Goal: Task Accomplishment & Management: Use online tool/utility

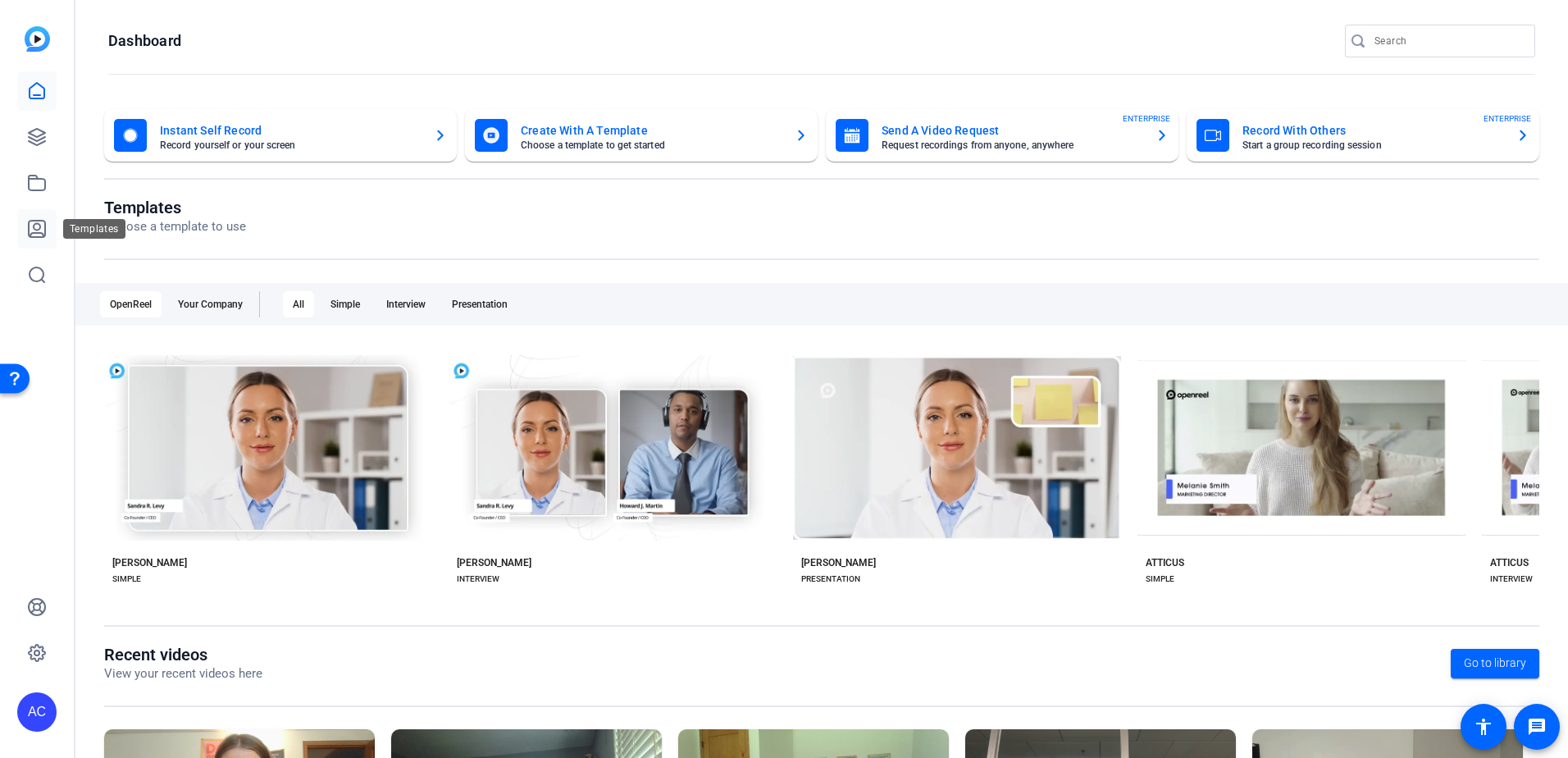
click at [42, 231] on icon at bounding box center [37, 229] width 20 height 20
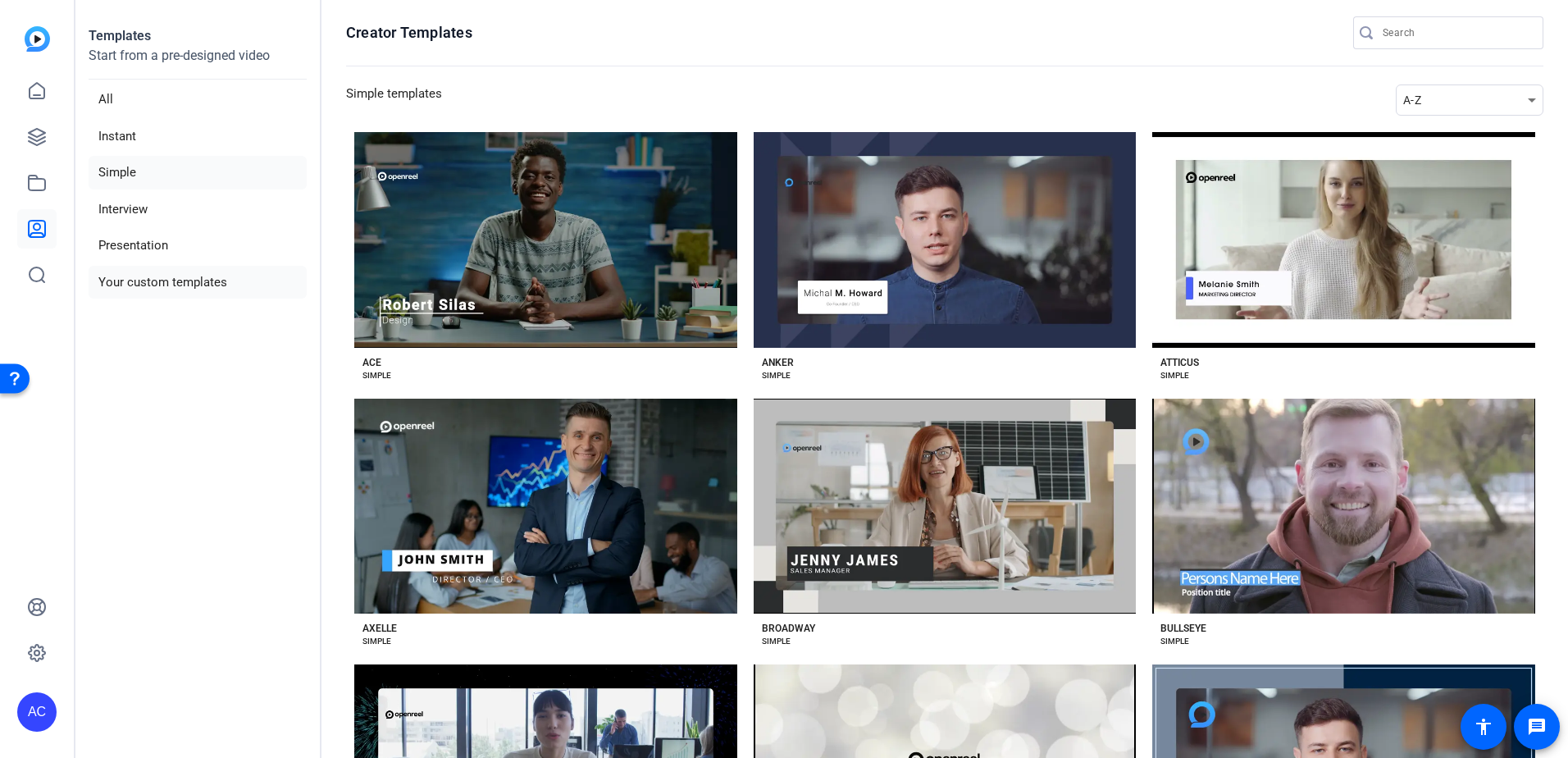
click at [157, 273] on li "Your custom templates" at bounding box center [197, 282] width 218 height 33
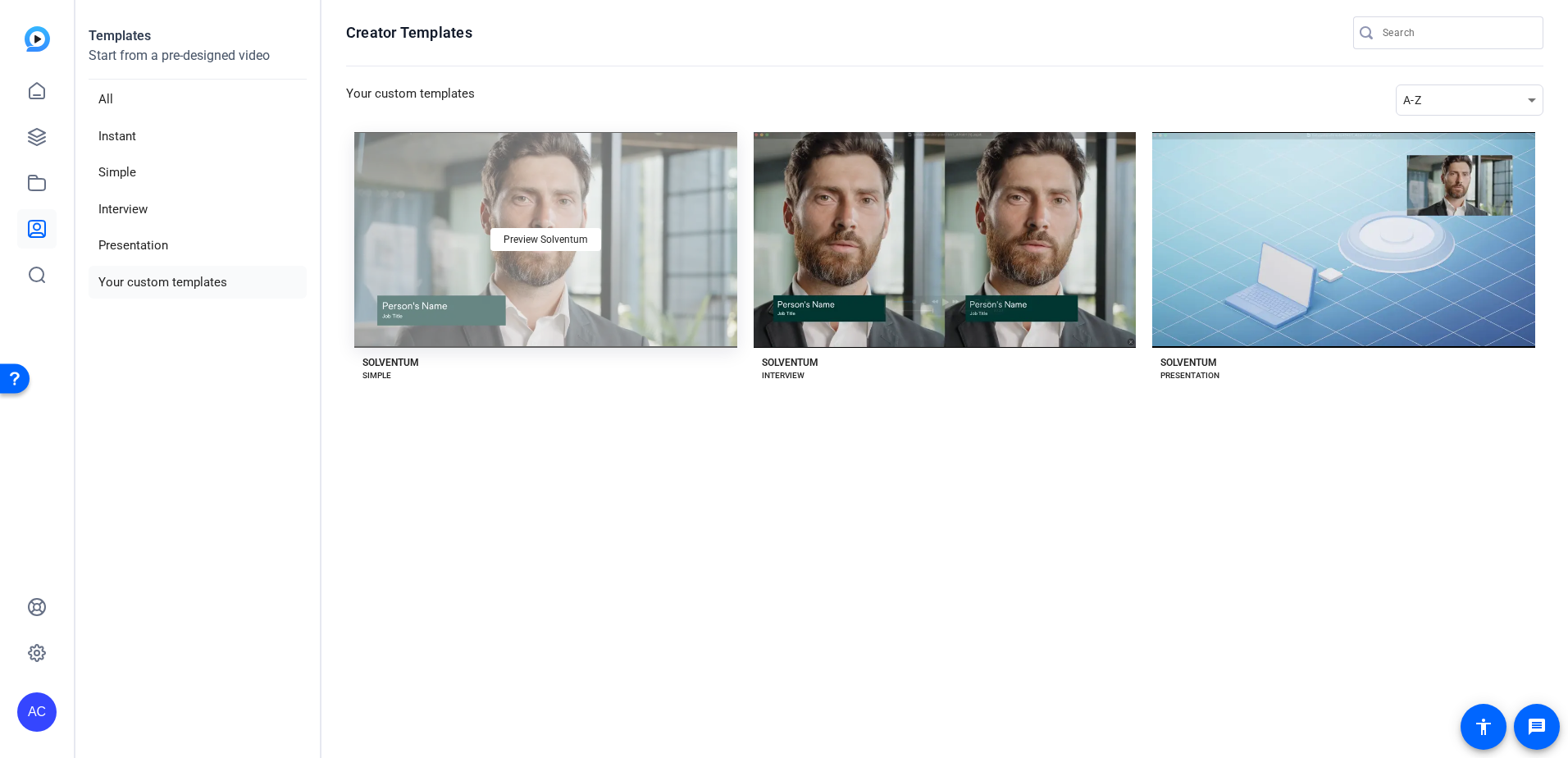
click at [581, 272] on div "Preview Solventum" at bounding box center [545, 240] width 383 height 216
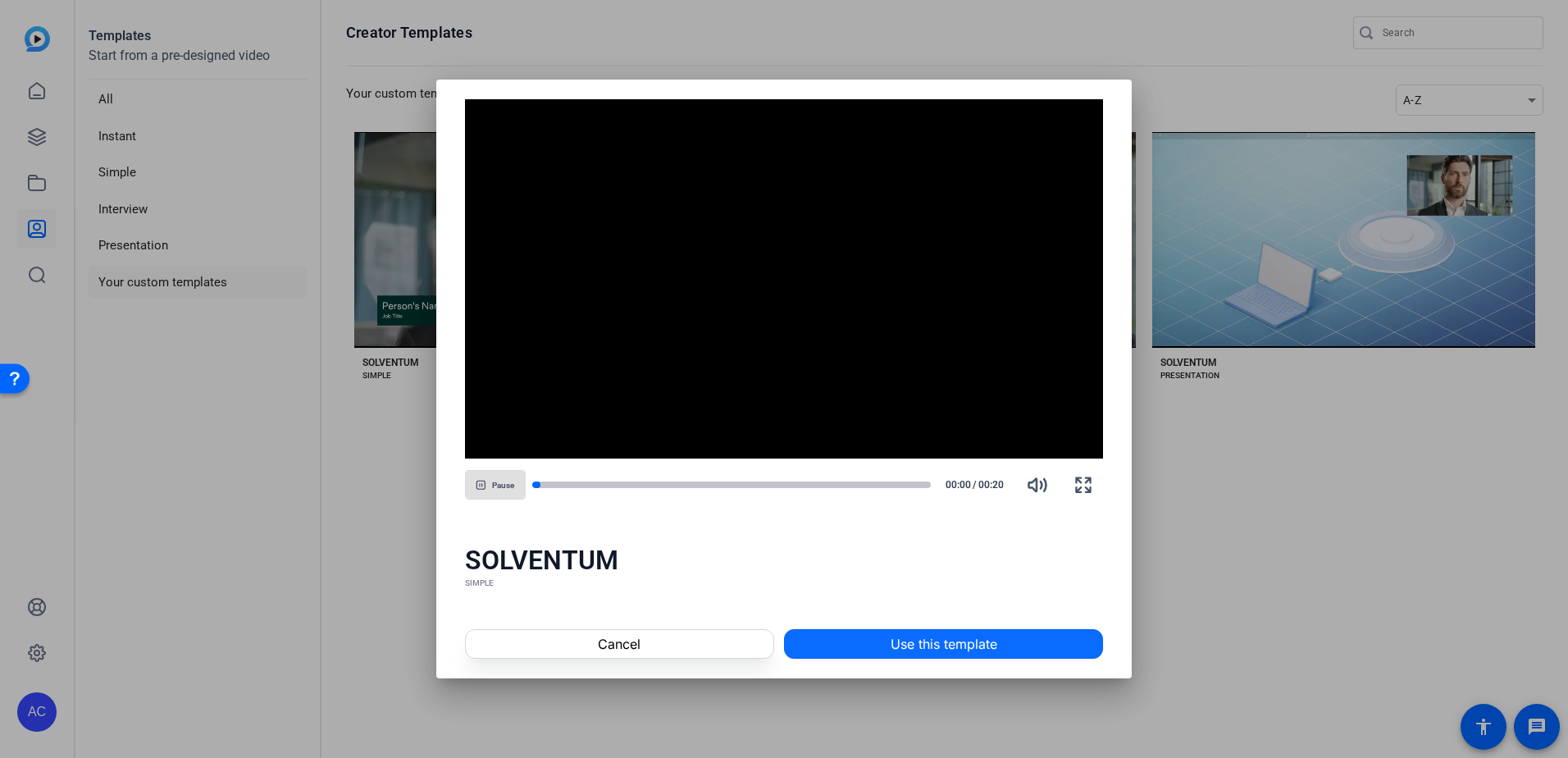
click at [897, 647] on span "Use this template" at bounding box center [943, 644] width 106 height 20
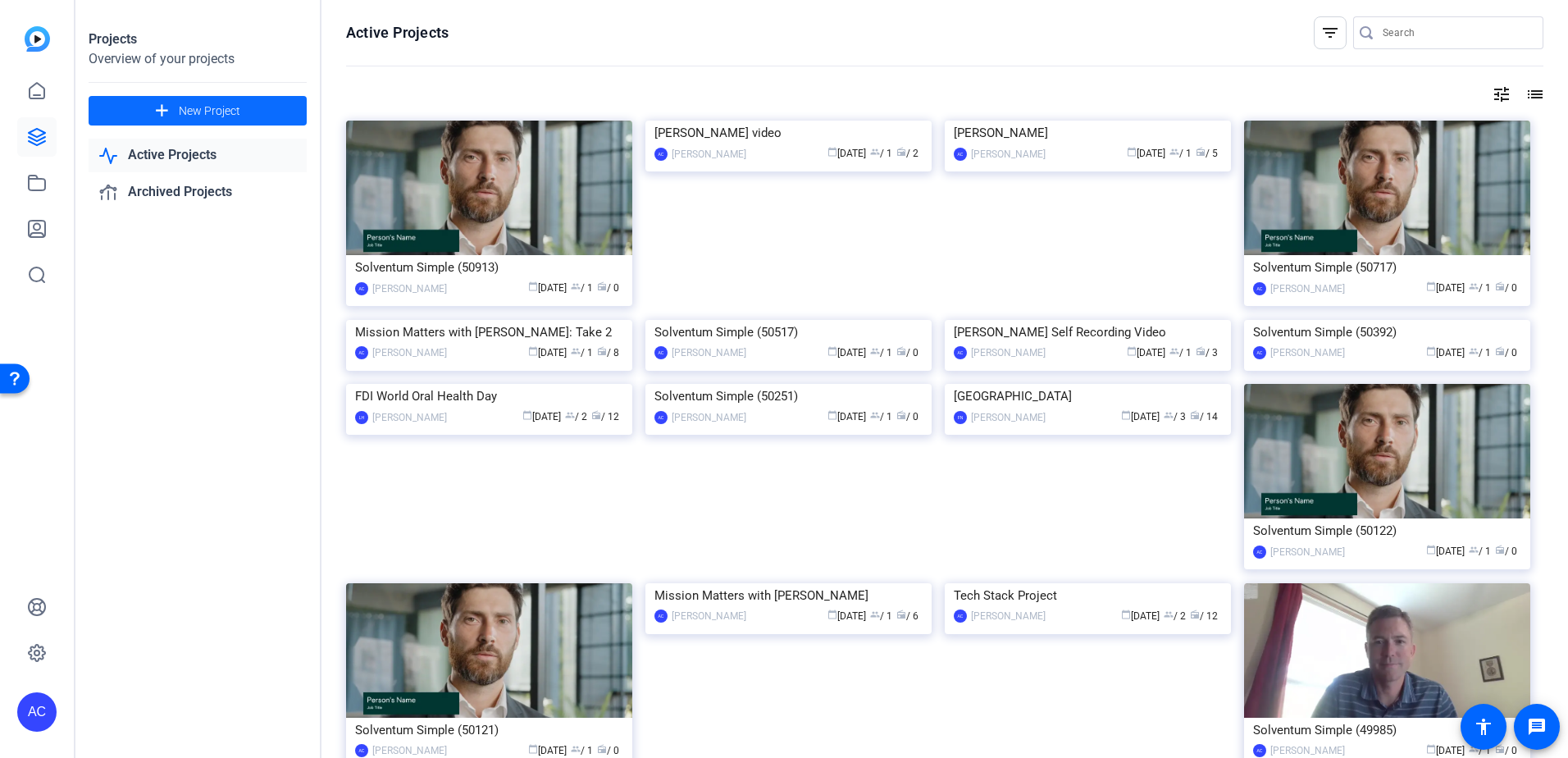
click at [245, 112] on span at bounding box center [197, 111] width 218 height 40
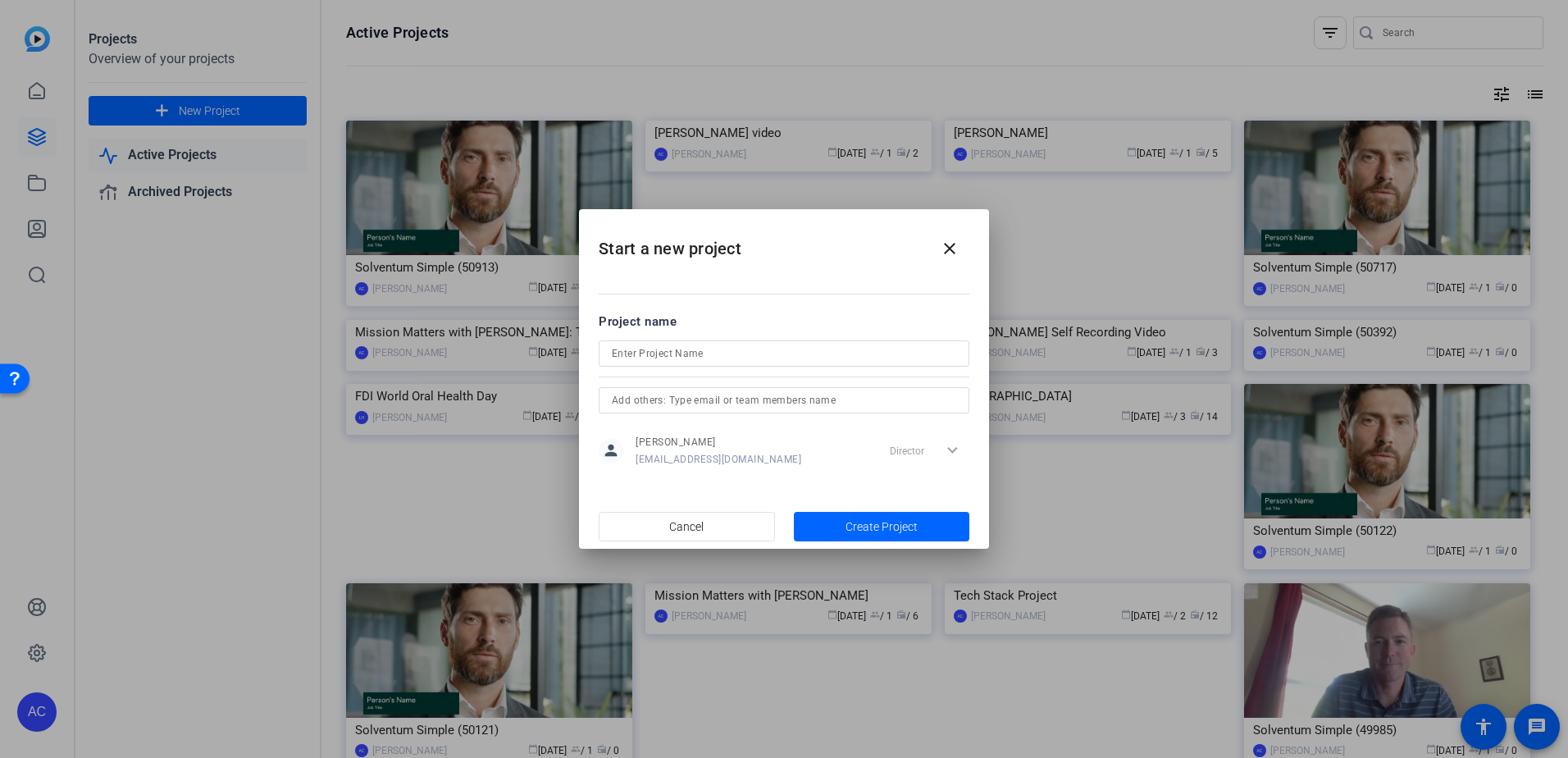
click at [723, 343] on div at bounding box center [784, 353] width 345 height 26
click at [753, 402] on input "text" at bounding box center [784, 401] width 345 height 20
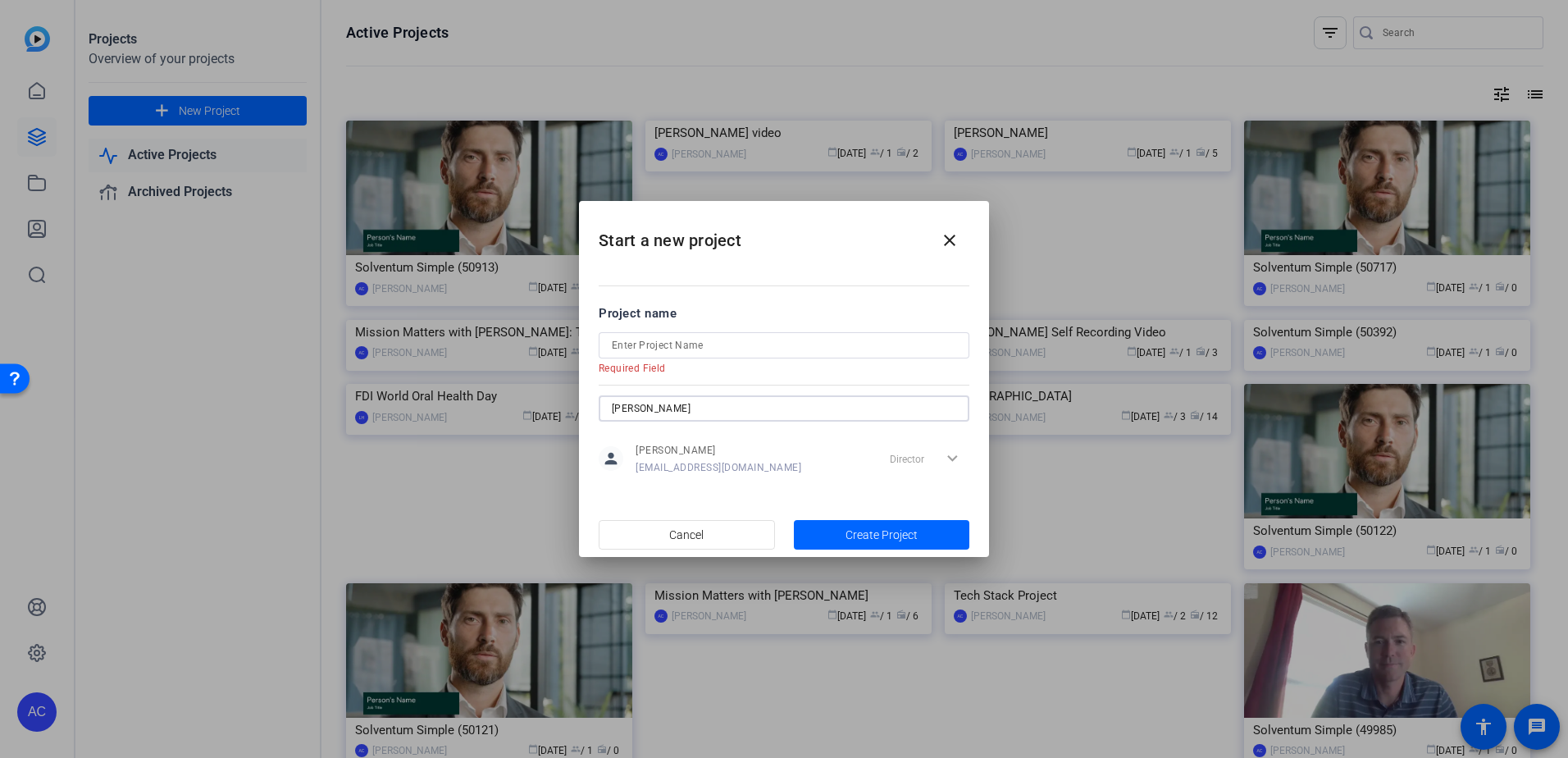
type input "[PERSON_NAME]"
click at [711, 395] on div "[PERSON_NAME]" at bounding box center [784, 408] width 345 height 26
click at [676, 344] on input at bounding box center [784, 346] width 345 height 20
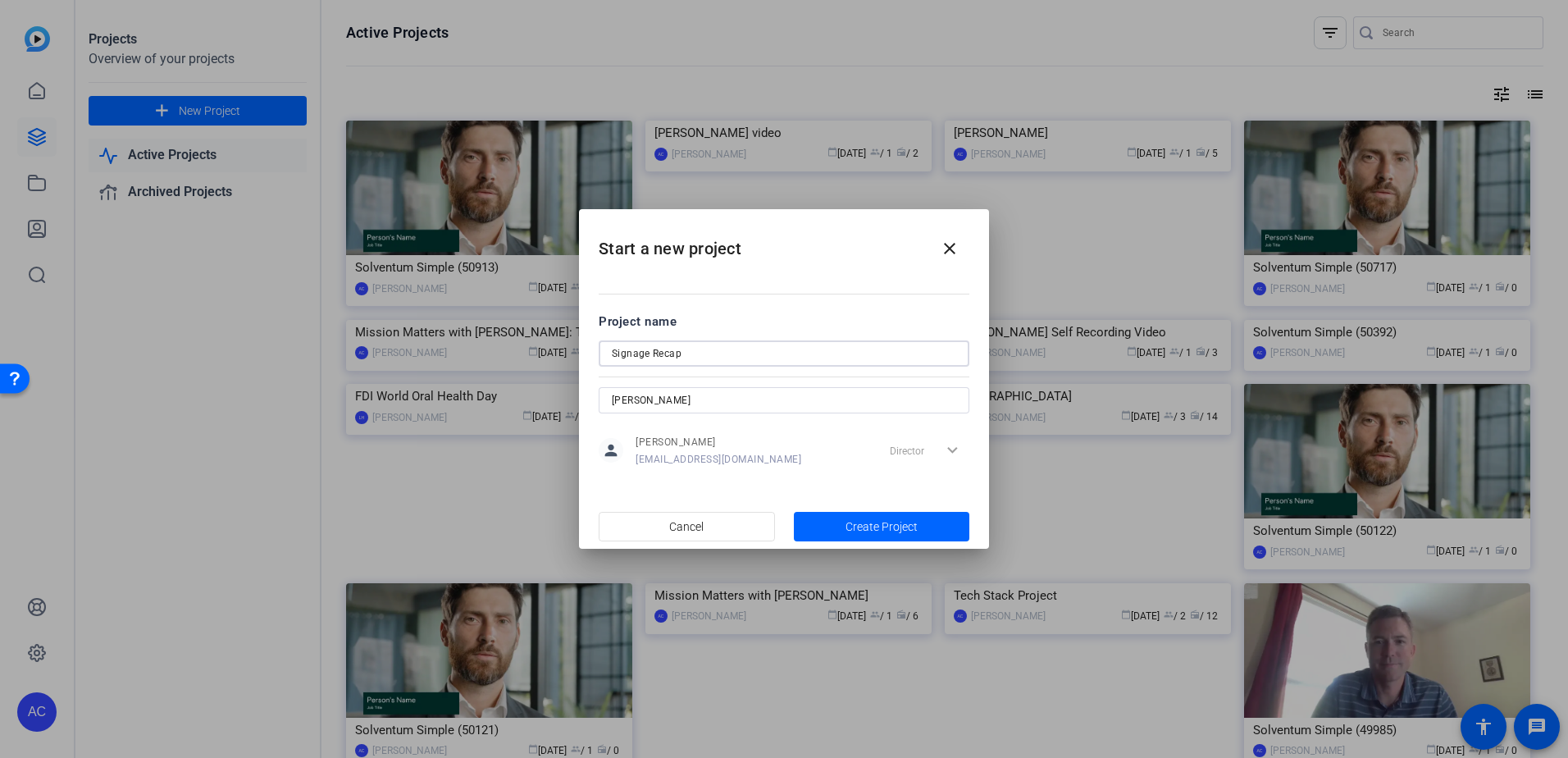
type input "Signage Recap"
click at [782, 400] on input "[PERSON_NAME]" at bounding box center [784, 401] width 345 height 20
drag, startPoint x: 694, startPoint y: 402, endPoint x: 517, endPoint y: 402, distance: 177.0
click at [517, 402] on div "Start a new project close Project name Signage Recap [PERSON_NAME] person [PERS…" at bounding box center [784, 379] width 1568 height 758
drag, startPoint x: 722, startPoint y: 386, endPoint x: 608, endPoint y: 393, distance: 114.2
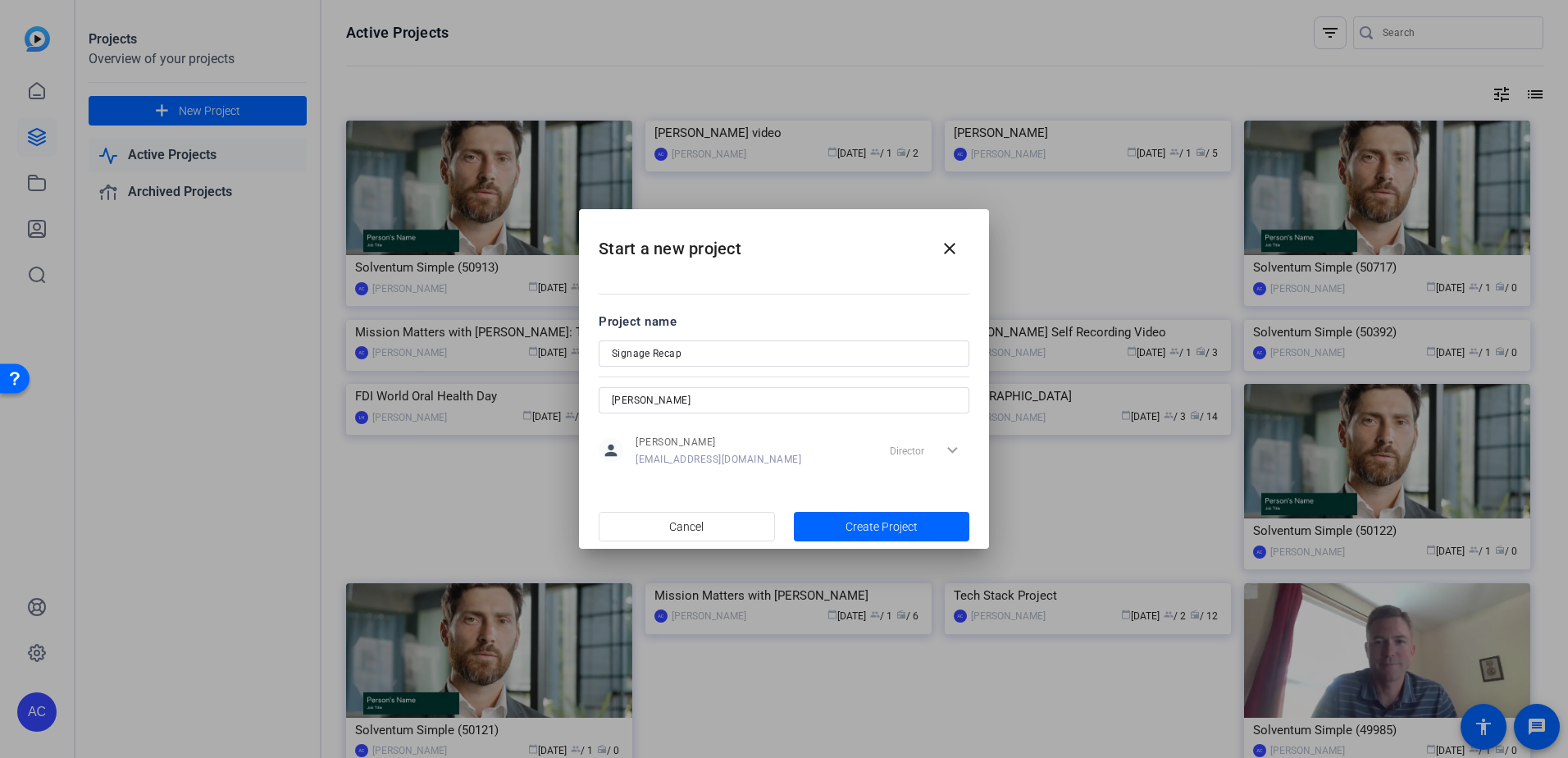
click at [608, 393] on form "Project name Signage Recap [PERSON_NAME] person [PERSON_NAME] [EMAIL_ADDRESS][D…" at bounding box center [784, 392] width 371 height 158
drag, startPoint x: 671, startPoint y: 409, endPoint x: 746, endPoint y: 410, distance: 75.0
click at [748, 411] on div "[PERSON_NAME]" at bounding box center [784, 400] width 345 height 26
type input "J"
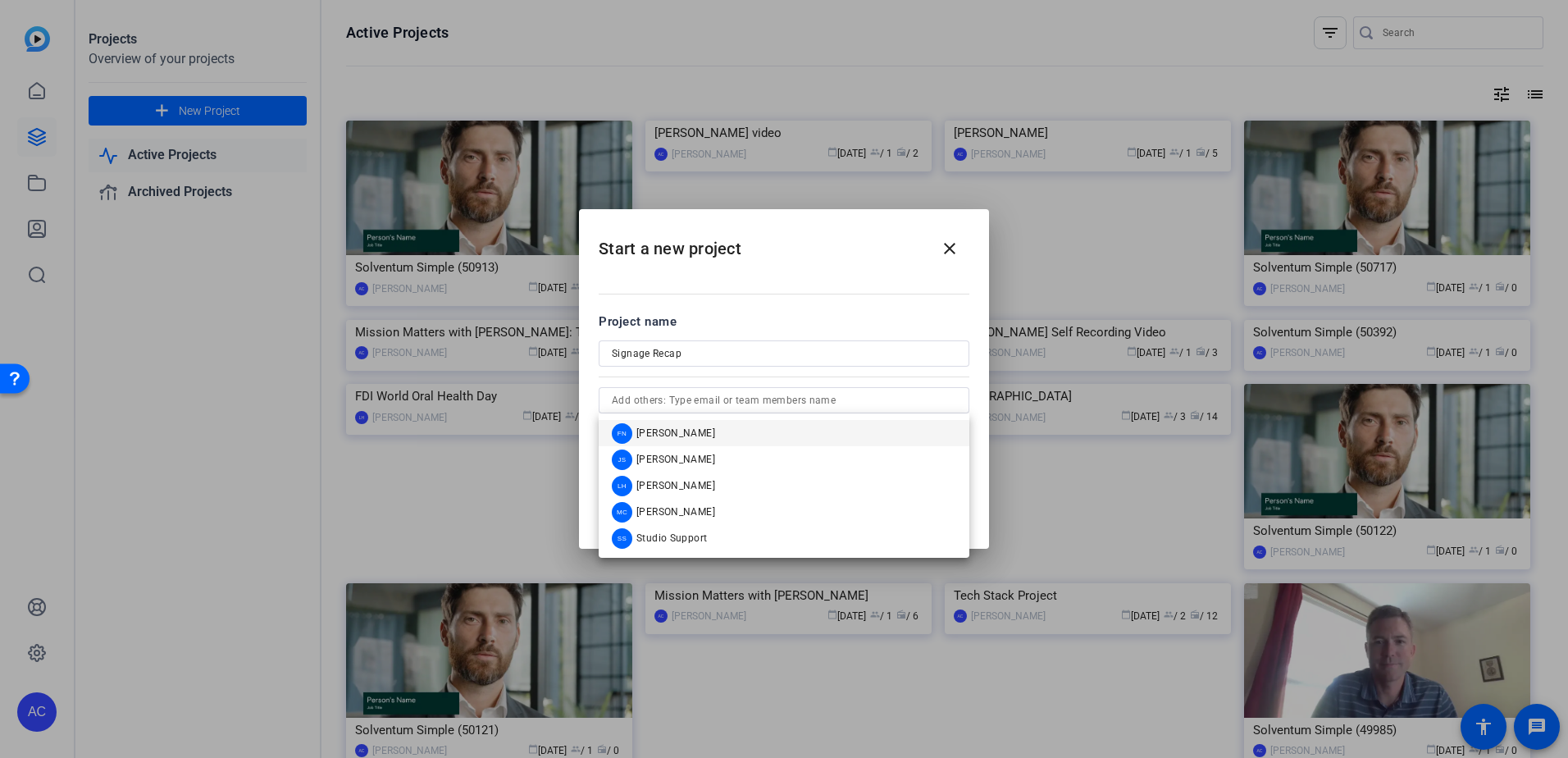
click at [804, 242] on h2 "Start a new project close" at bounding box center [783, 242] width 410 height 67
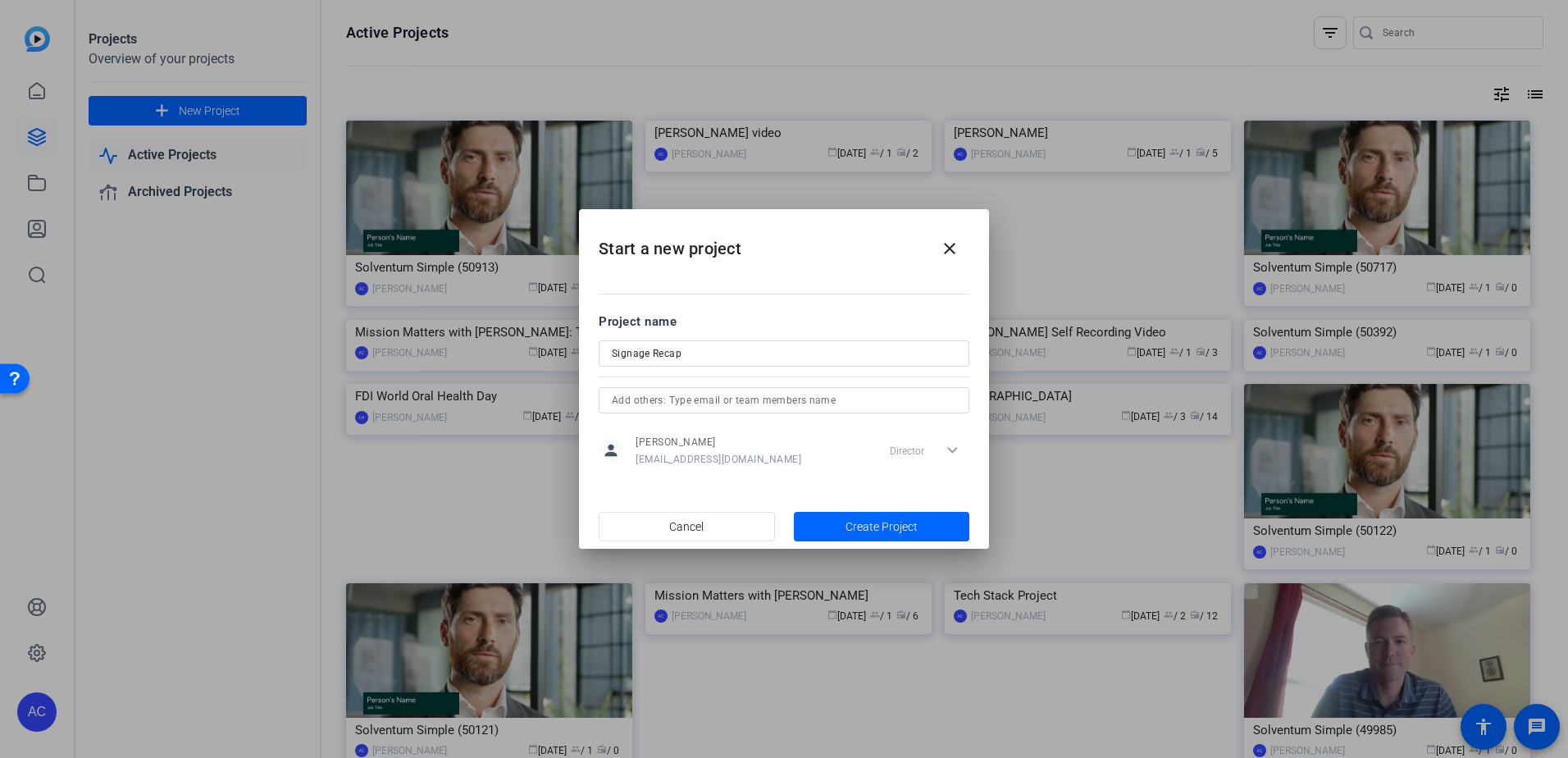
click at [766, 414] on div at bounding box center [784, 422] width 371 height 18
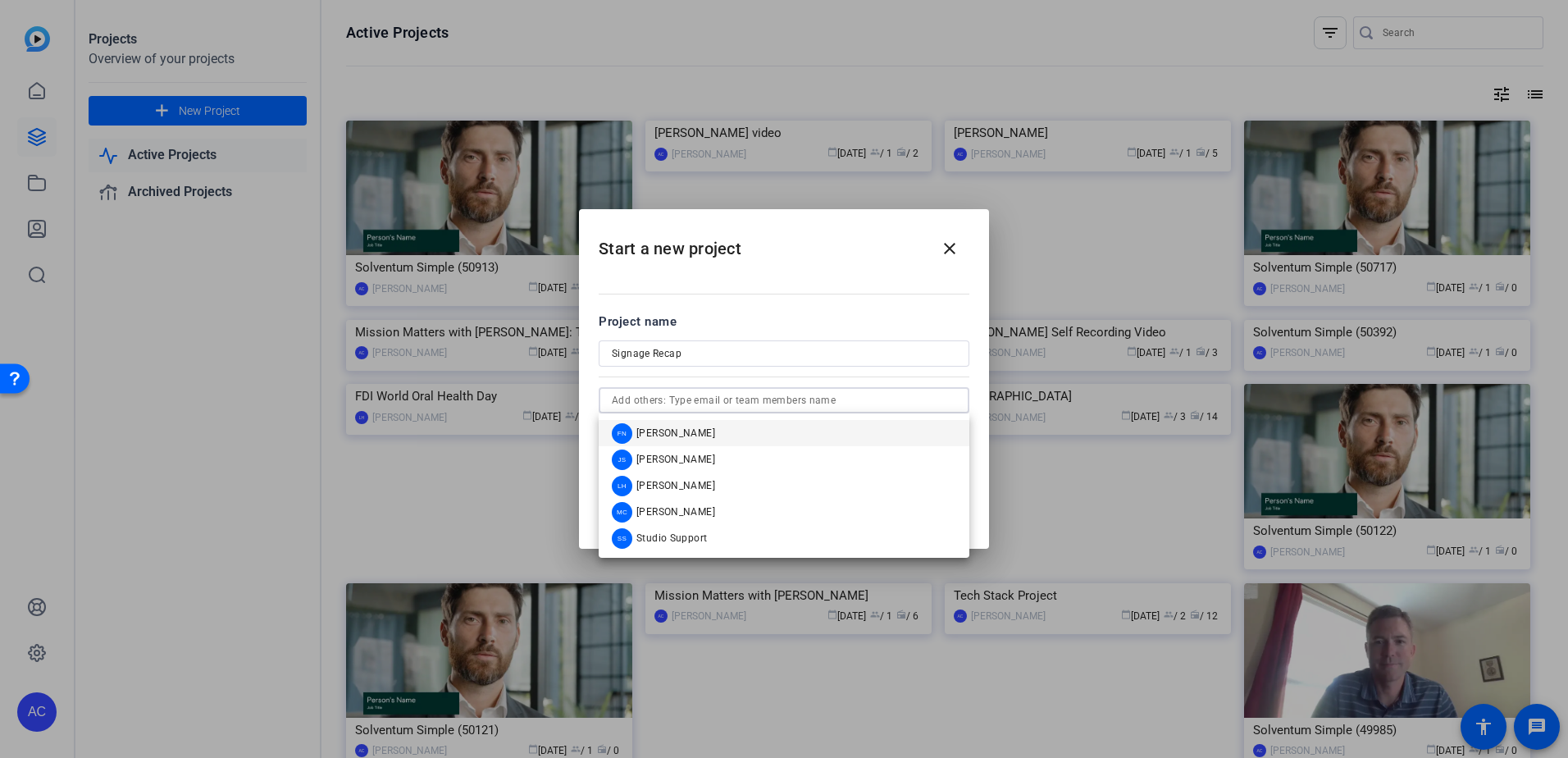
click at [755, 395] on input "text" at bounding box center [784, 401] width 345 height 20
click at [796, 266] on h2 "Start a new project close" at bounding box center [783, 242] width 410 height 67
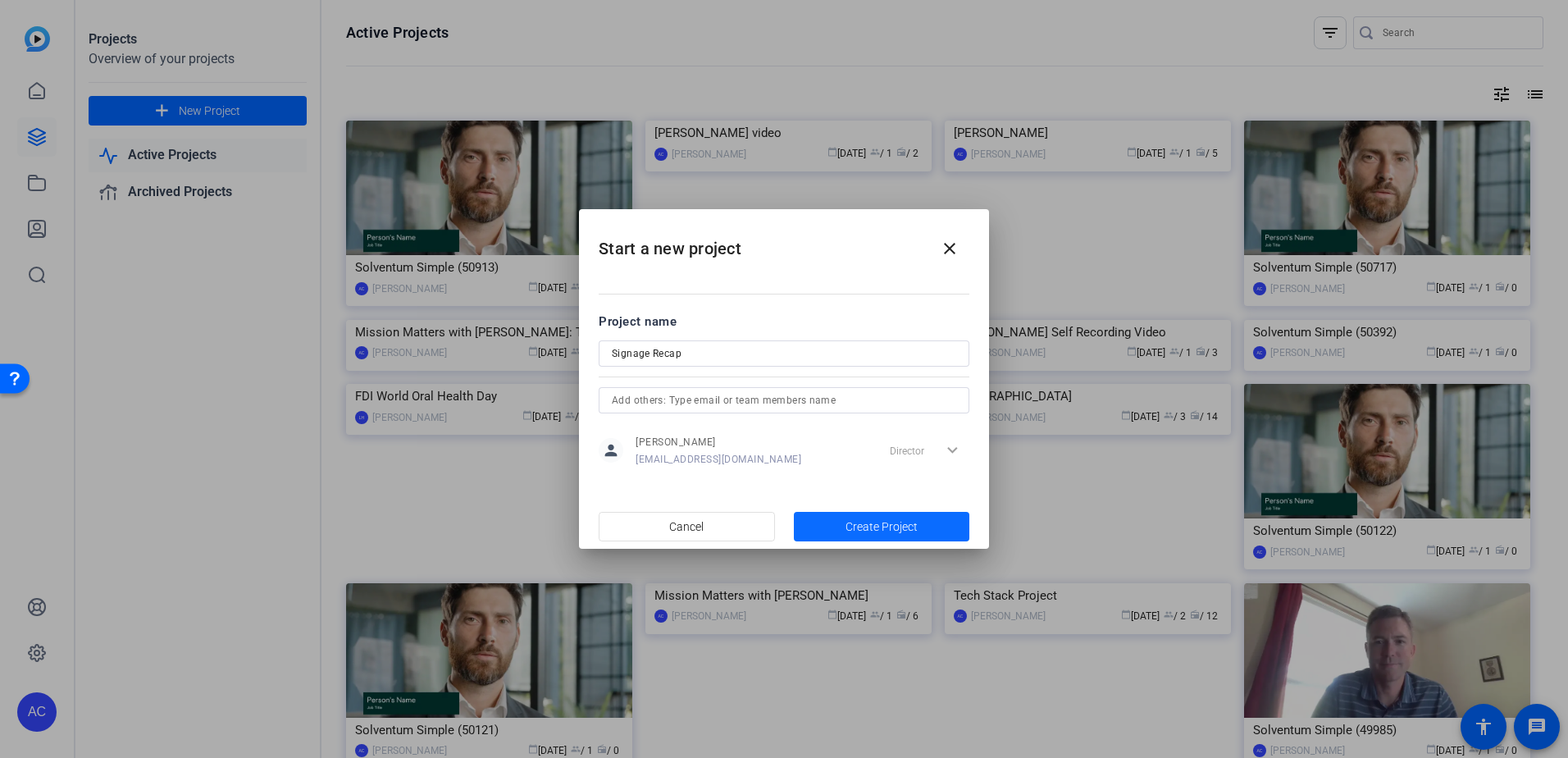
click at [852, 529] on span "Create Project" at bounding box center [881, 527] width 72 height 17
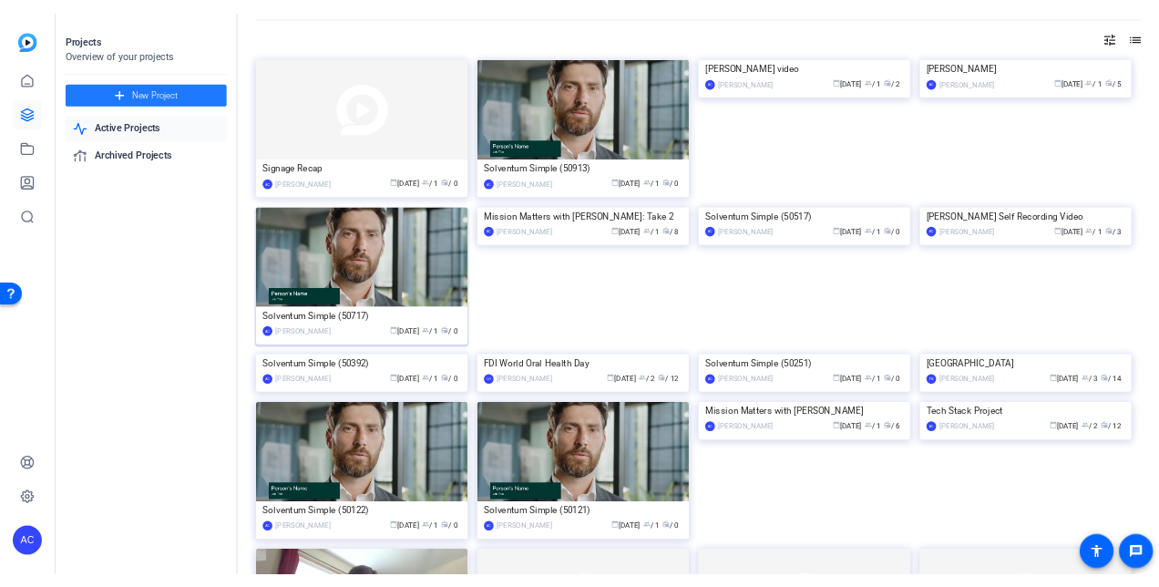
scroll to position [91, 0]
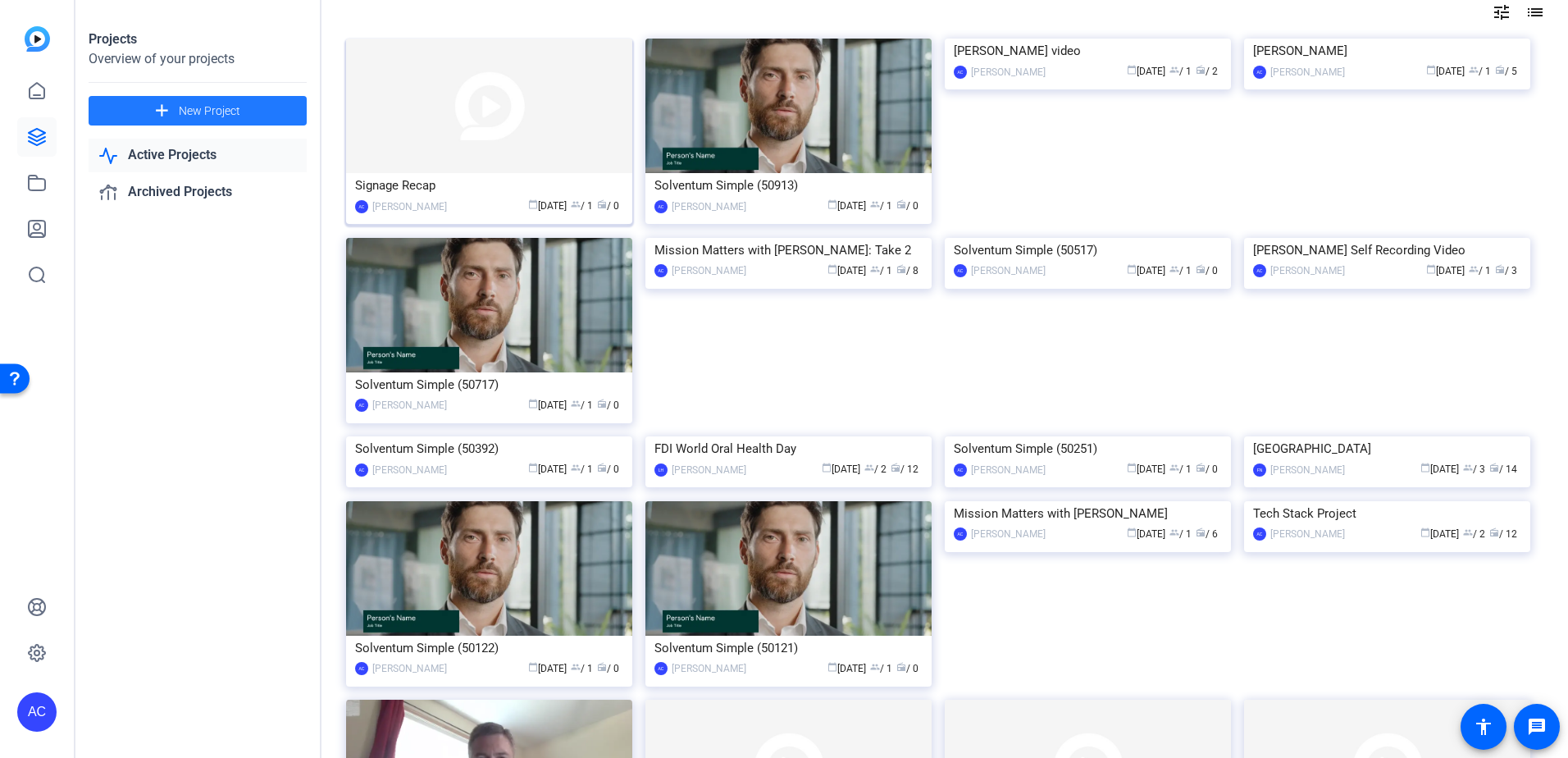
click at [500, 133] on img at bounding box center [489, 105] width 286 height 134
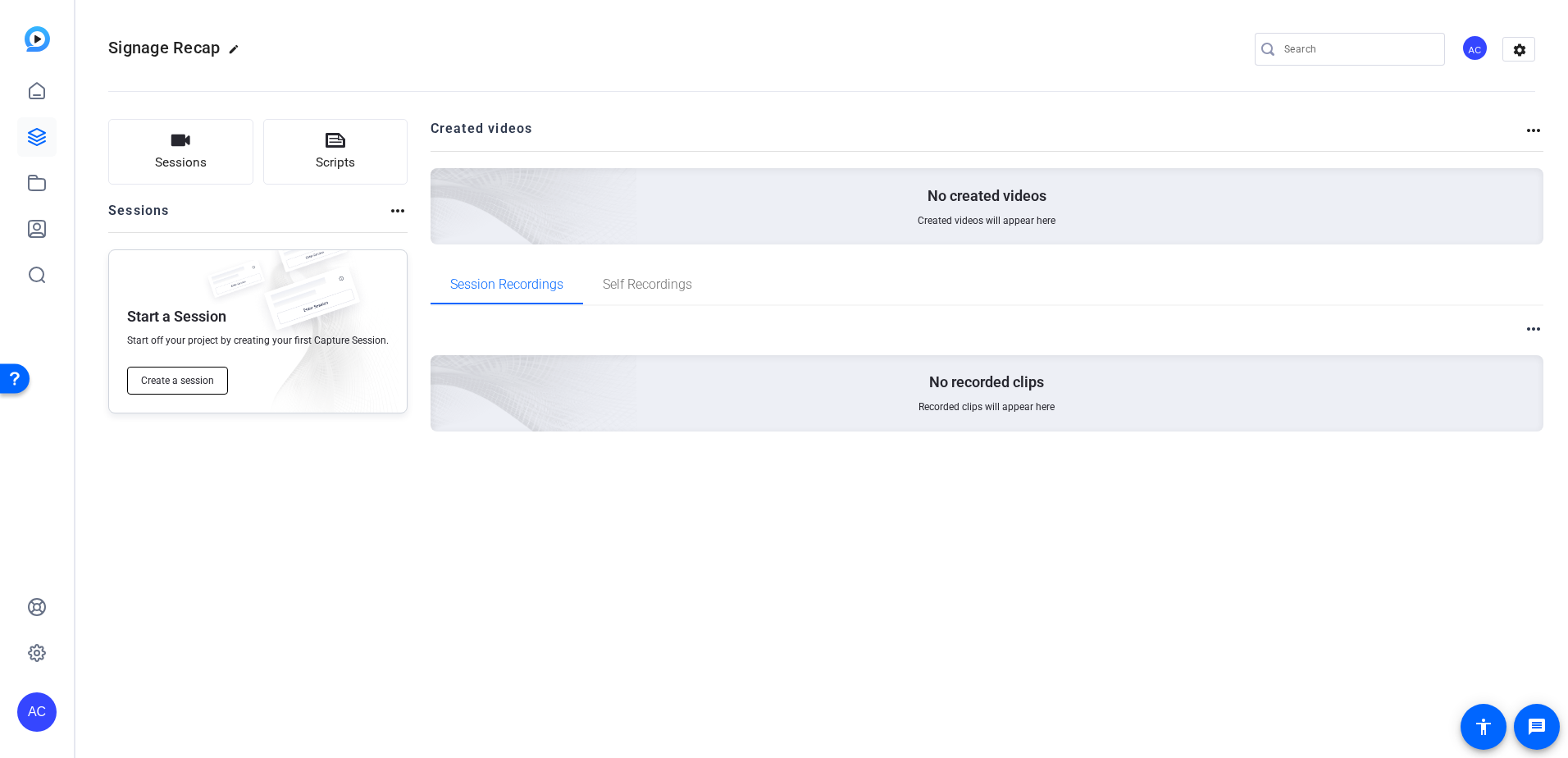
click at [170, 381] on span "Create a session" at bounding box center [177, 380] width 73 height 14
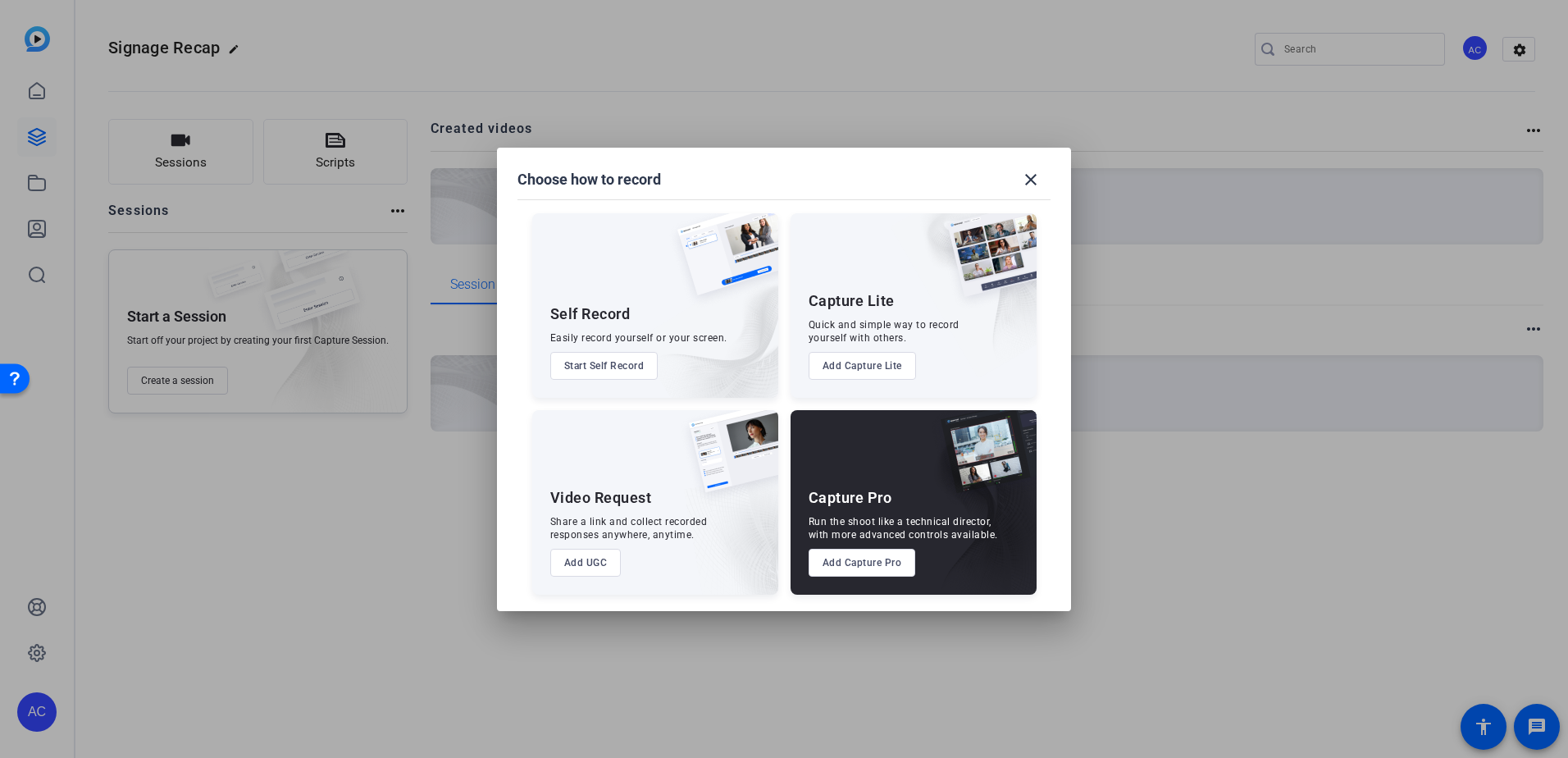
click at [604, 357] on button "Start Self Record" at bounding box center [604, 365] width 108 height 28
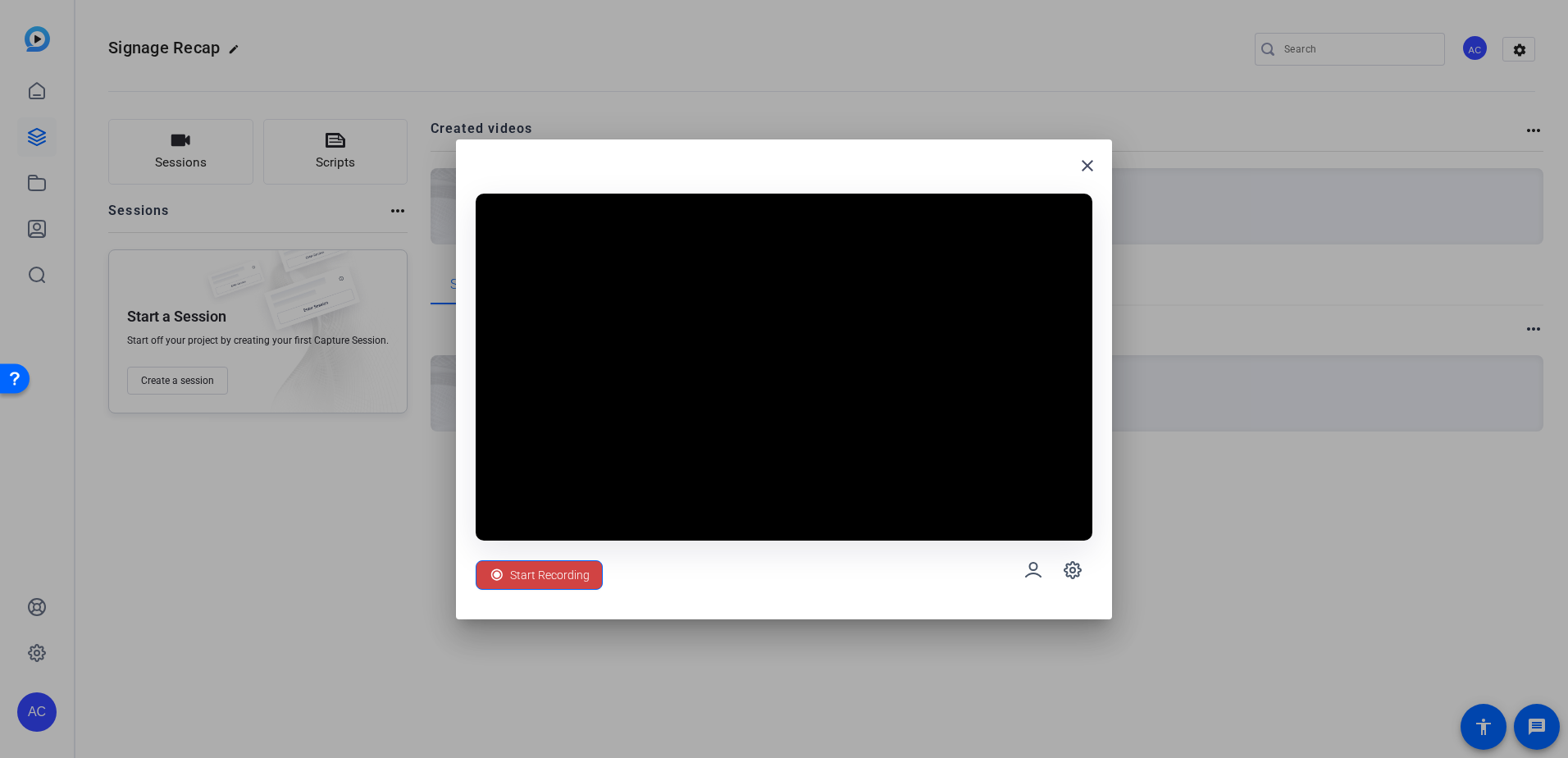
drag, startPoint x: 786, startPoint y: 14, endPoint x: 1252, endPoint y: 108, distance: 475.4
click at [1252, 109] on div at bounding box center [784, 379] width 1568 height 758
click at [540, 575] on span "Start Recording" at bounding box center [550, 574] width 79 height 32
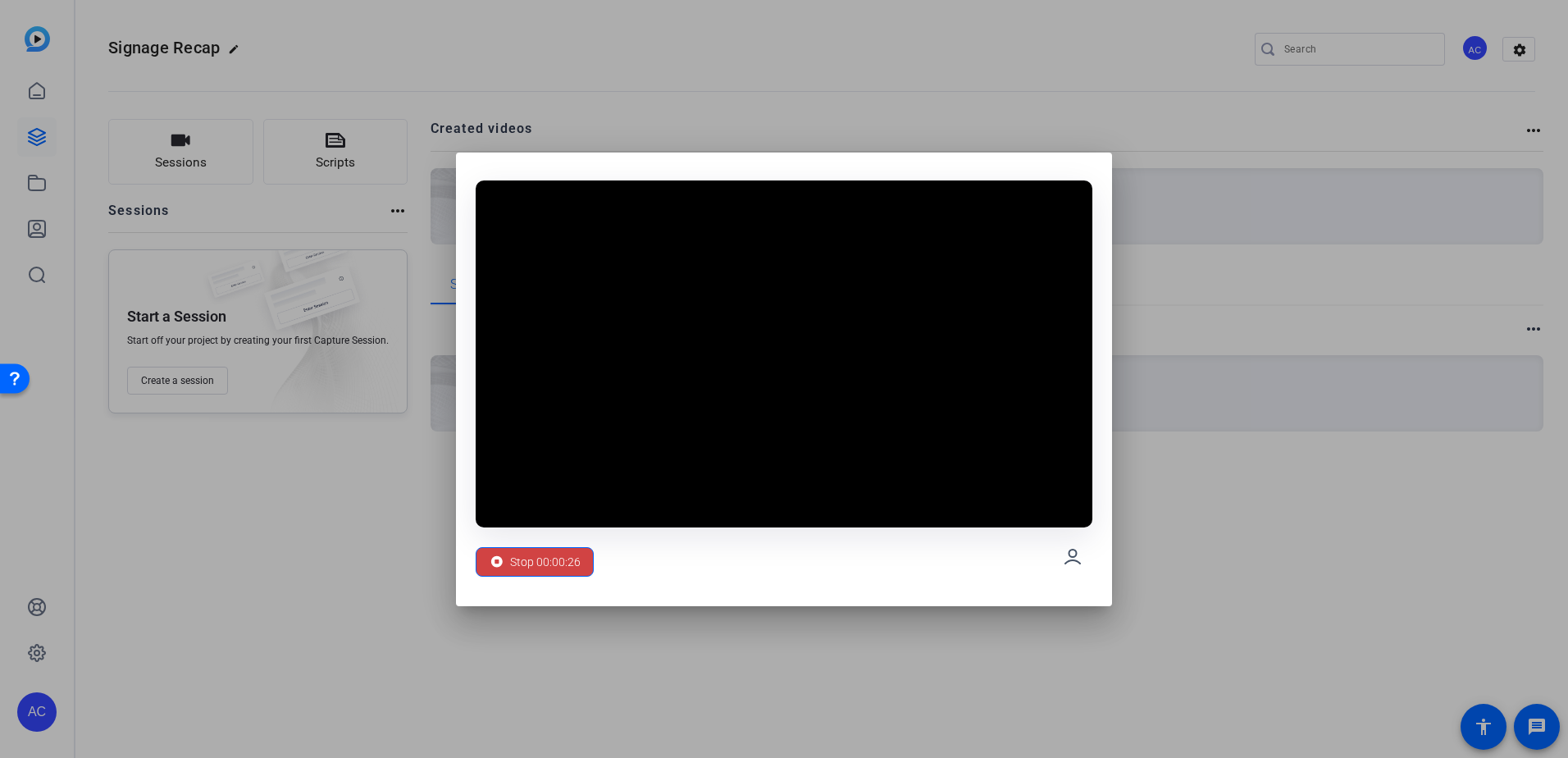
click at [1567, 596] on html "Accessibility Screen-Reader Guide, Feedback, and Issue Reporting | New window A…" at bounding box center [784, 379] width 1568 height 758
click at [530, 564] on span "Stop 00:03:23" at bounding box center [545, 562] width 70 height 32
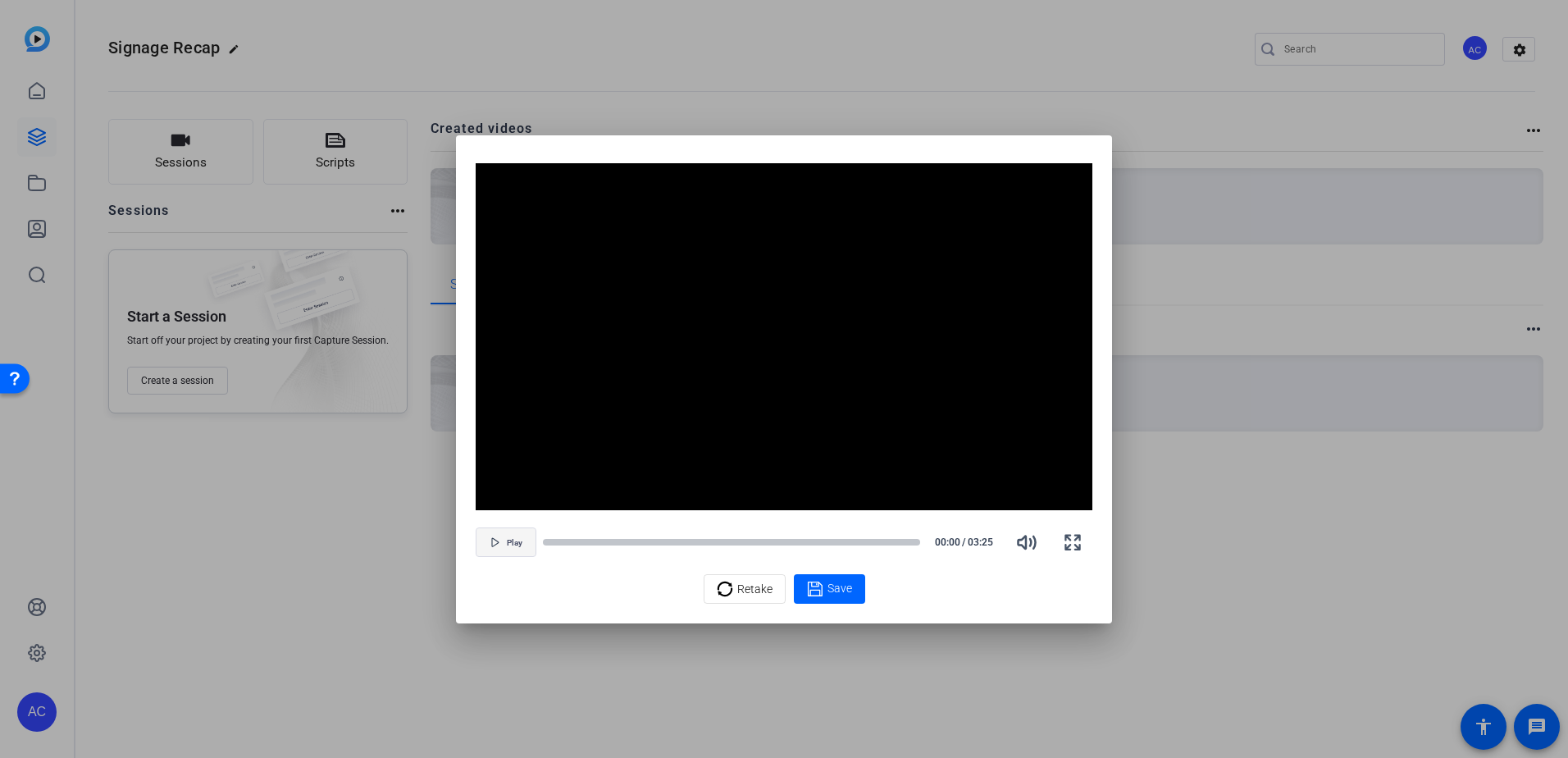
click at [524, 547] on span "button" at bounding box center [506, 542] width 59 height 40
drag, startPoint x: 550, startPoint y: 546, endPoint x: 505, endPoint y: 541, distance: 45.3
click at [505, 541] on div "Pause 00:05 / 03:25" at bounding box center [783, 542] width 617 height 40
drag, startPoint x: 553, startPoint y: 545, endPoint x: 540, endPoint y: 545, distance: 13.0
click at [540, 545] on div "Pause 00:06 / 03:25" at bounding box center [783, 542] width 617 height 40
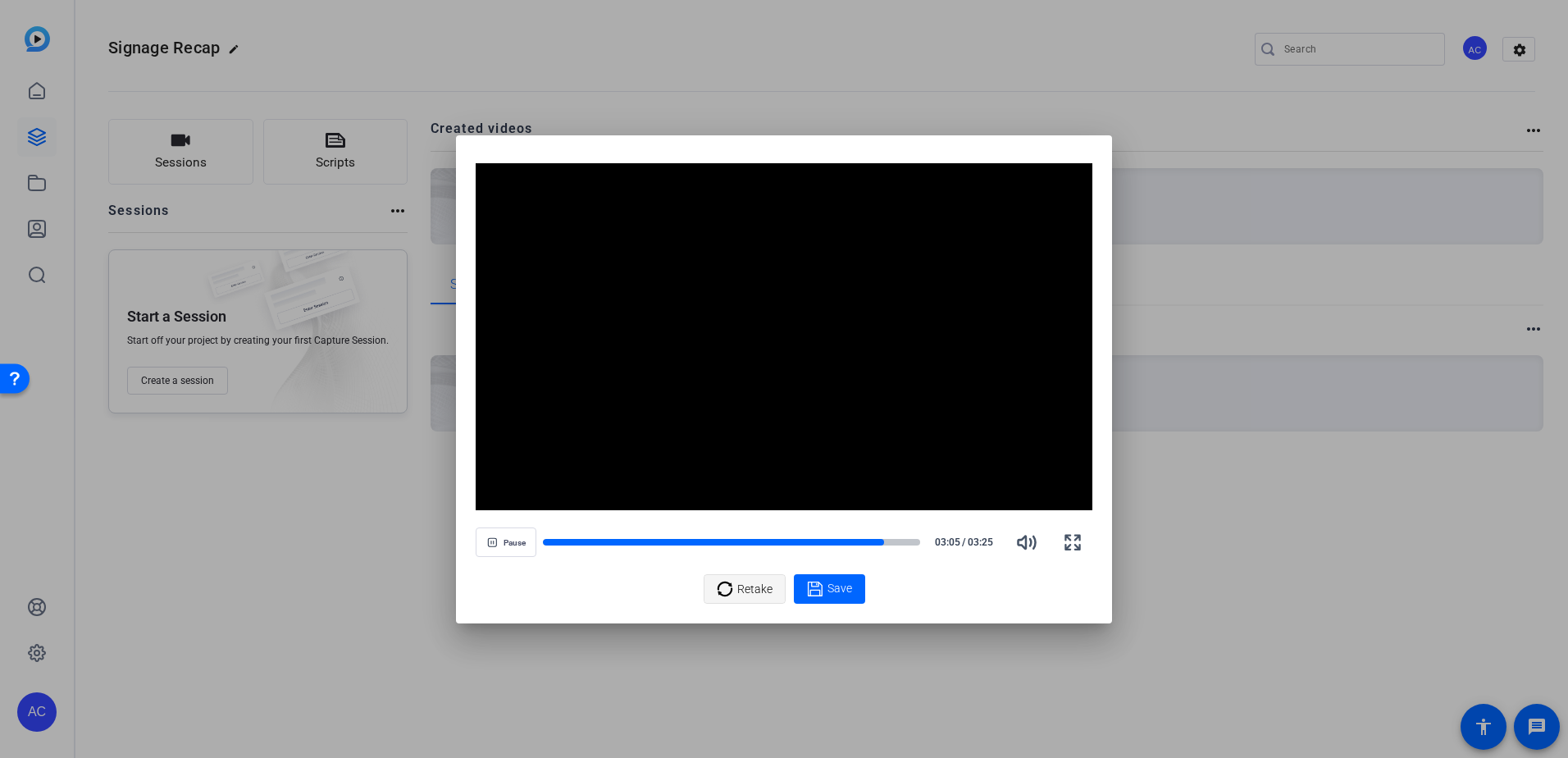
click at [752, 596] on span "Retake" at bounding box center [754, 589] width 35 height 32
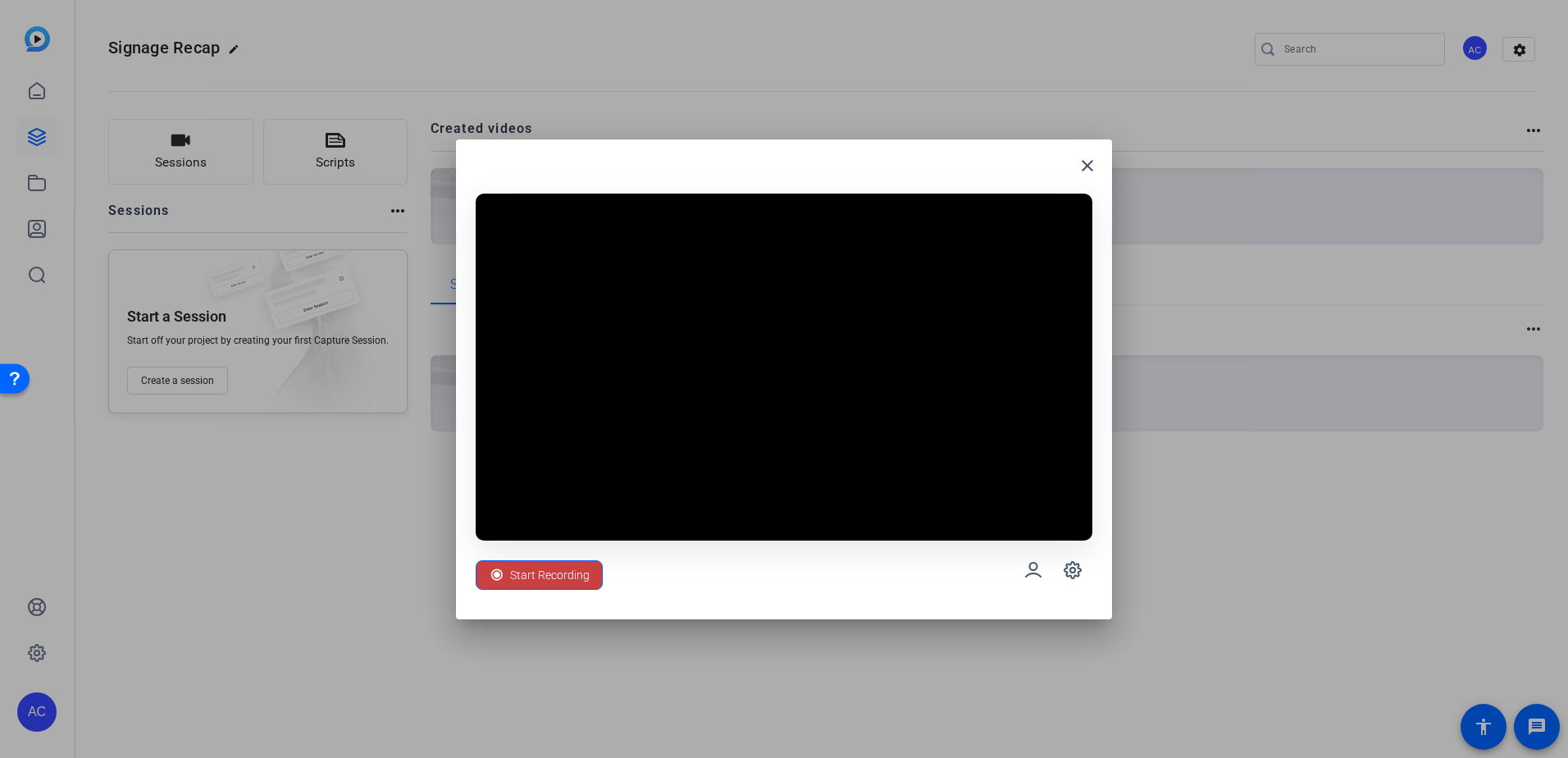
click at [536, 577] on span "Start Recording" at bounding box center [550, 574] width 79 height 32
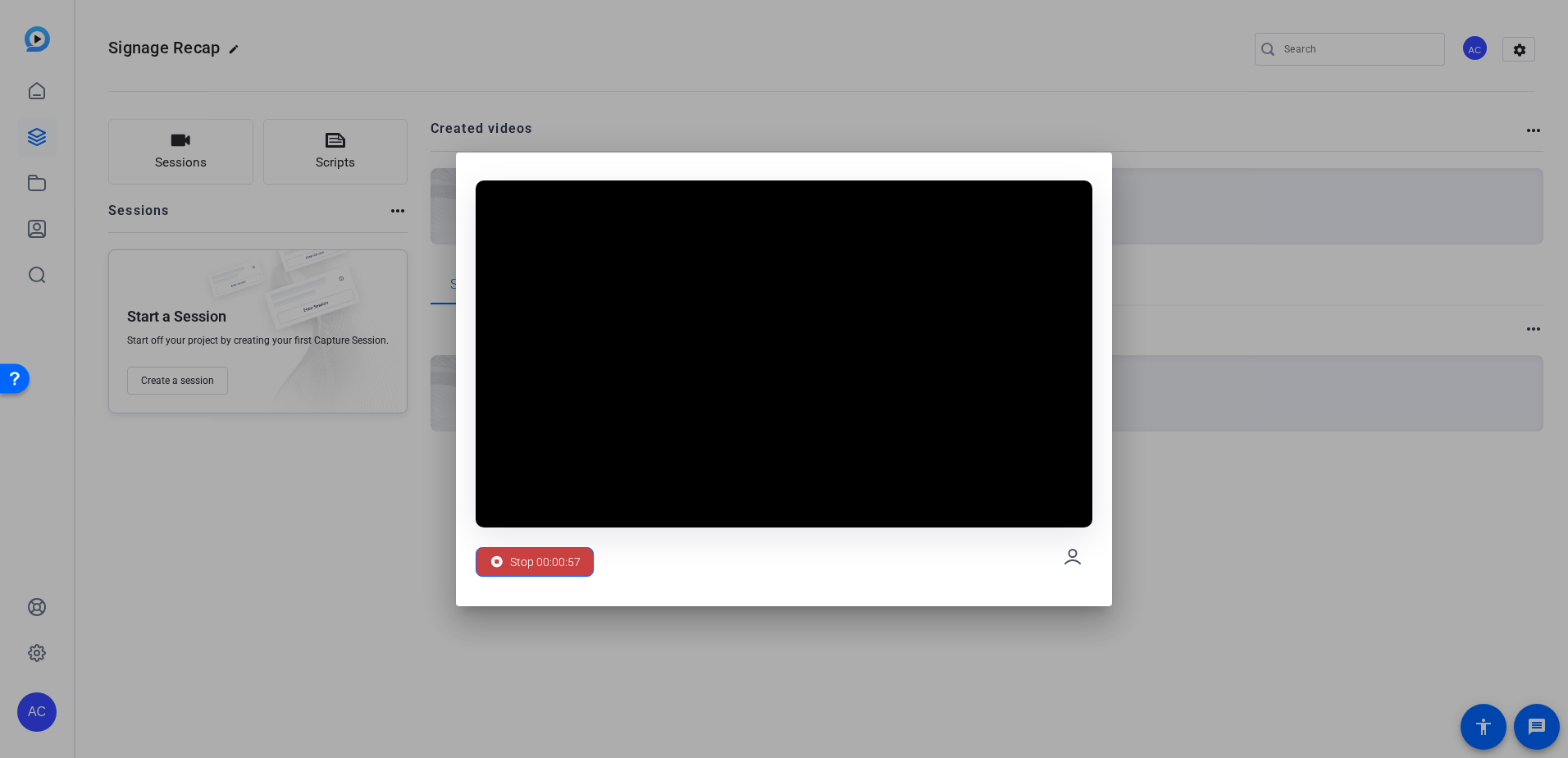
click at [568, 555] on span "Stop 00:00:57" at bounding box center [545, 562] width 70 height 32
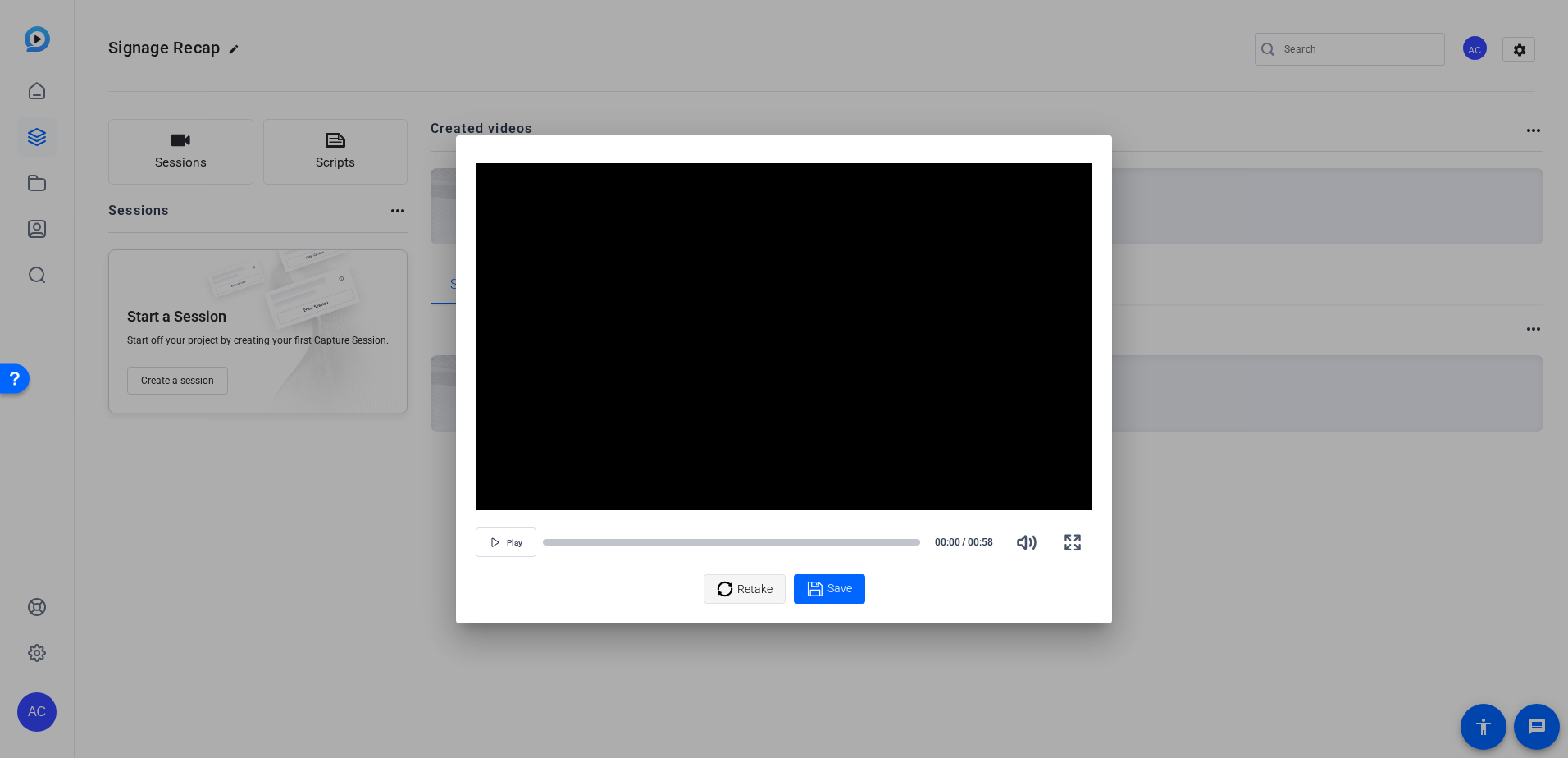
click at [745, 580] on span "Retake" at bounding box center [754, 589] width 35 height 32
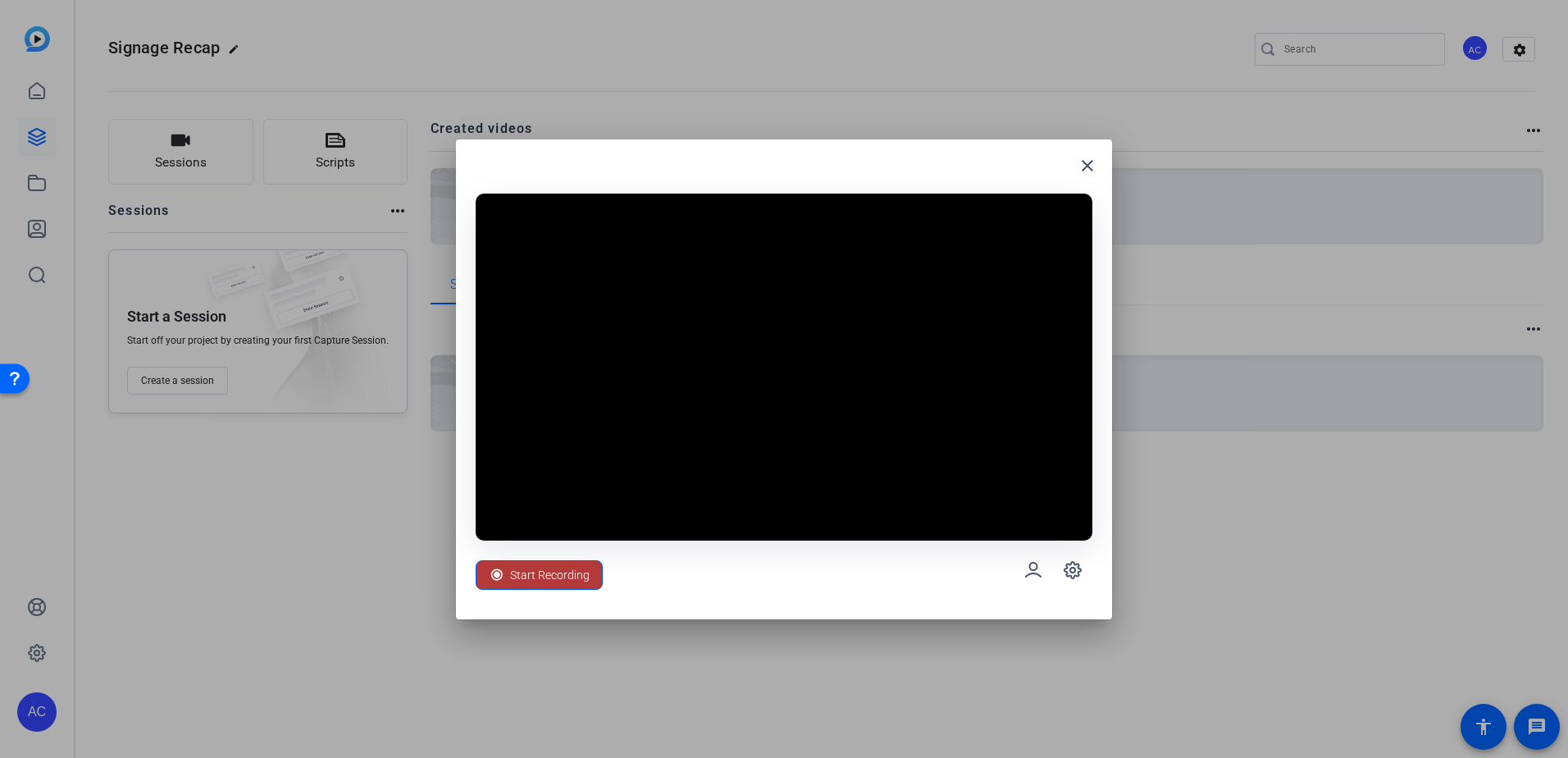
click at [565, 578] on span "Start Recording" at bounding box center [550, 574] width 79 height 32
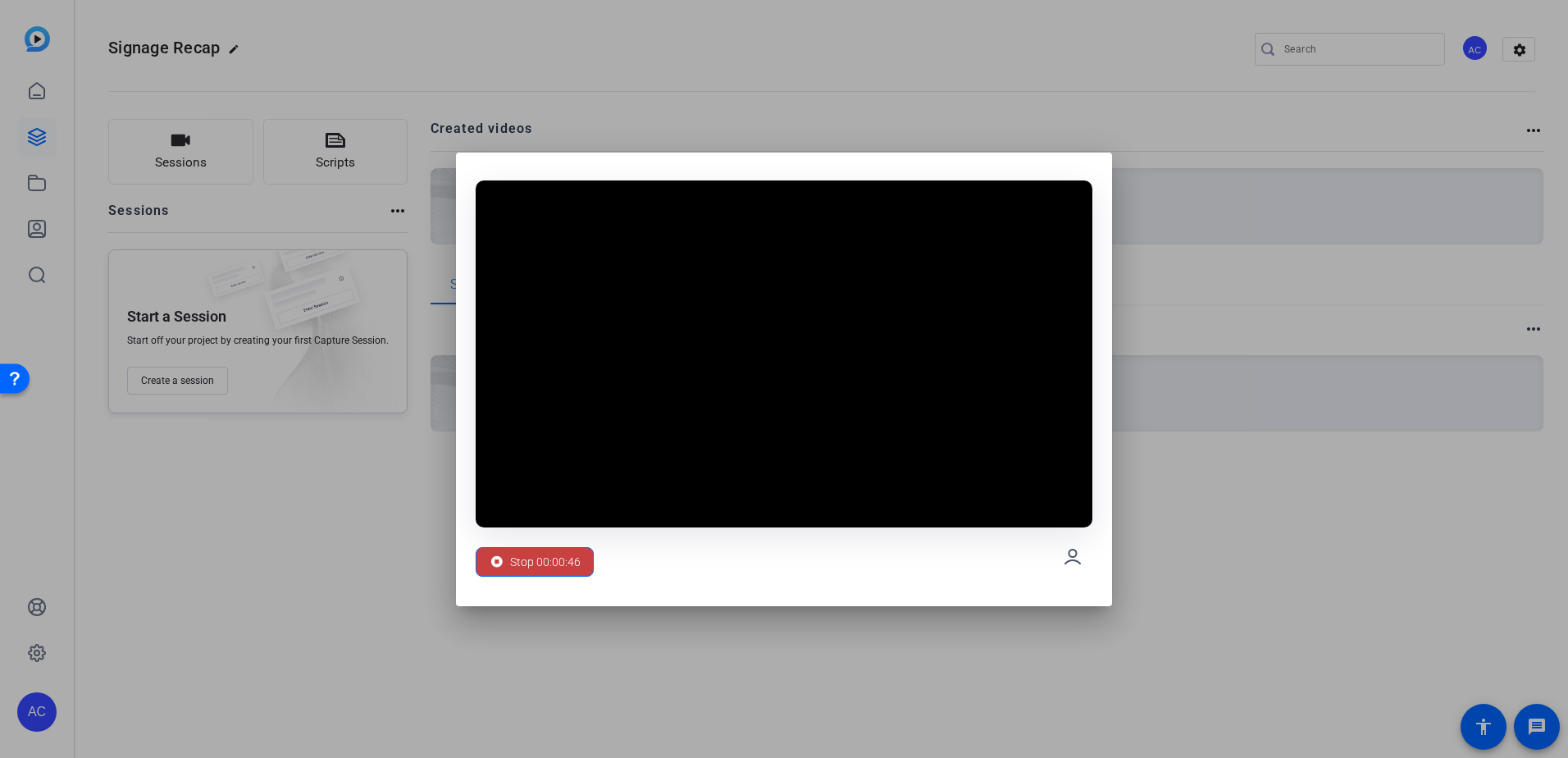
click at [544, 559] on span "Stop 00:00:46" at bounding box center [545, 562] width 70 height 32
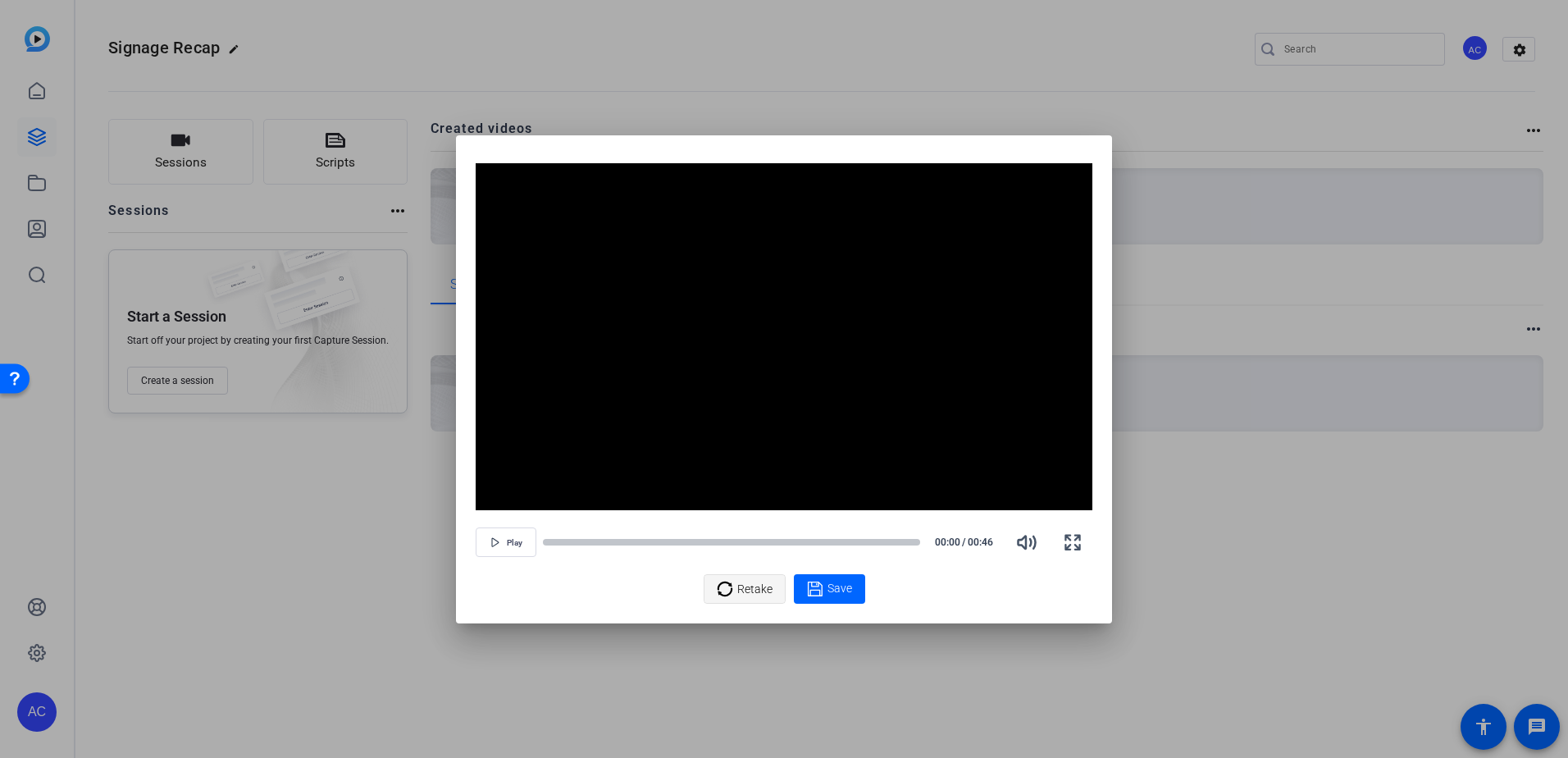
click at [760, 596] on span "Retake" at bounding box center [754, 589] width 35 height 32
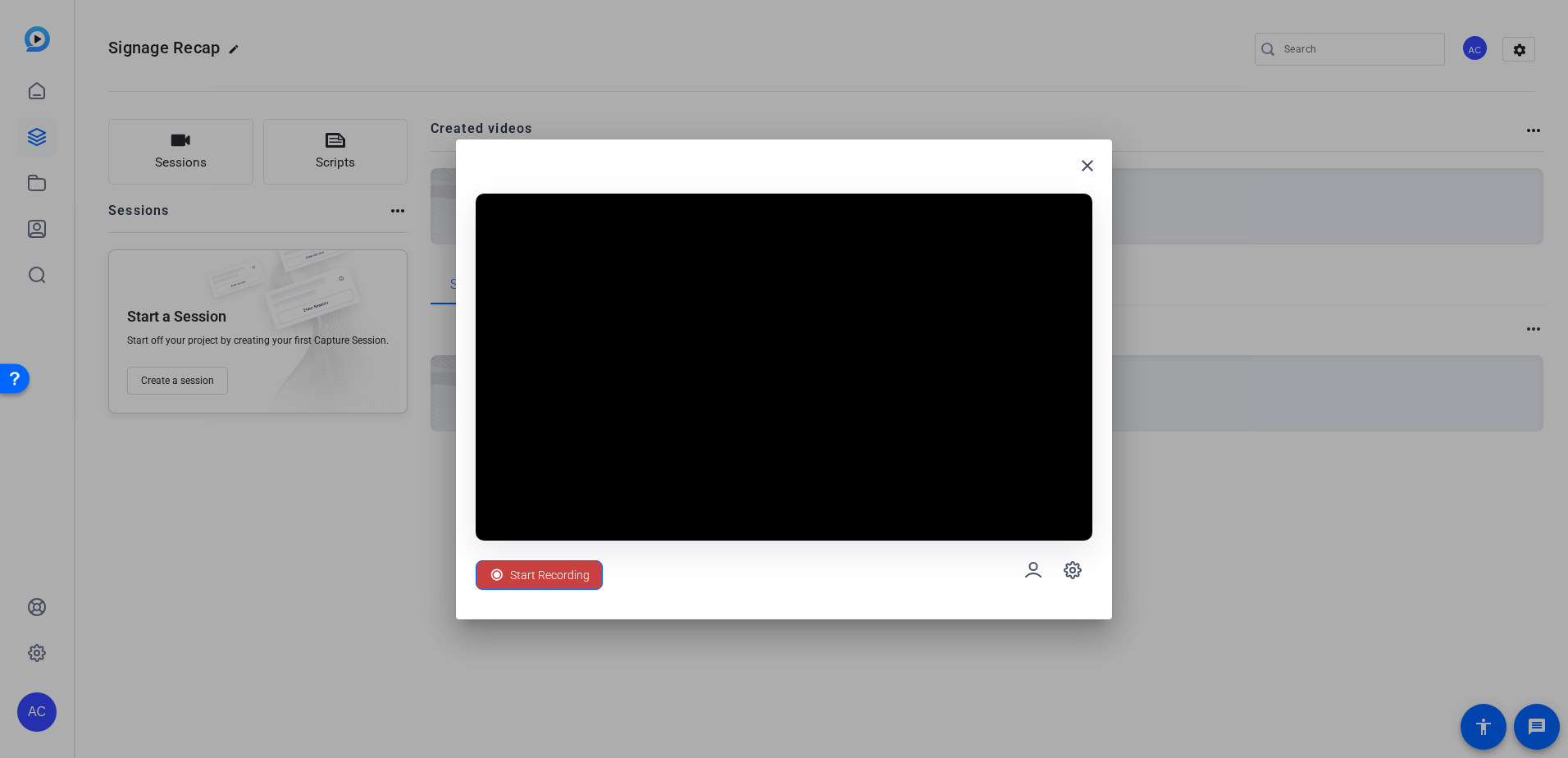
click at [556, 575] on span "Start Recording" at bounding box center [550, 574] width 79 height 32
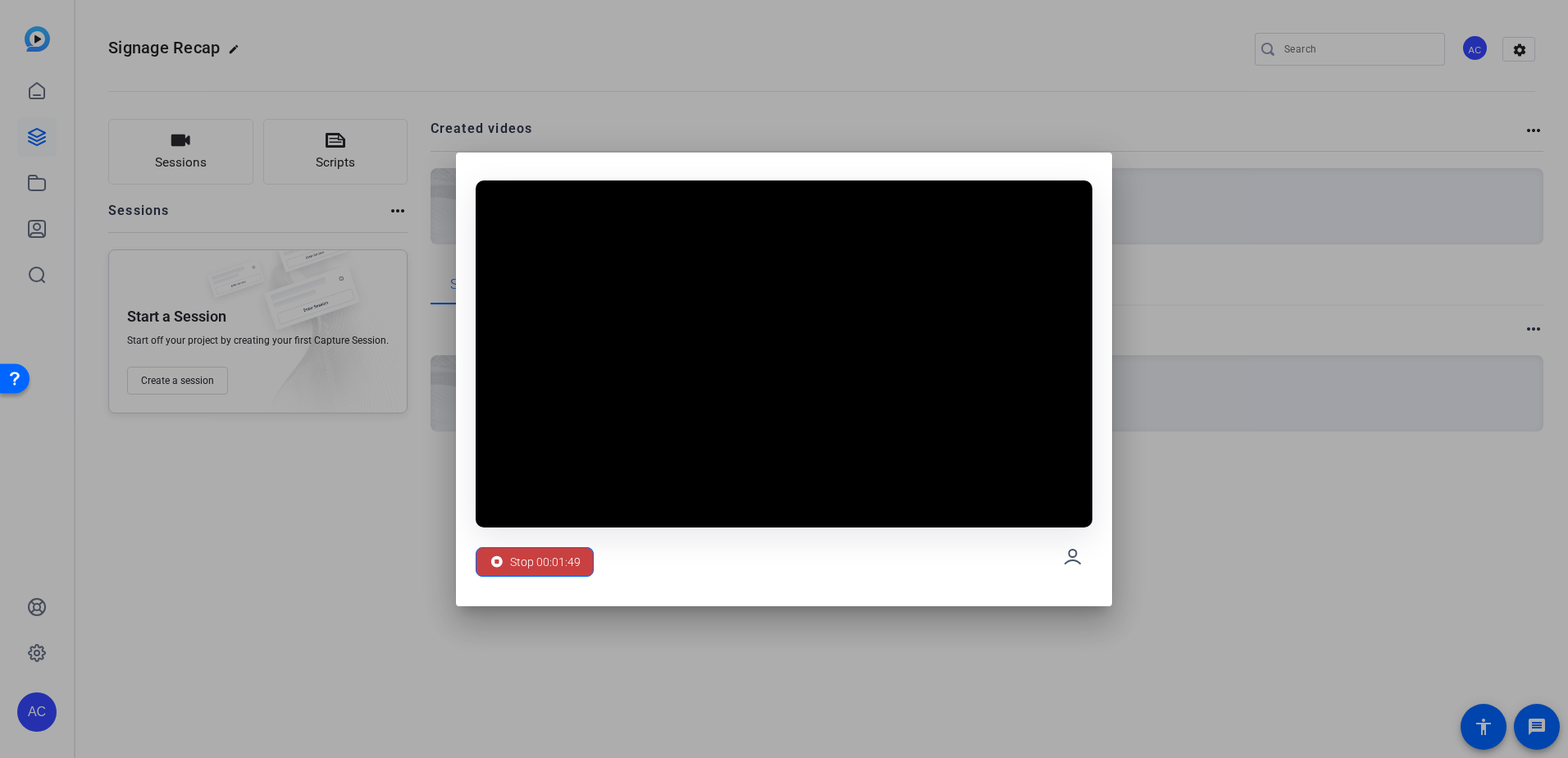
click at [569, 572] on span "Stop 00:01:49" at bounding box center [545, 562] width 70 height 32
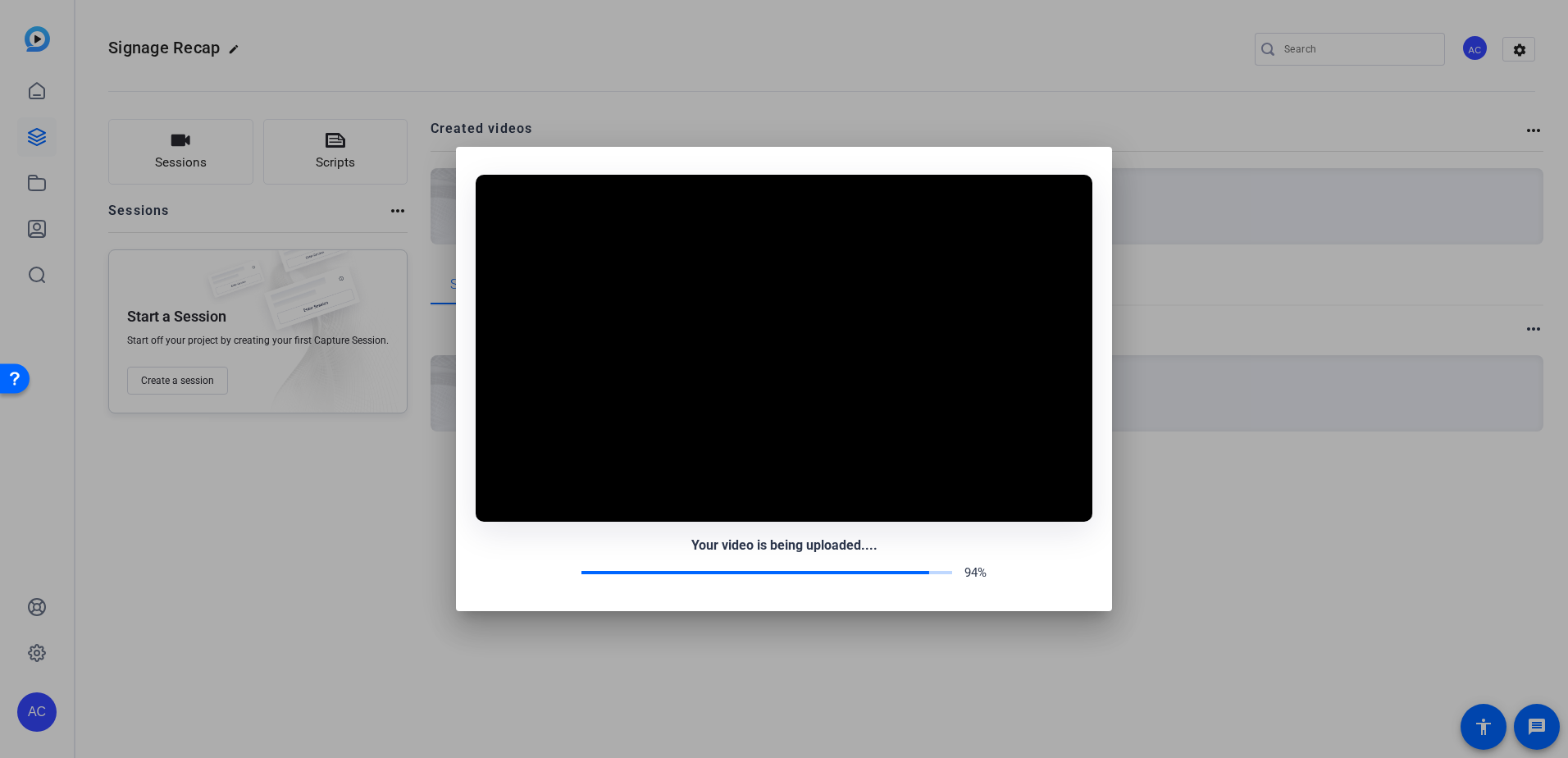
click at [536, 561] on div "Your video is being uploaded.... 94%" at bounding box center [783, 559] width 617 height 47
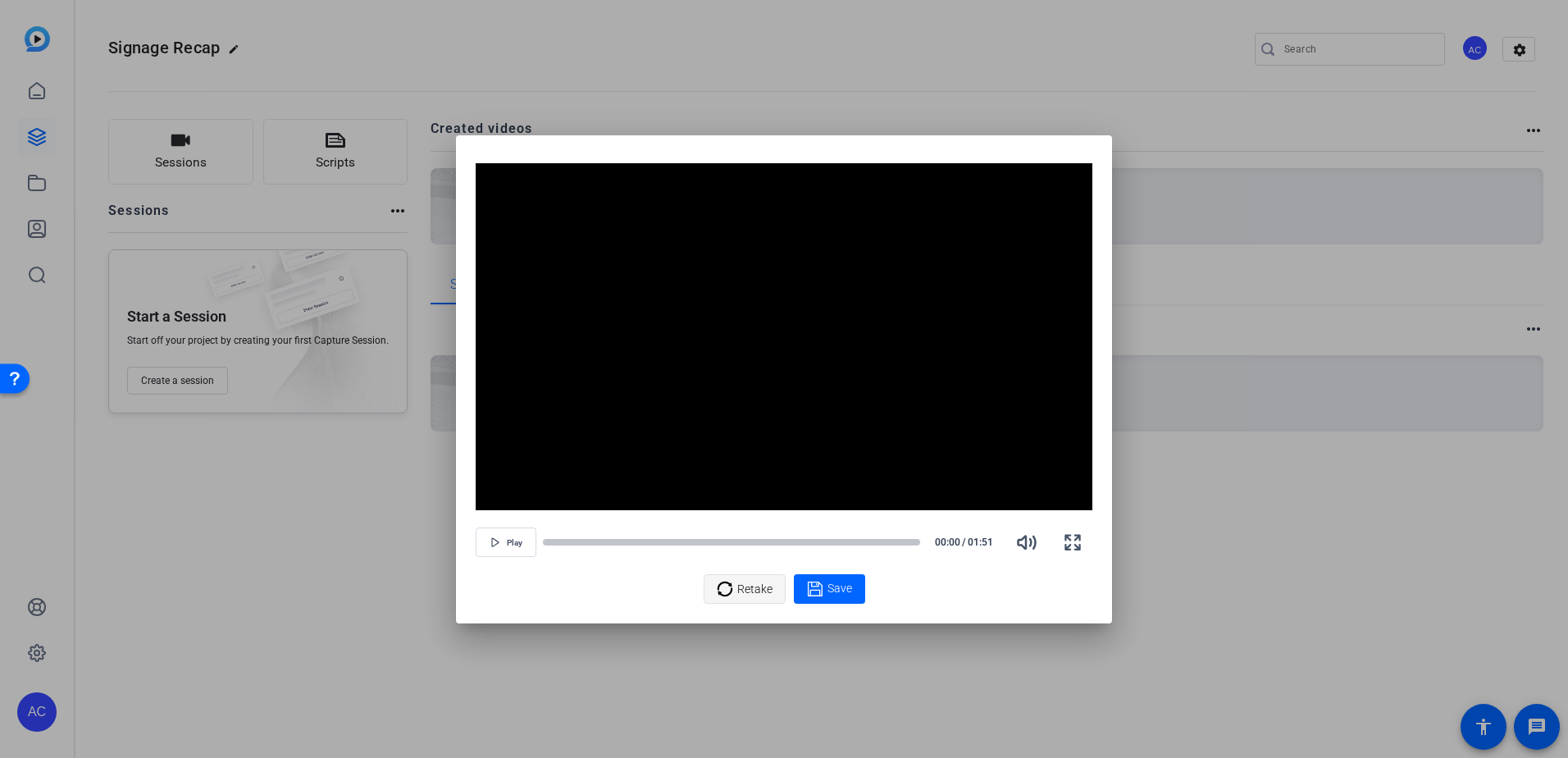
click at [756, 584] on span "Retake" at bounding box center [754, 589] width 35 height 32
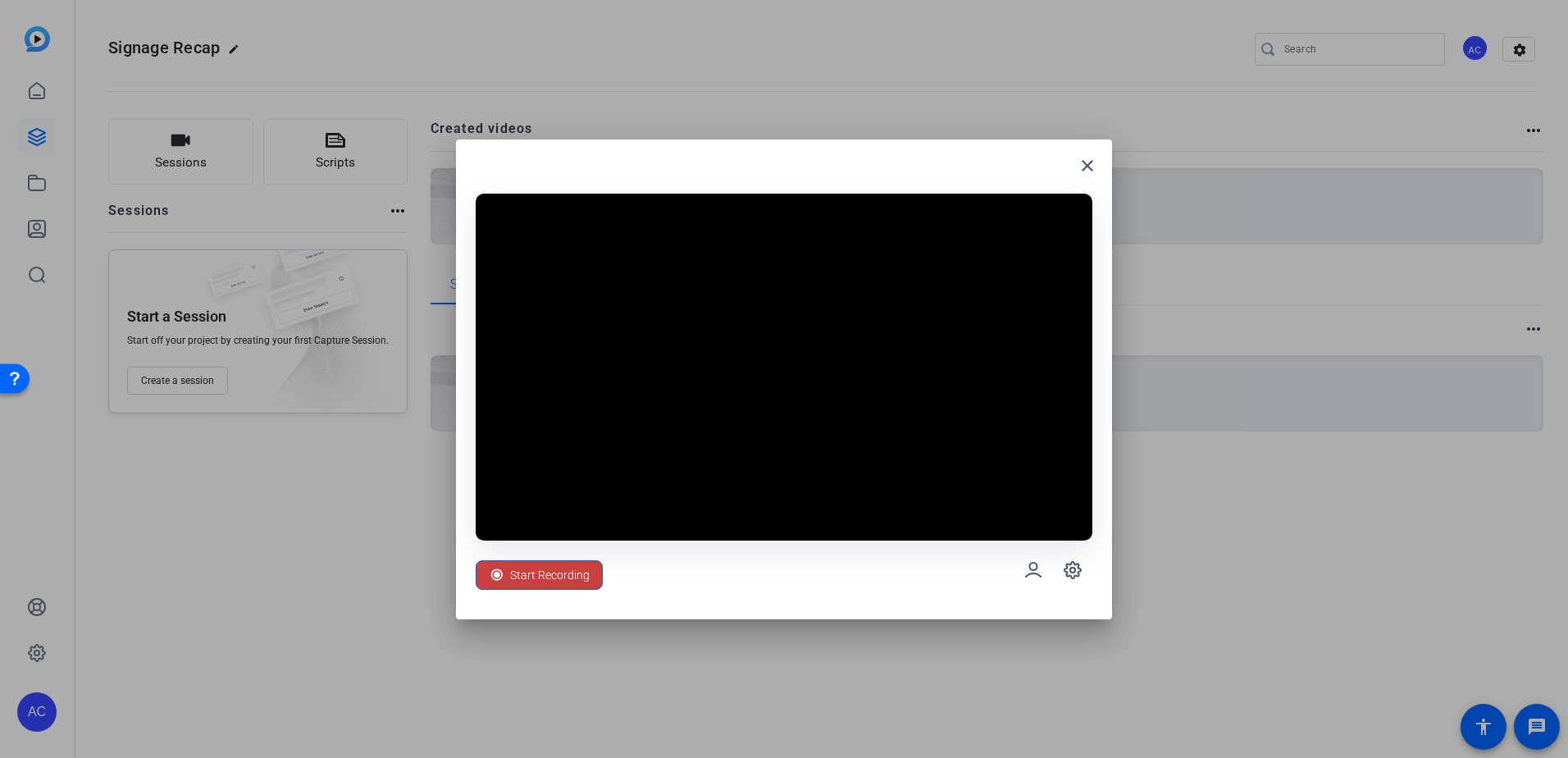
click at [558, 575] on span "Start Recording" at bounding box center [550, 574] width 79 height 32
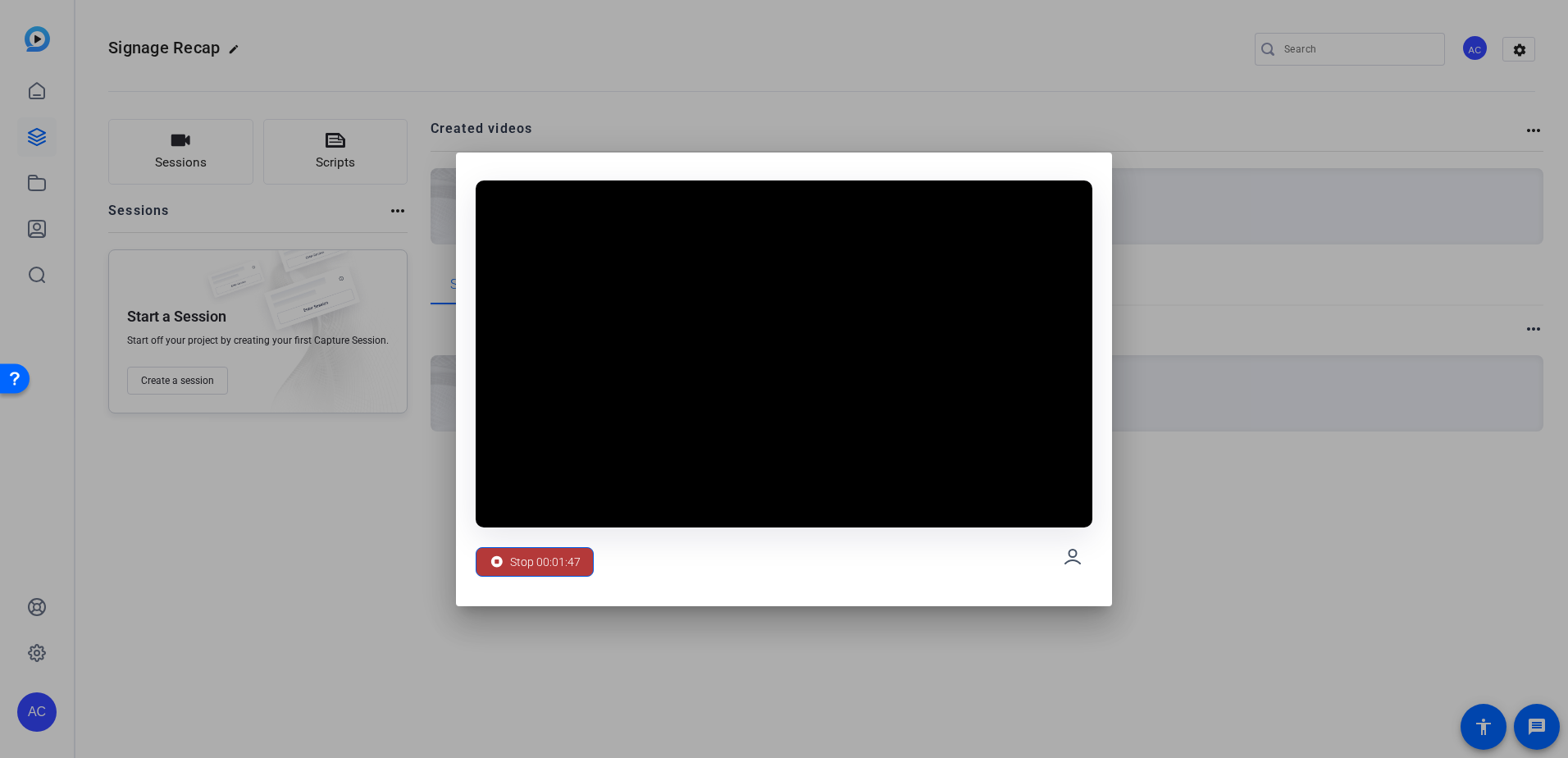
click at [559, 568] on span "Stop 00:01:47" at bounding box center [545, 562] width 70 height 32
click at [544, 559] on span "Stop 00:01:48" at bounding box center [545, 562] width 70 height 32
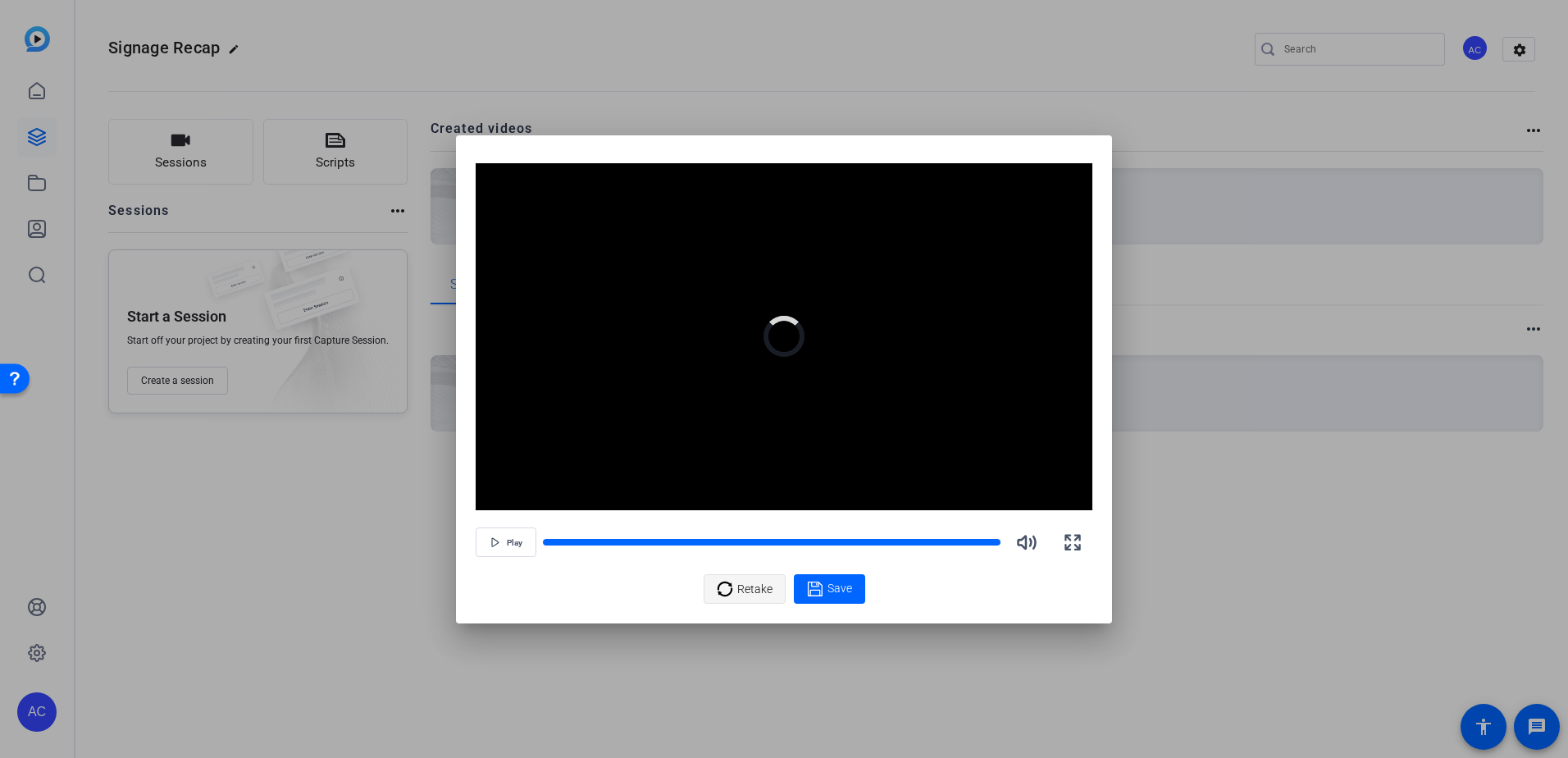
click at [750, 589] on span "Retake" at bounding box center [754, 589] width 35 height 32
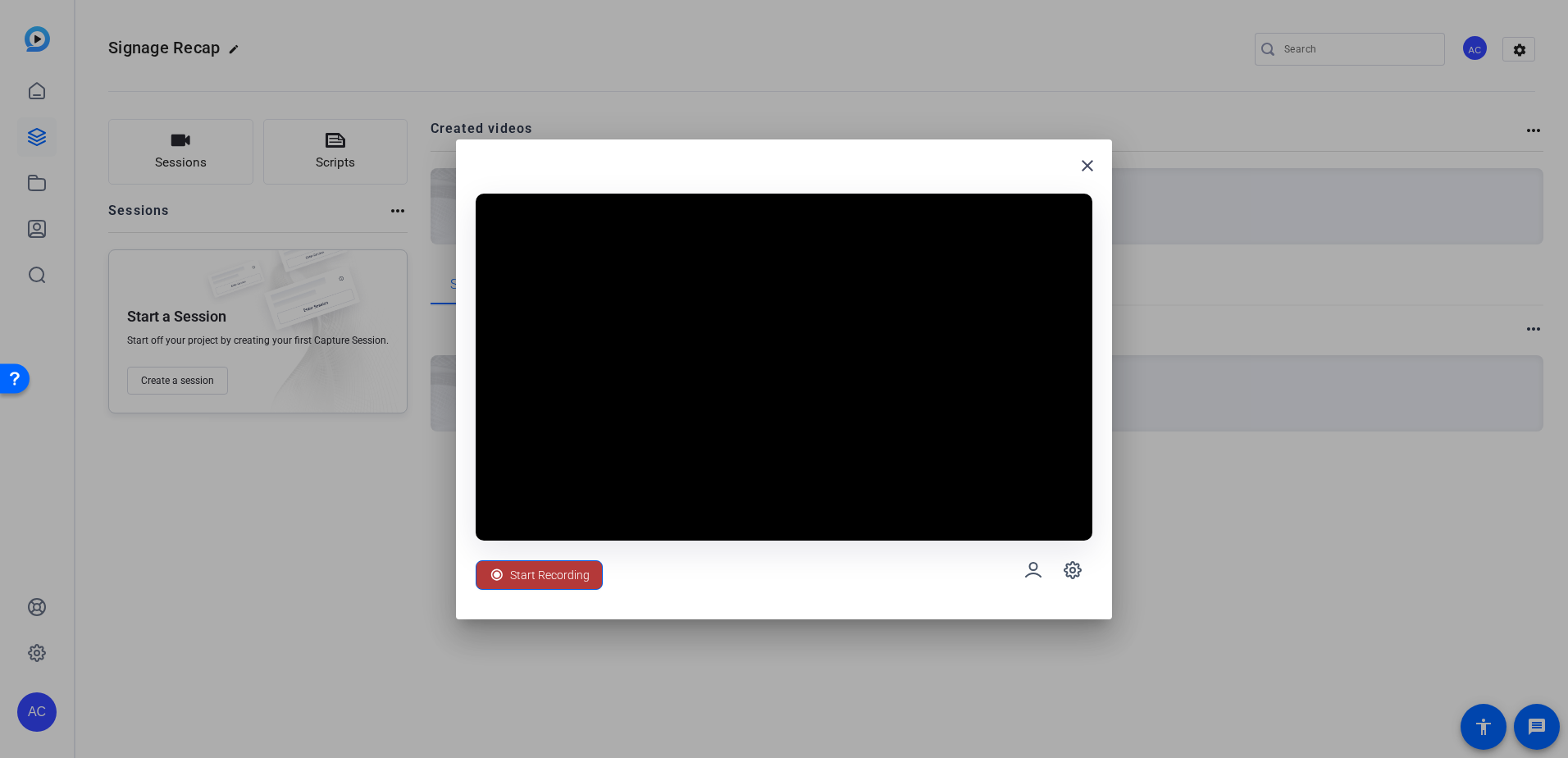
click at [566, 577] on span "Start Recording" at bounding box center [550, 574] width 79 height 32
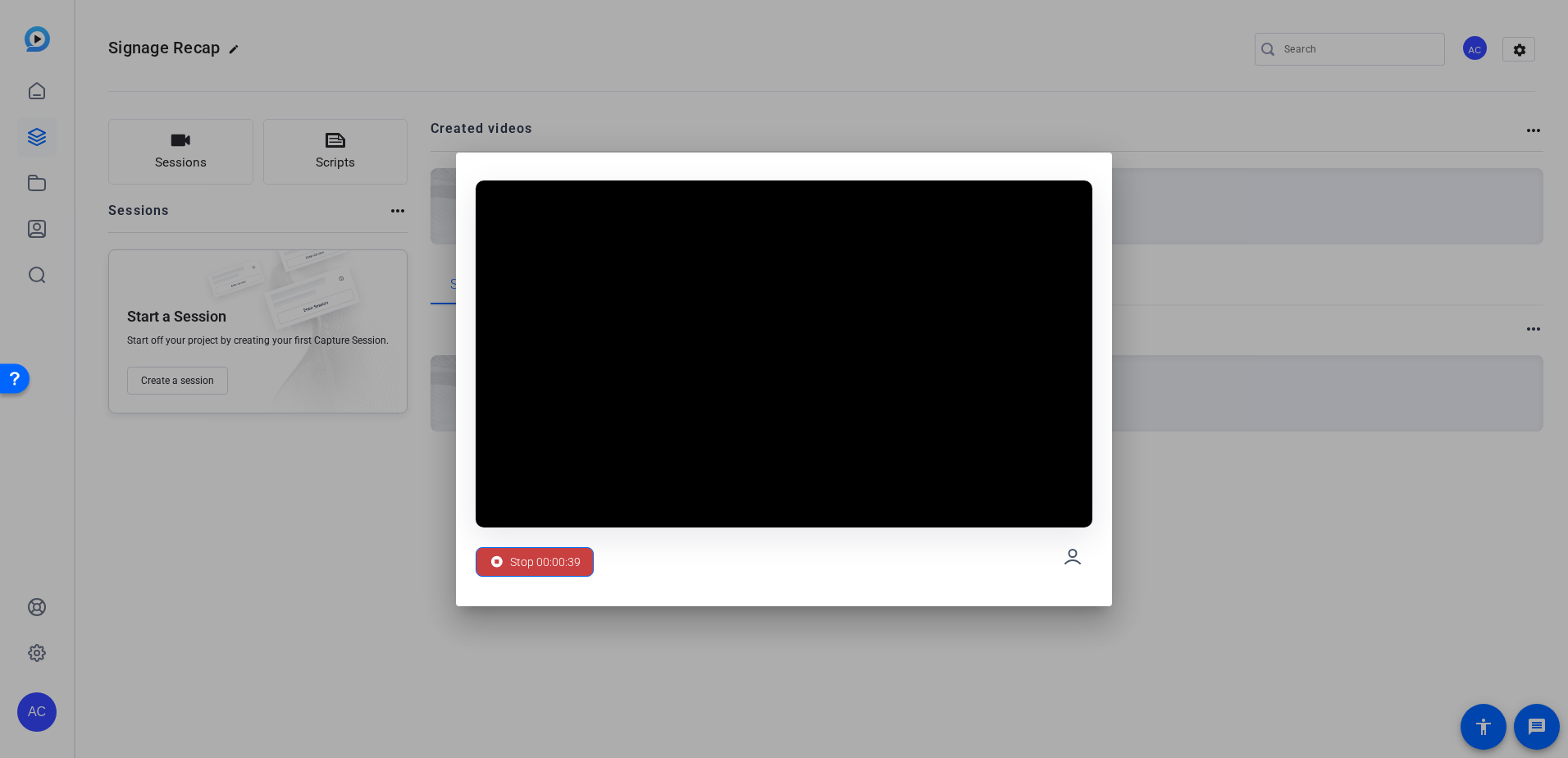
click at [500, 574] on div "Stop 00:00:39" at bounding box center [535, 562] width 92 height 32
click at [522, 564] on span "Stop 00:00:39" at bounding box center [545, 562] width 70 height 32
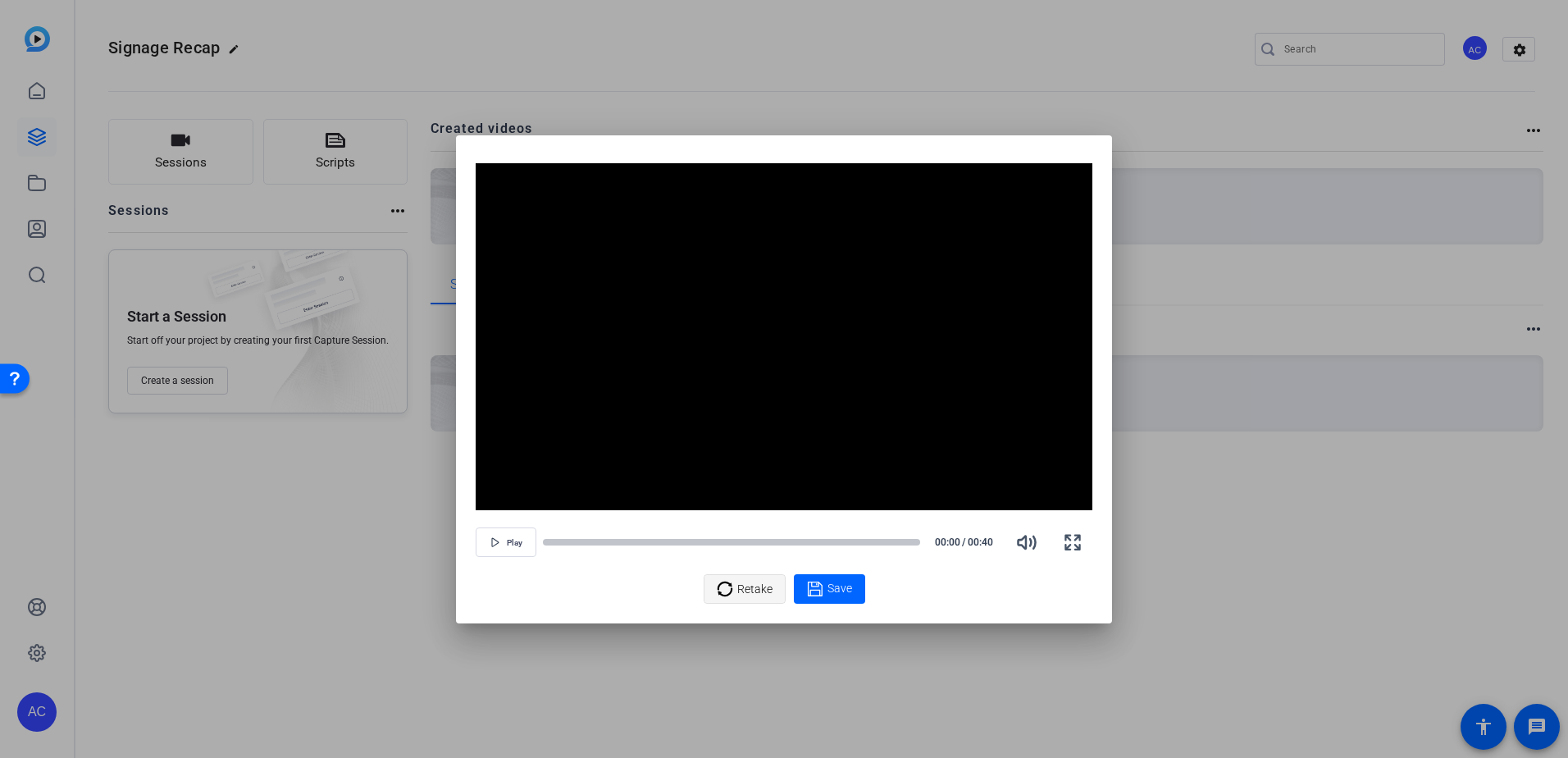
click at [736, 584] on div "Retake" at bounding box center [744, 589] width 56 height 32
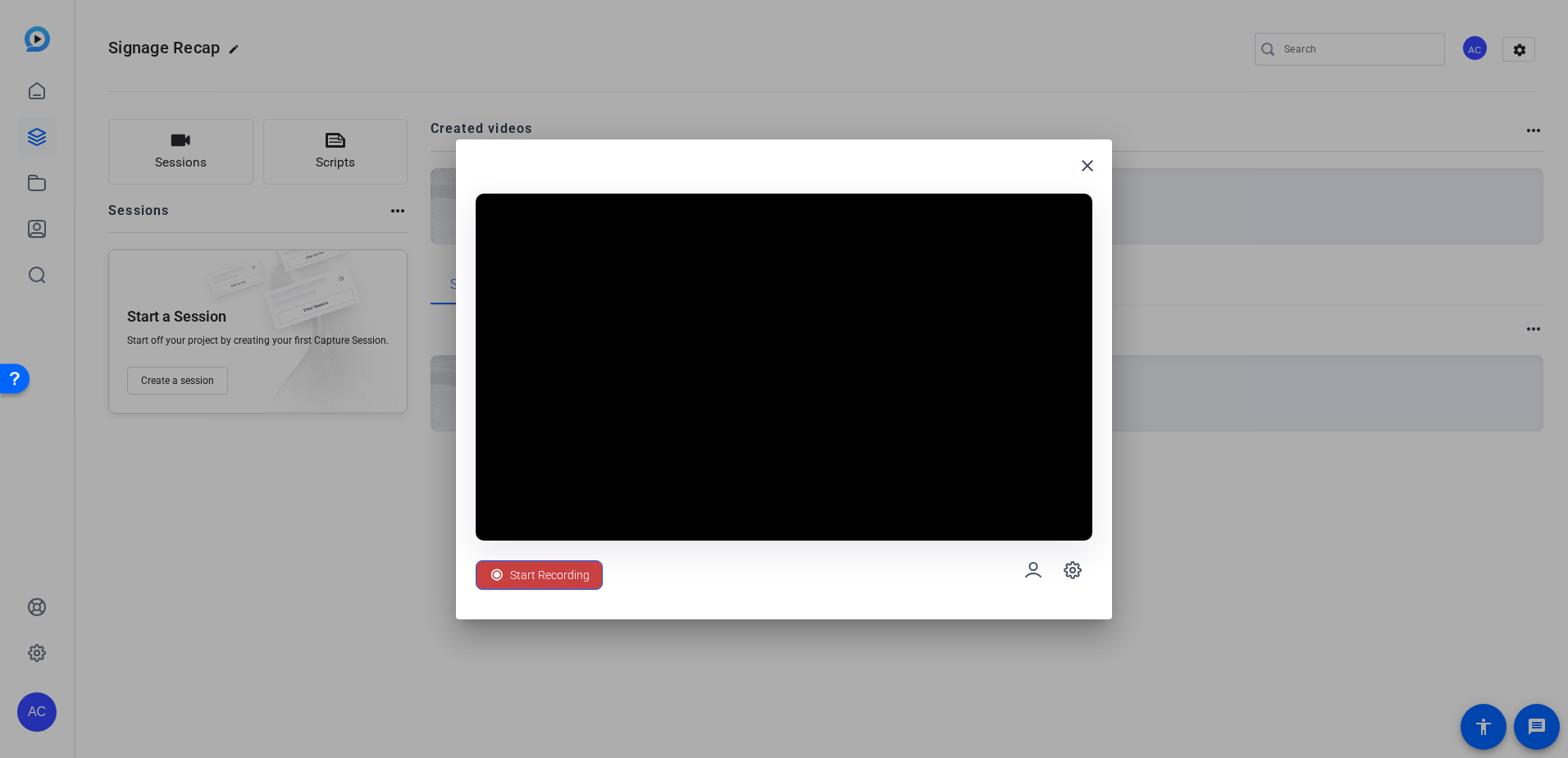
click at [516, 562] on span "Start Recording" at bounding box center [550, 574] width 79 height 32
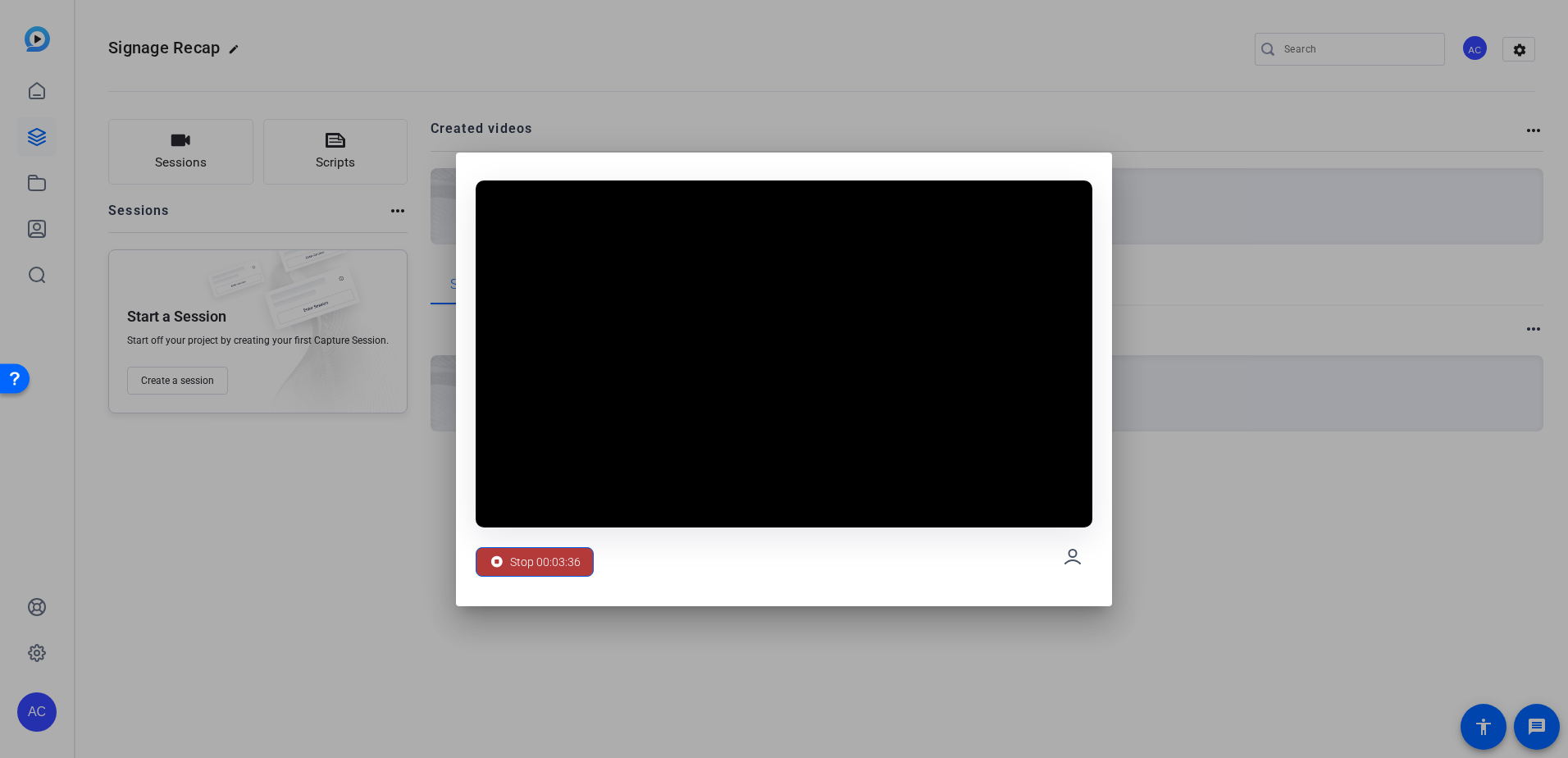
click at [527, 568] on span "Stop 00:03:36" at bounding box center [545, 562] width 70 height 32
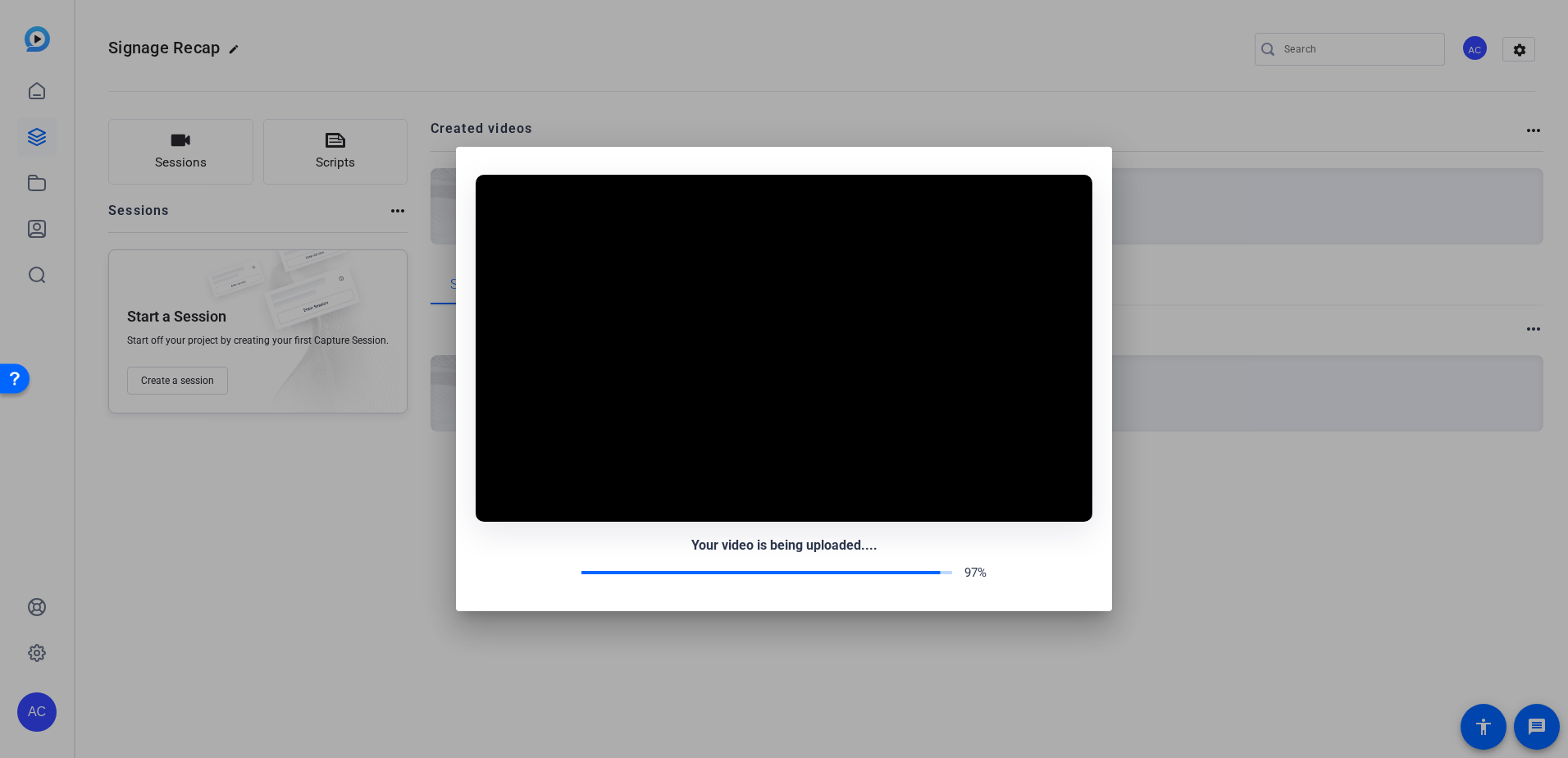
click at [568, 566] on div "97%" at bounding box center [783, 573] width 617 height 19
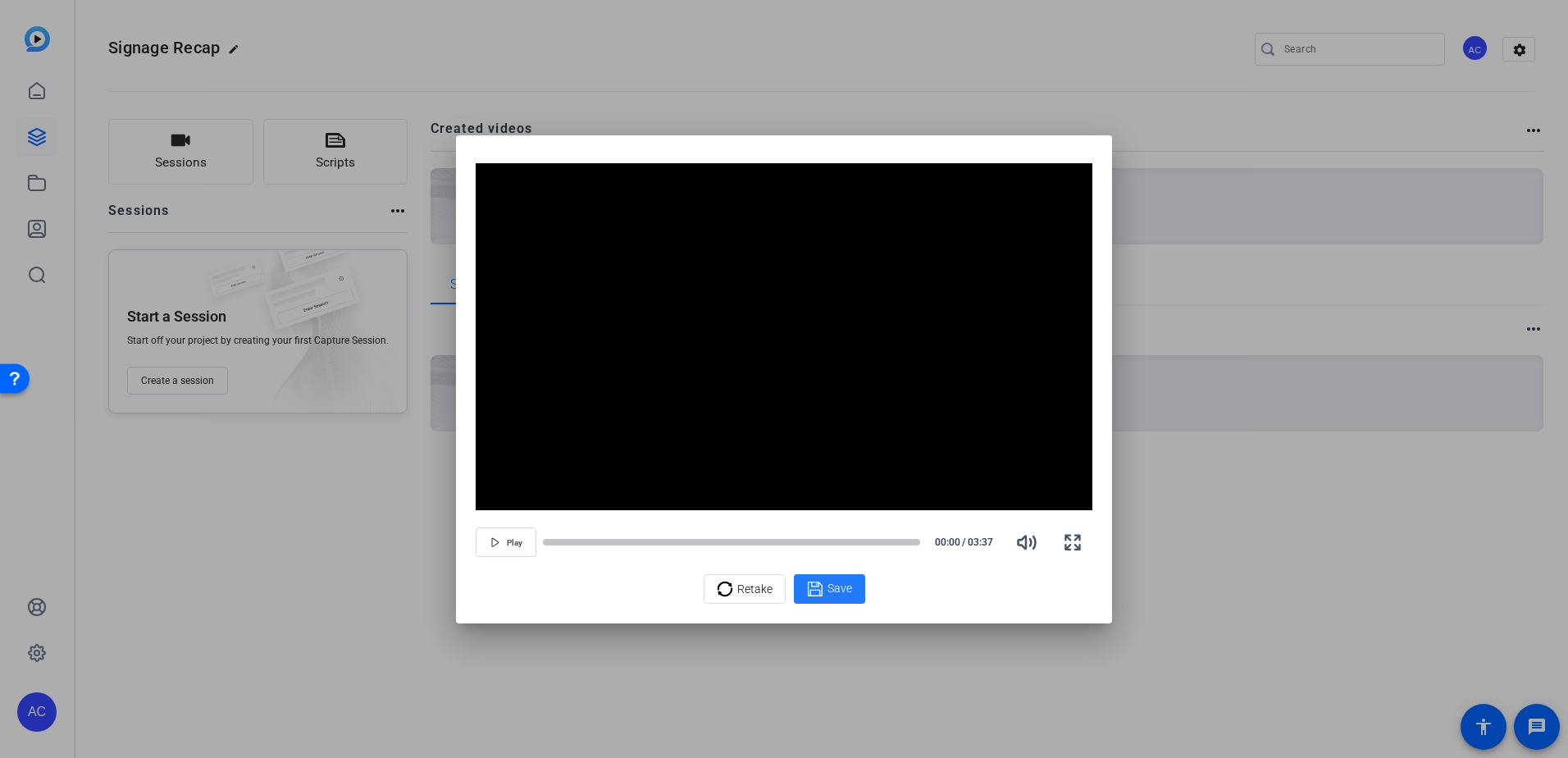
click at [843, 592] on span "Save" at bounding box center [839, 588] width 24 height 17
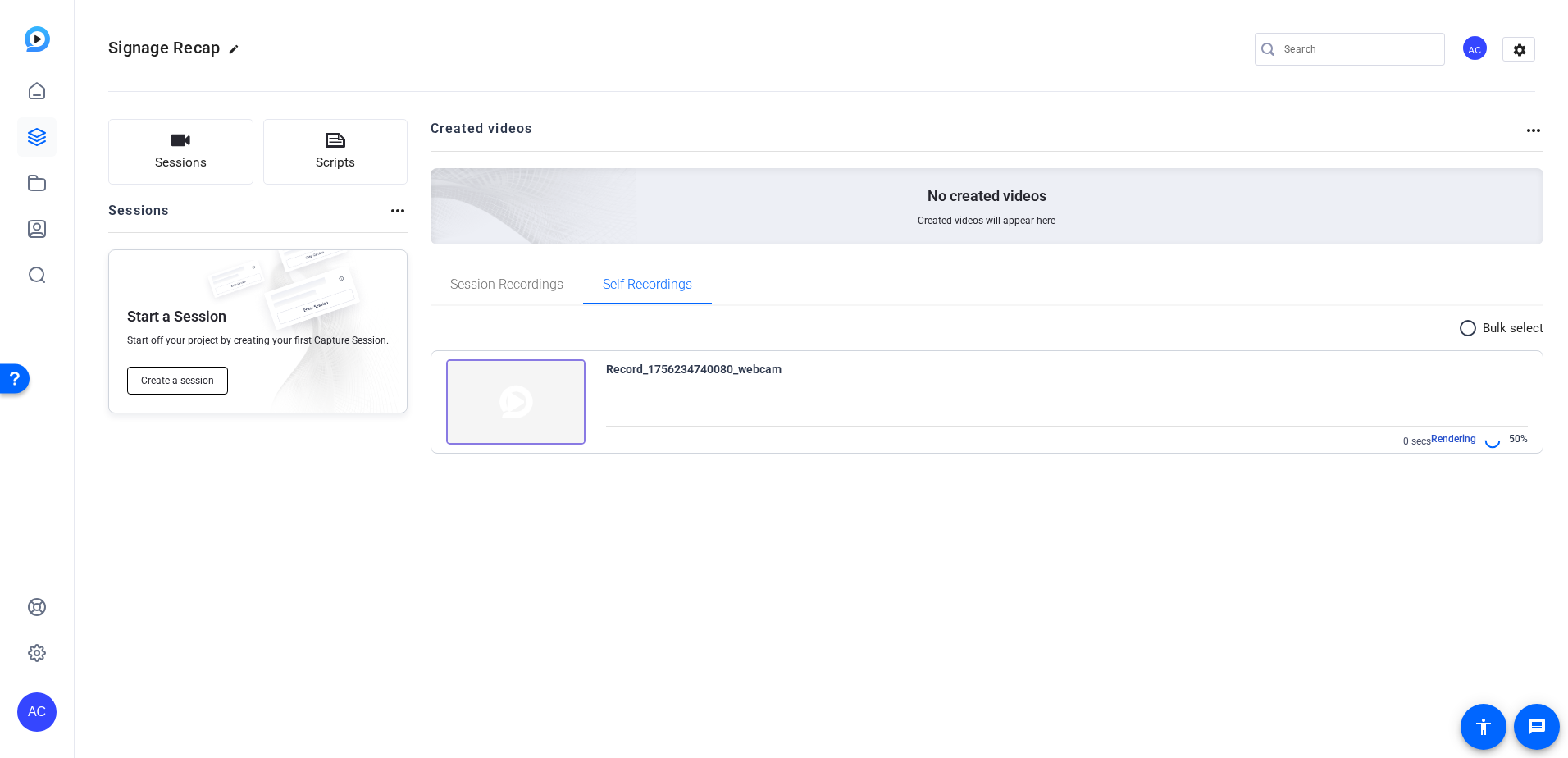
click at [192, 382] on span "Create a session" at bounding box center [177, 380] width 73 height 14
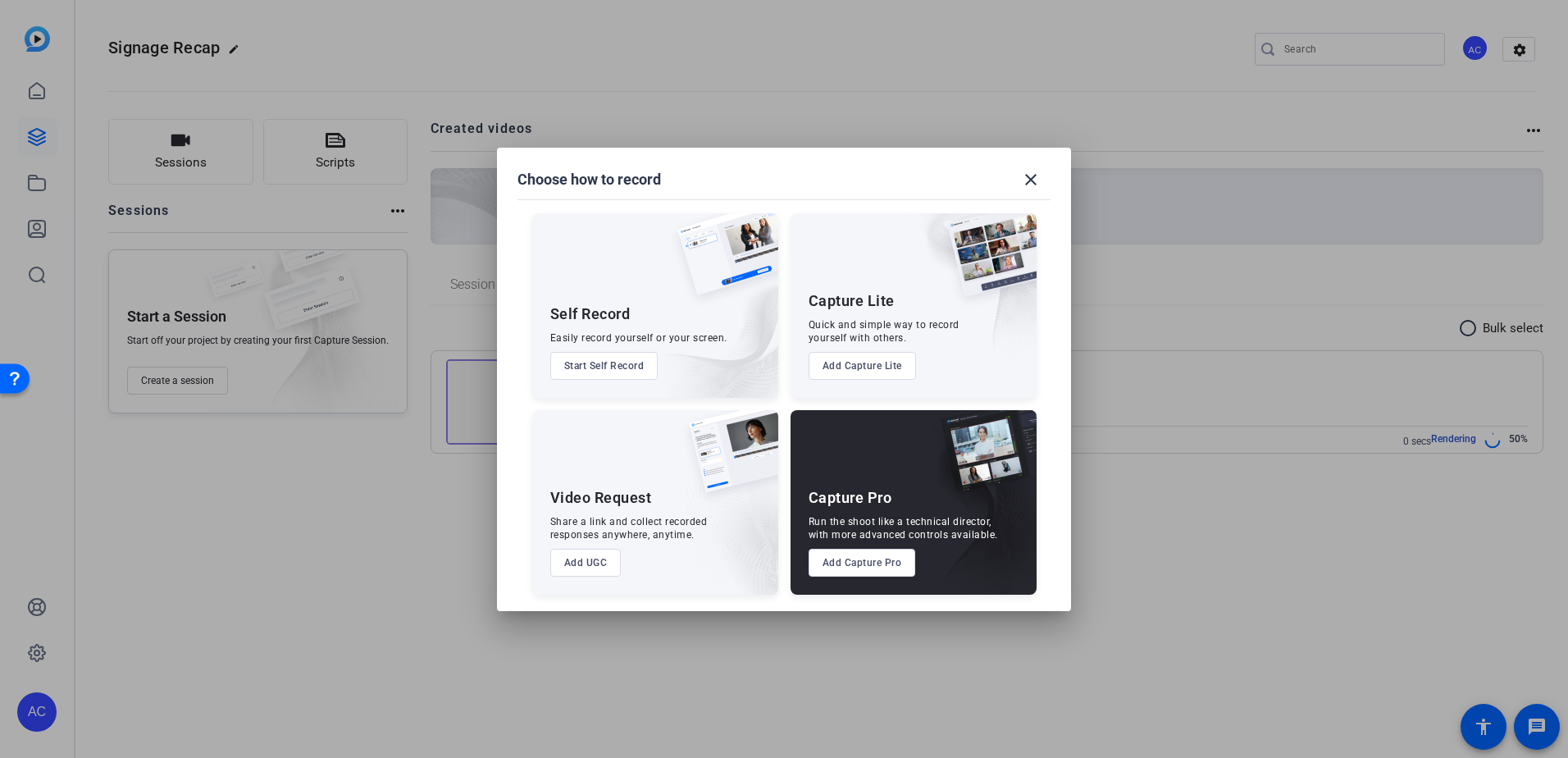
click at [619, 365] on button "Start Self Record" at bounding box center [604, 365] width 108 height 28
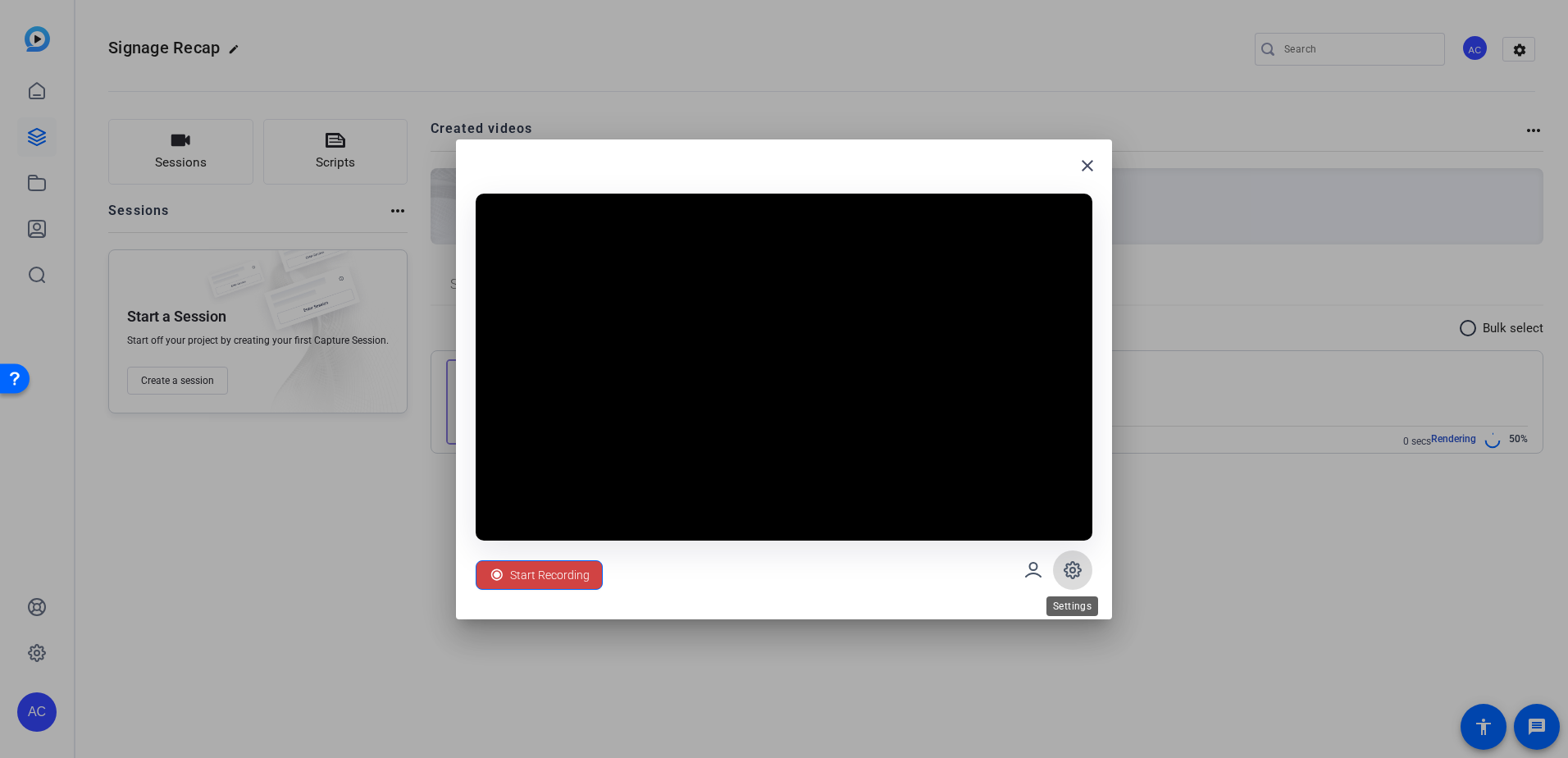
click at [1070, 572] on icon at bounding box center [1072, 569] width 5 height 5
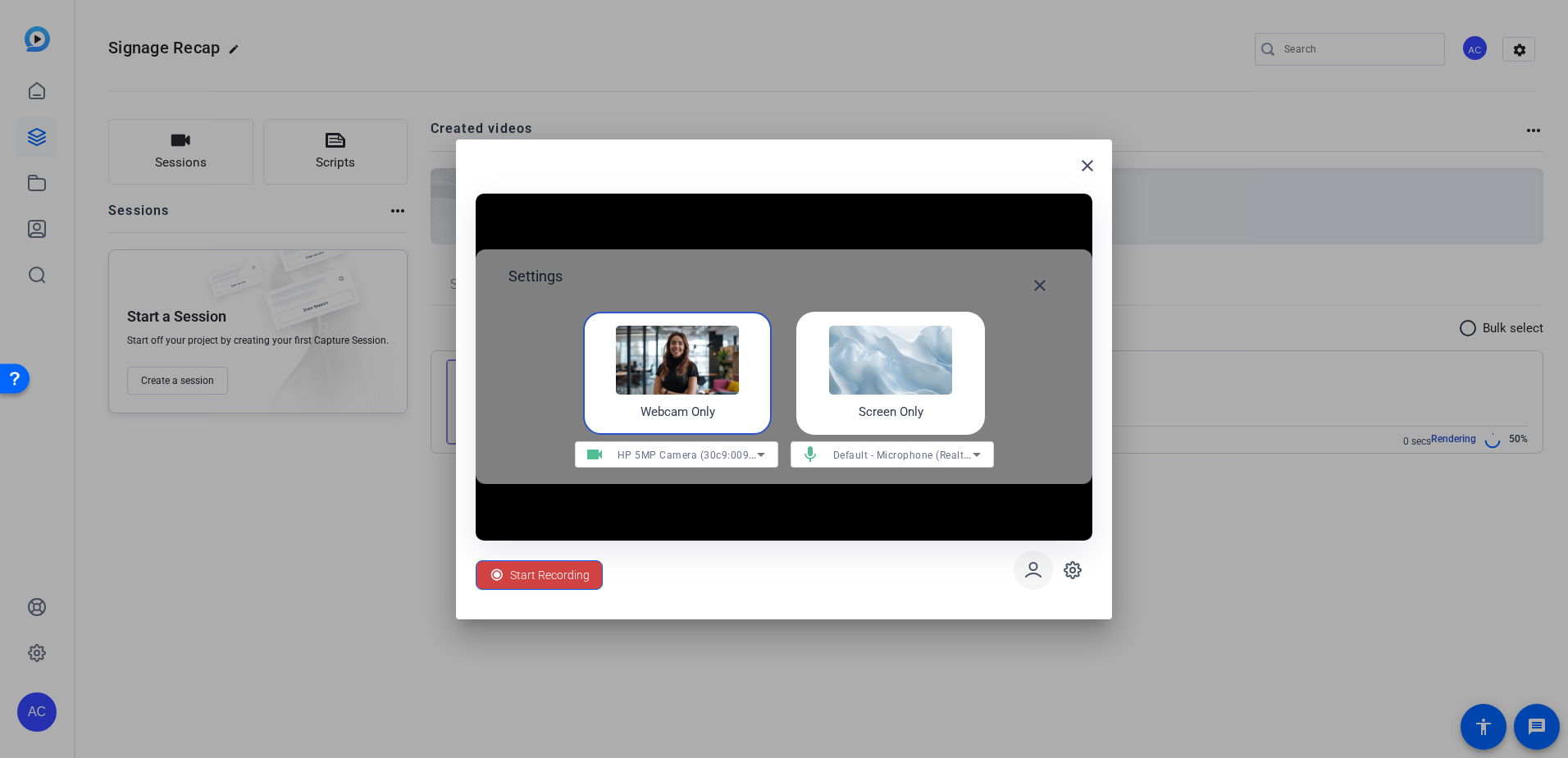
click at [1030, 574] on icon at bounding box center [1033, 569] width 14 height 14
click at [1029, 573] on icon at bounding box center [1033, 570] width 20 height 20
click at [896, 360] on img at bounding box center [890, 360] width 123 height 69
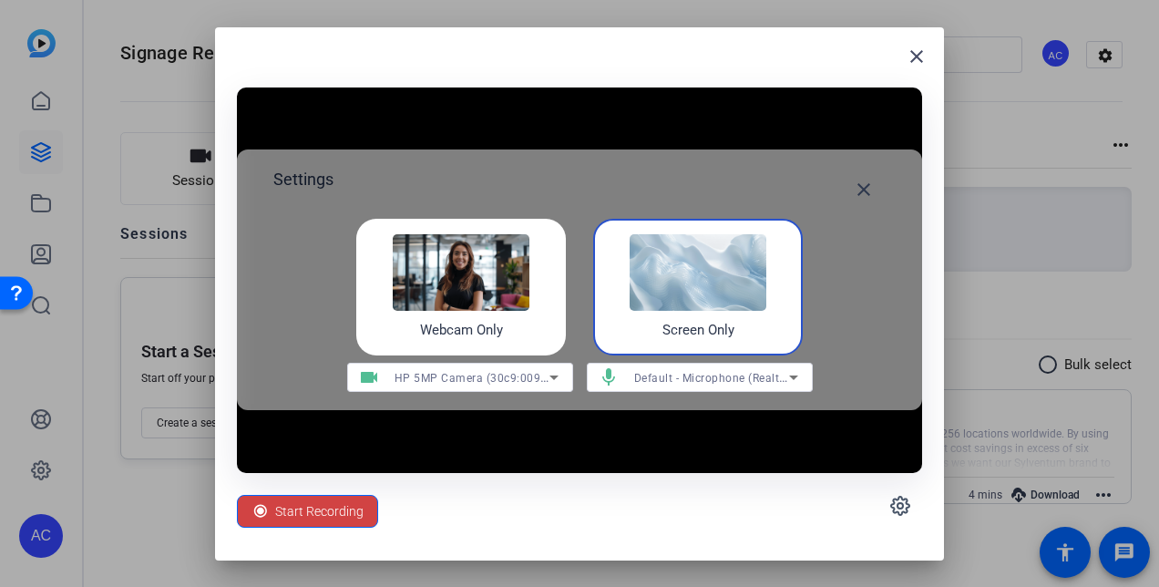
click at [667, 298] on img at bounding box center [697, 272] width 137 height 77
click at [289, 510] on span "Start Recording" at bounding box center [319, 511] width 88 height 35
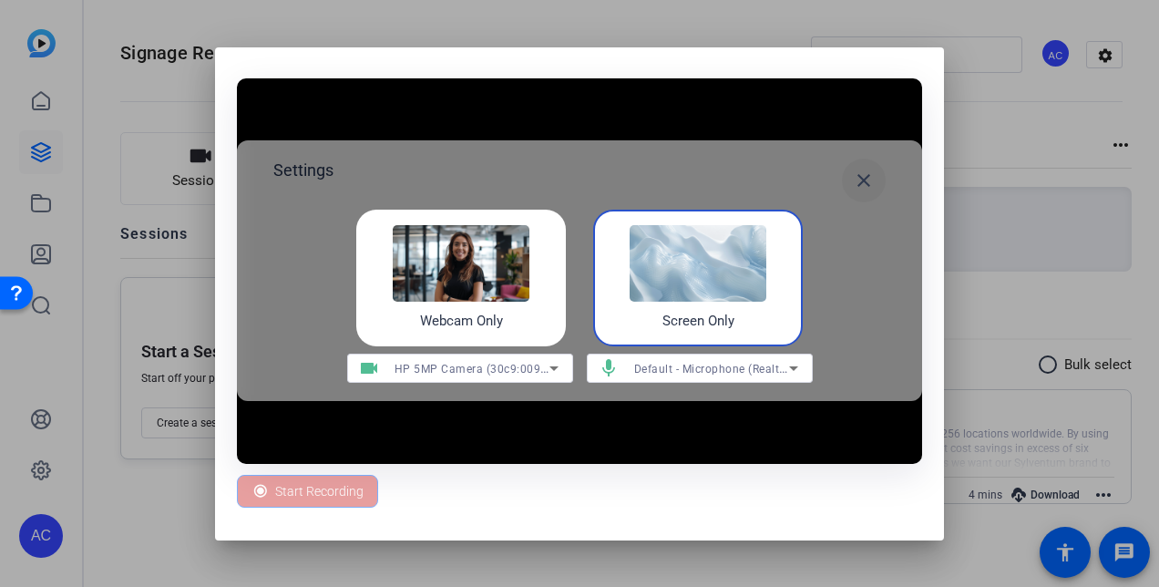
click at [856, 182] on mat-icon "close" at bounding box center [864, 180] width 22 height 22
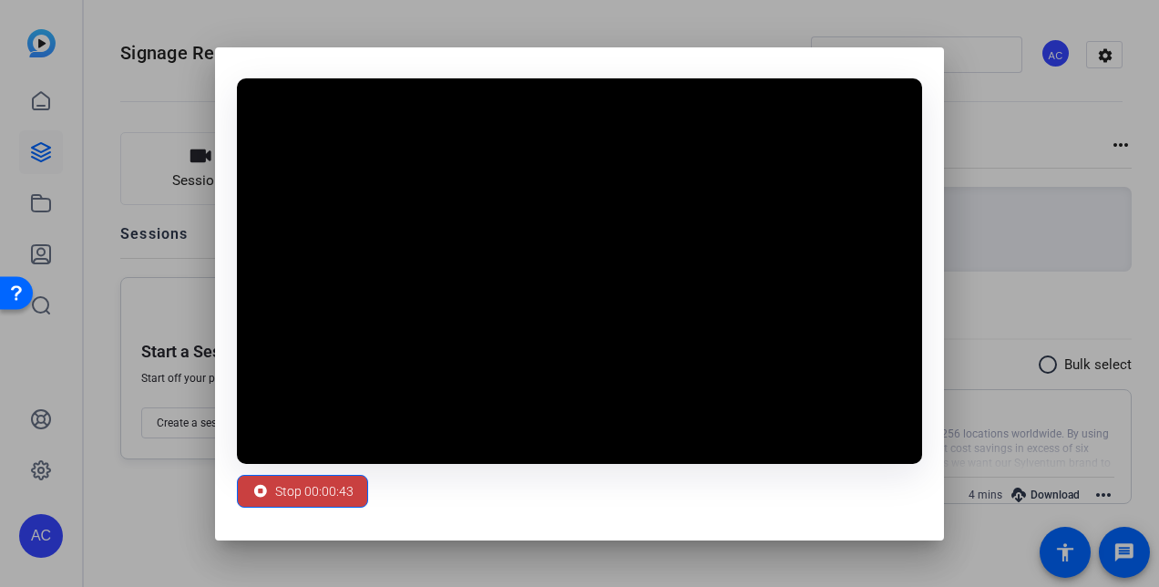
click at [316, 494] on span "Stop 00:00:43" at bounding box center [314, 491] width 78 height 35
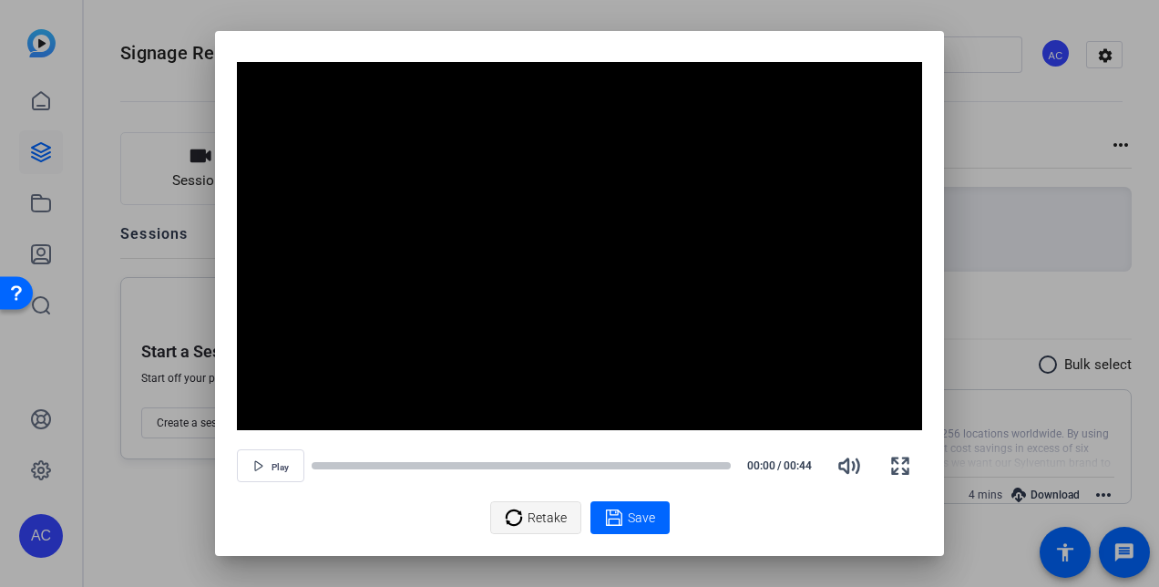
click at [541, 512] on span "Retake" at bounding box center [546, 517] width 39 height 35
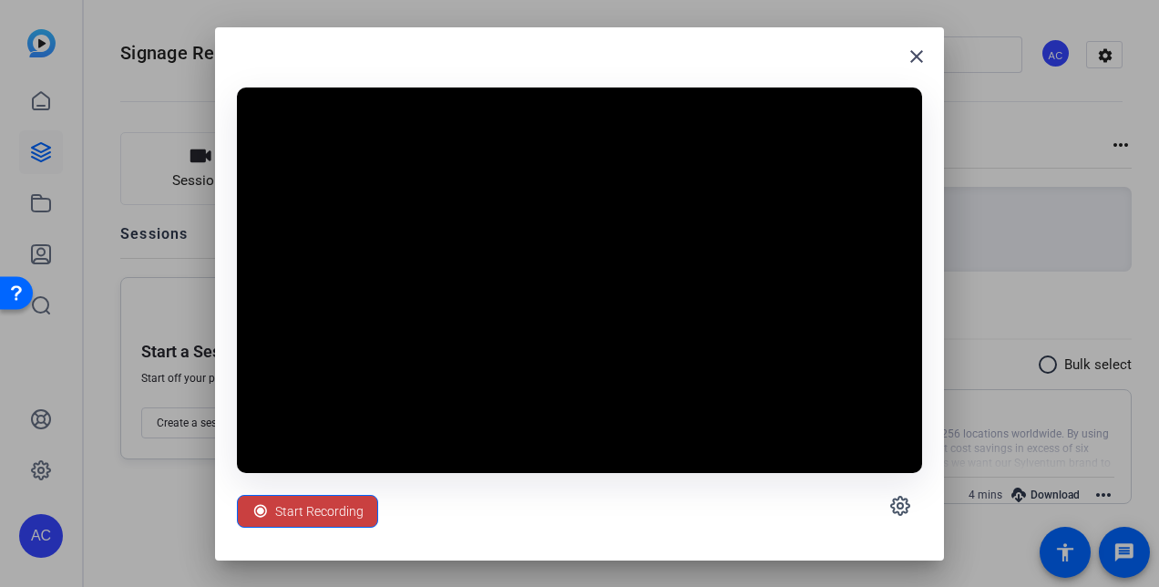
click at [324, 508] on span "Start Recording" at bounding box center [319, 511] width 88 height 35
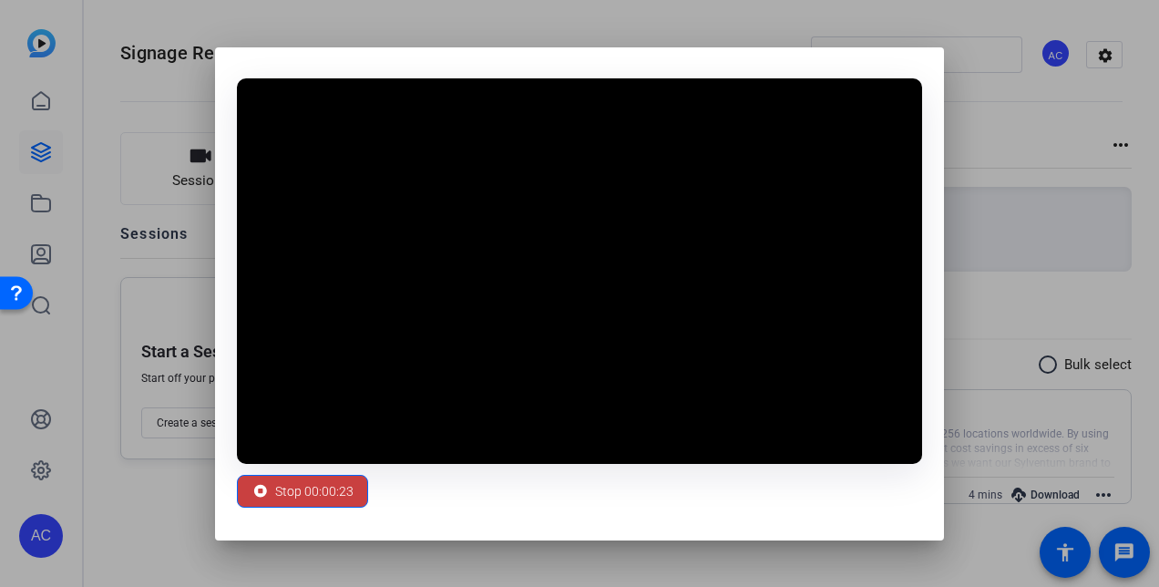
click at [282, 498] on span "Stop 00:00:23" at bounding box center [314, 491] width 78 height 35
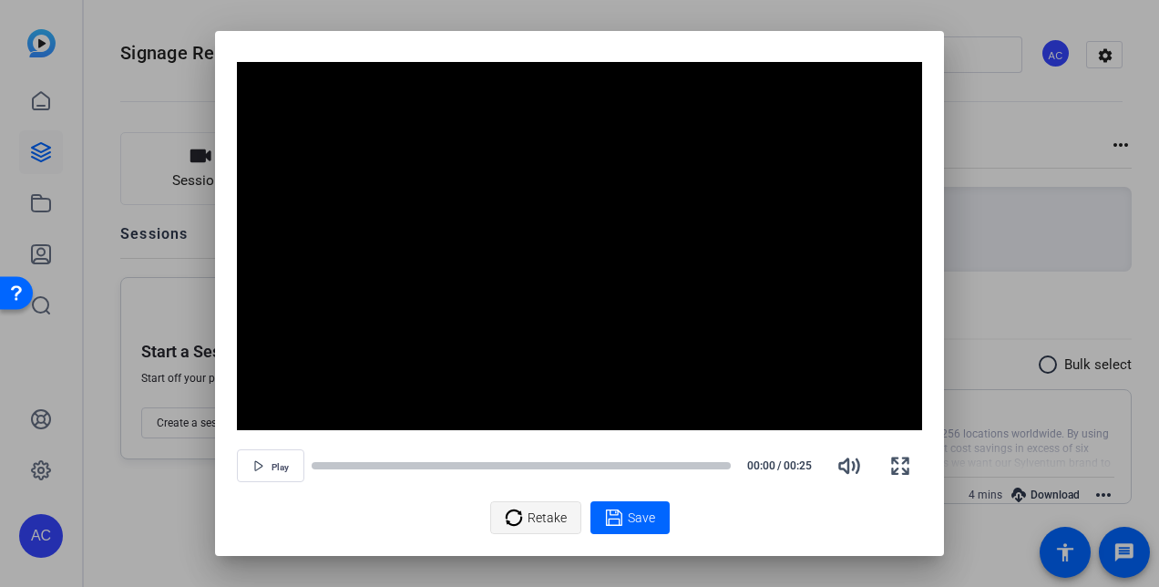
click at [544, 518] on span "Retake" at bounding box center [546, 517] width 39 height 35
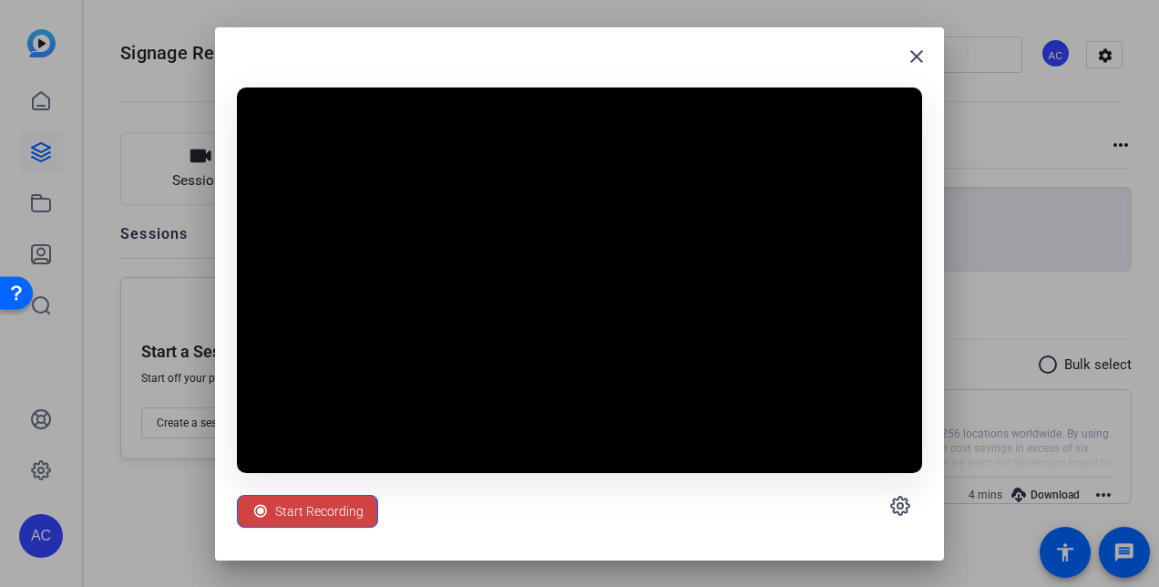
drag, startPoint x: 319, startPoint y: 506, endPoint x: 362, endPoint y: 506, distance: 42.8
click at [319, 506] on span "Start Recording" at bounding box center [319, 511] width 88 height 35
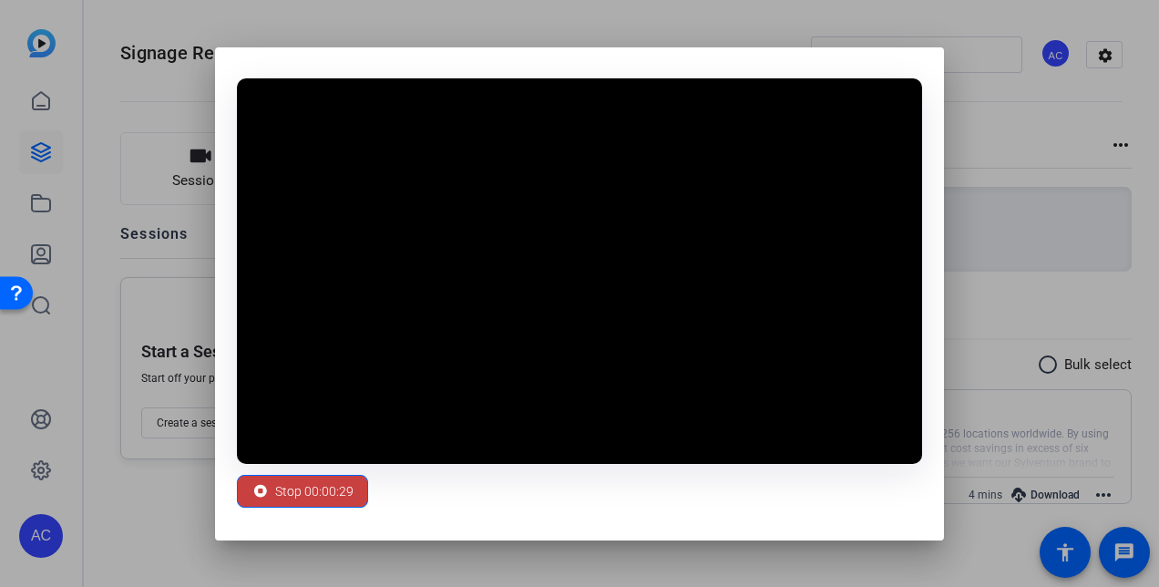
click at [314, 490] on span "Stop 00:00:29" at bounding box center [314, 491] width 78 height 35
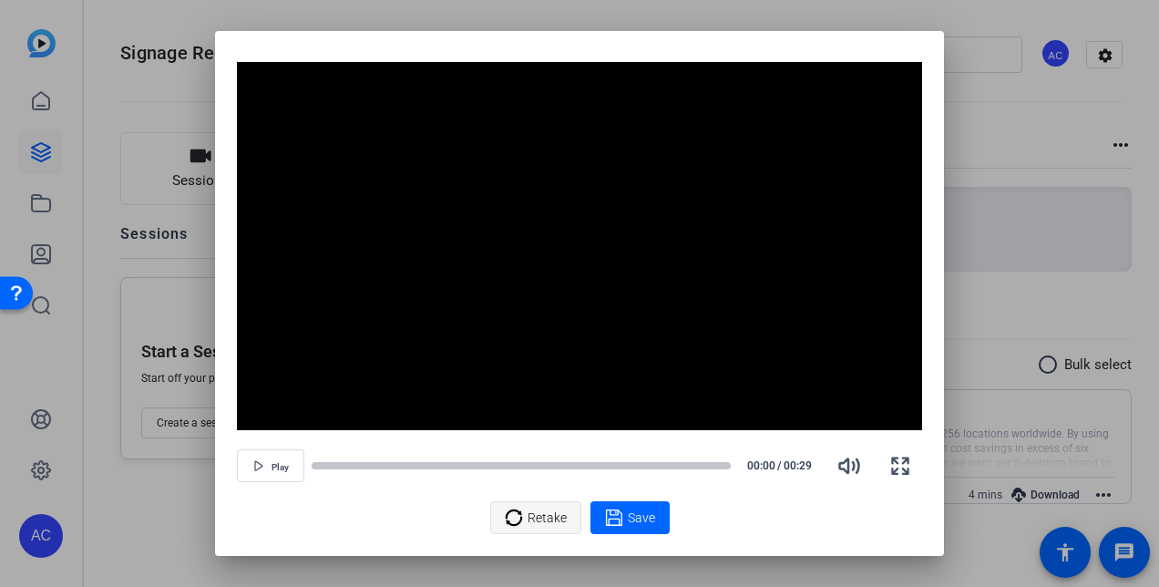
click at [531, 519] on span "Retake" at bounding box center [546, 517] width 39 height 35
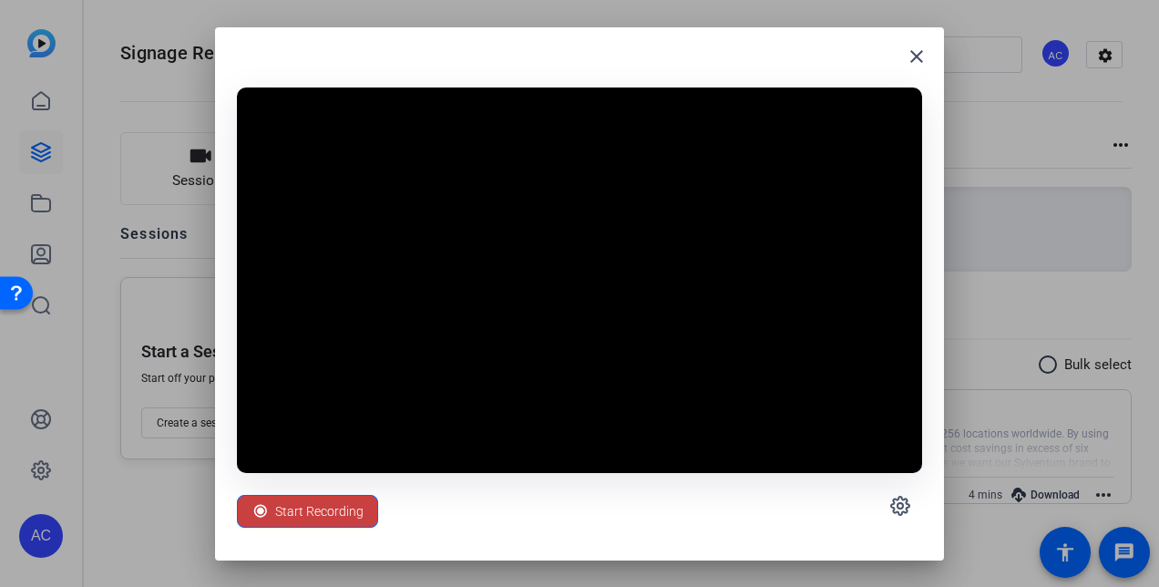
click at [352, 510] on span "Start Recording" at bounding box center [319, 511] width 88 height 35
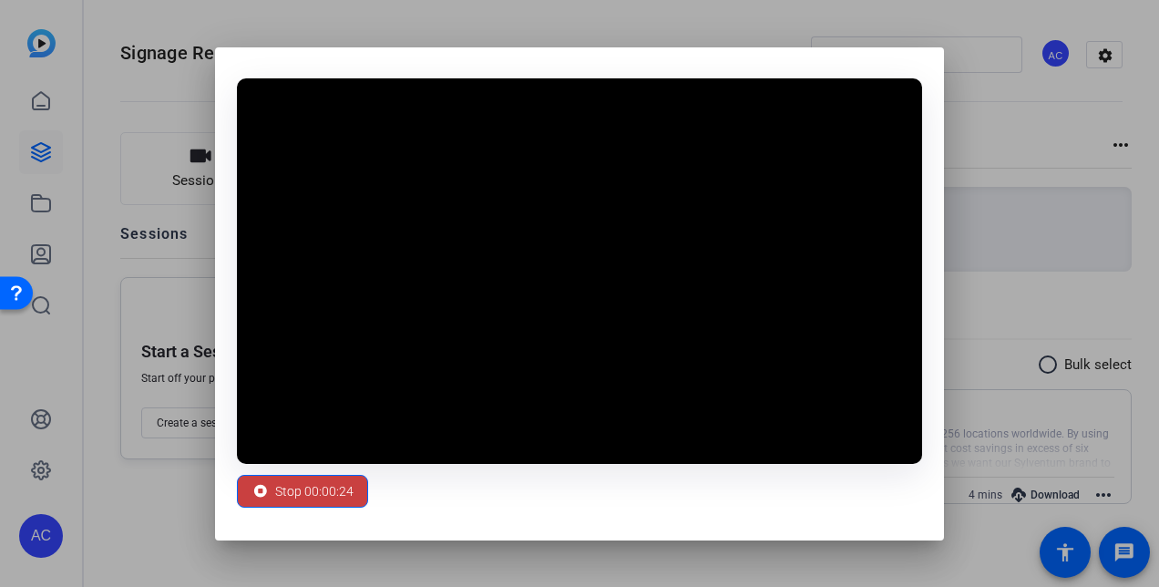
click at [299, 489] on span "Stop 00:00:24" at bounding box center [314, 491] width 78 height 35
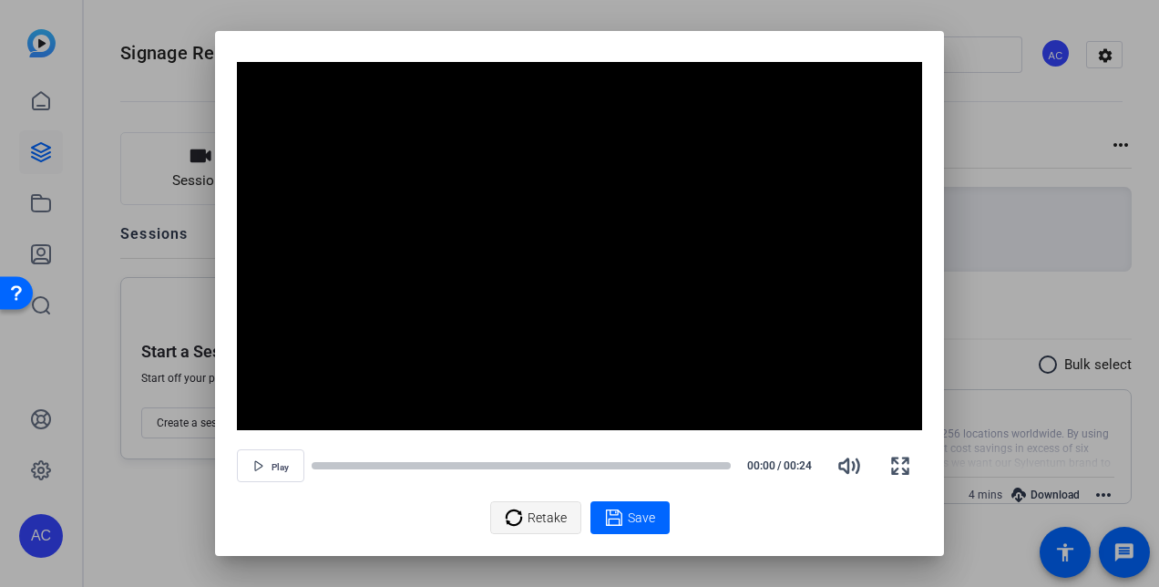
click at [523, 523] on div "Retake" at bounding box center [536, 517] width 62 height 35
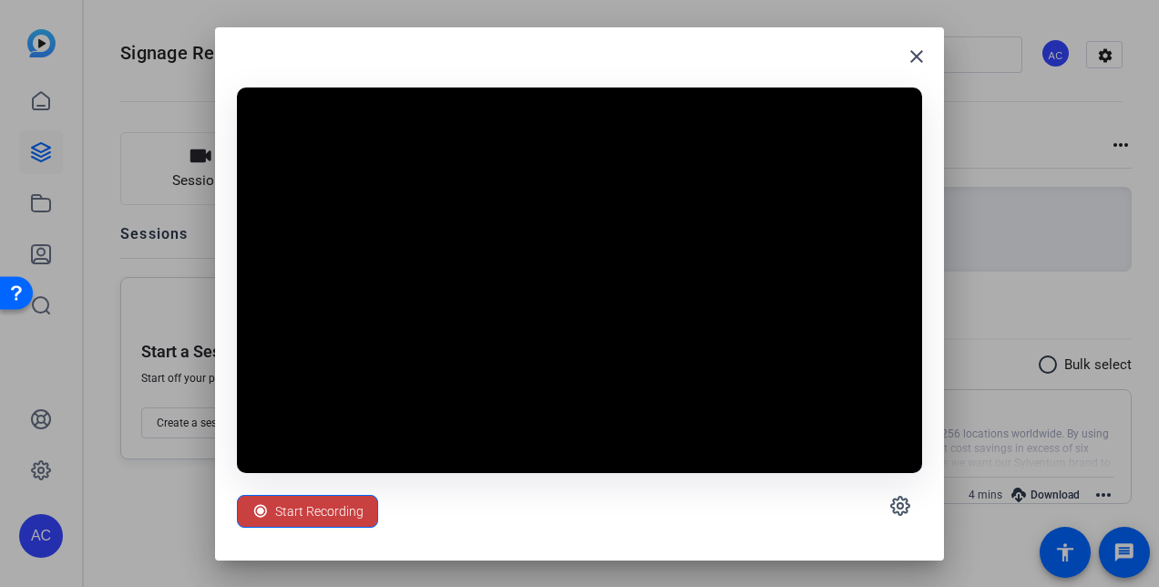
click at [327, 512] on span "Start Recording" at bounding box center [319, 511] width 88 height 35
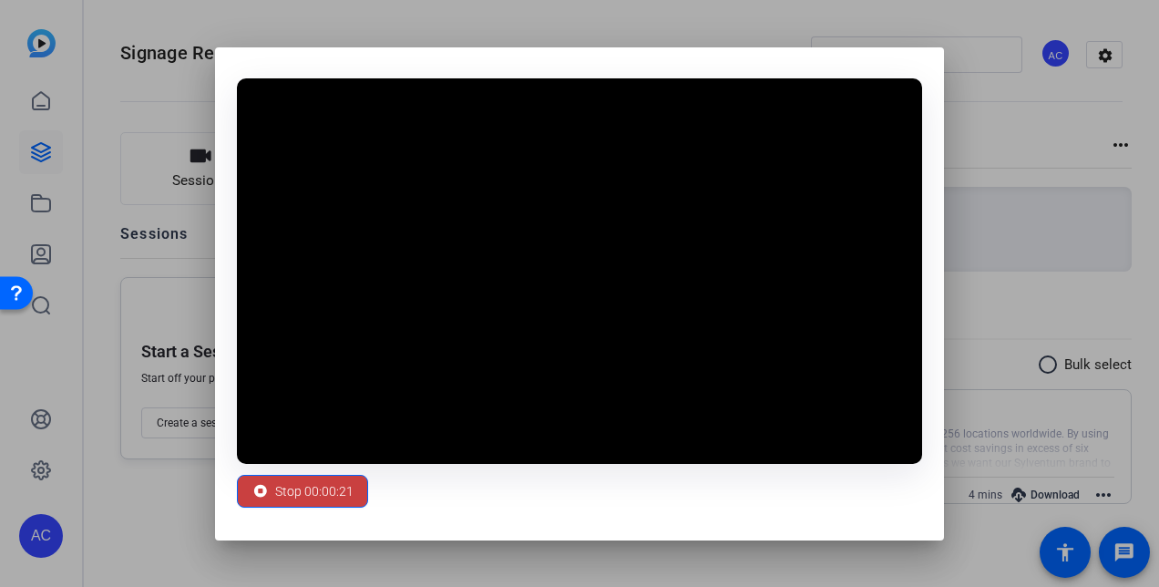
click at [297, 487] on span "Stop 00:00:21" at bounding box center [314, 491] width 78 height 35
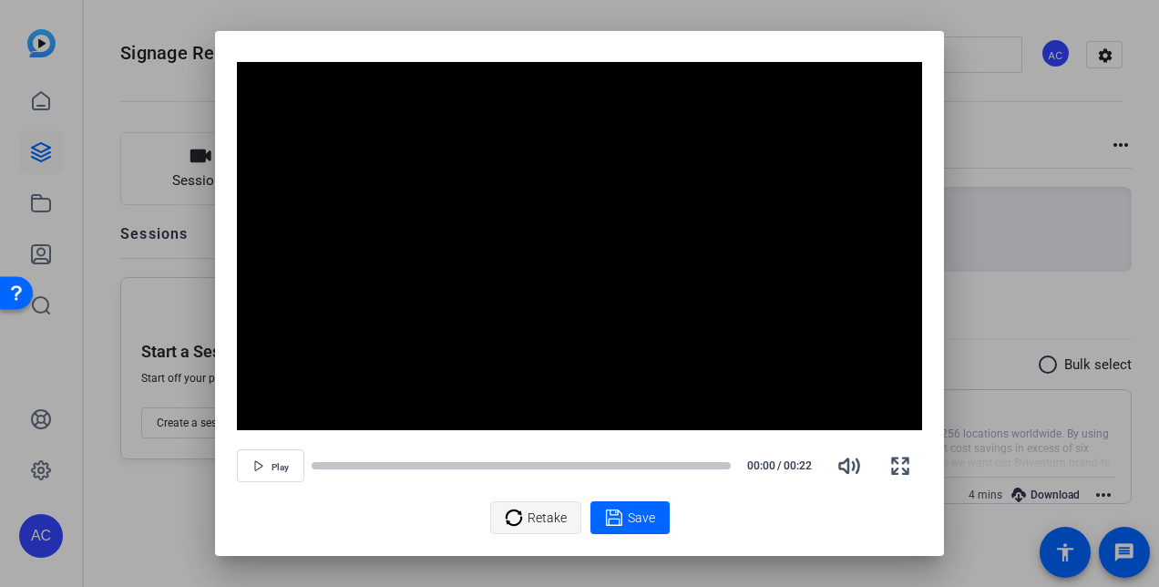
click at [516, 517] on icon at bounding box center [514, 517] width 18 height 22
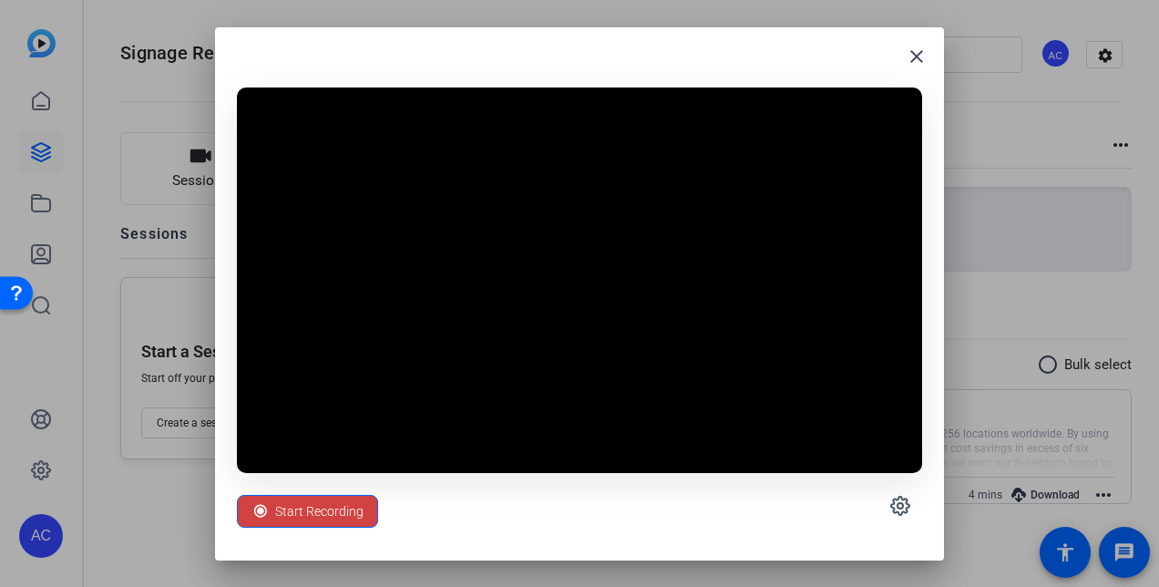
click at [275, 512] on span "Start Recording" at bounding box center [319, 511] width 88 height 35
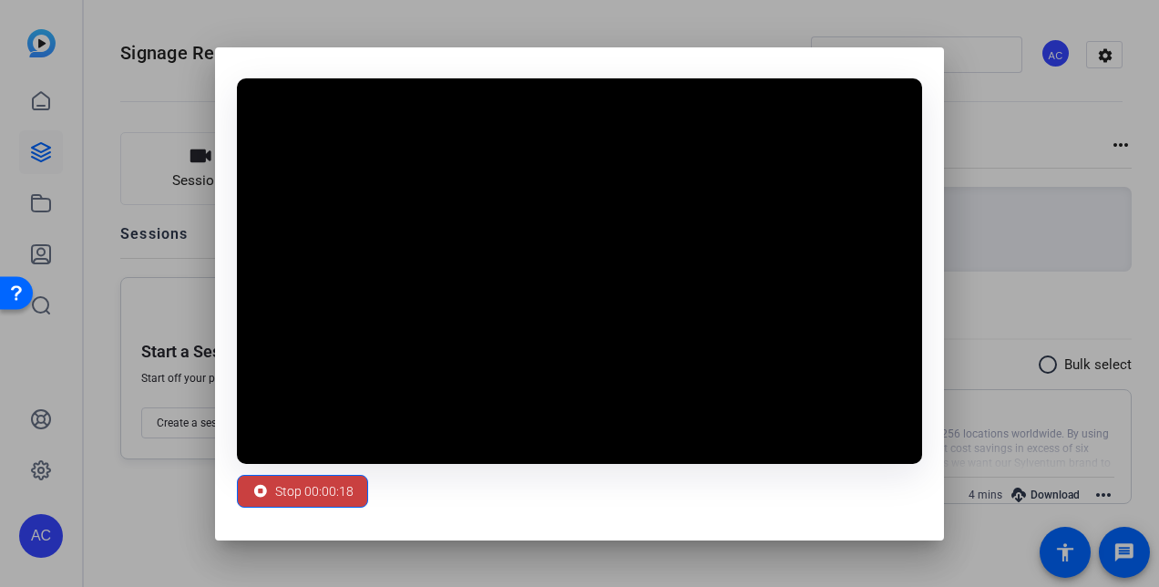
click at [297, 479] on span "Stop 00:00:18" at bounding box center [314, 491] width 78 height 35
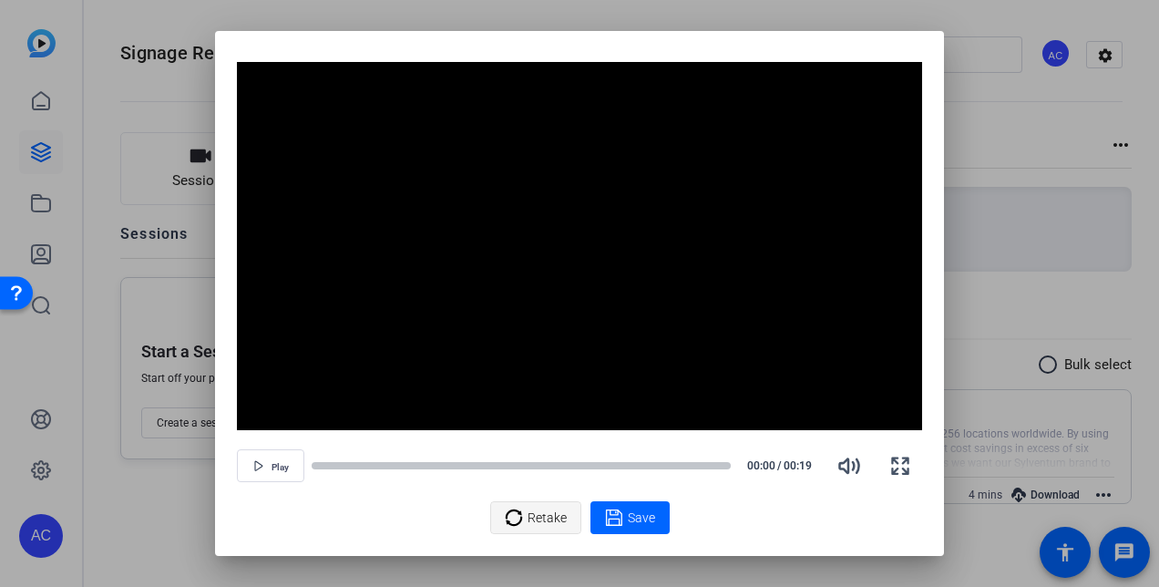
click at [550, 526] on span "Retake" at bounding box center [546, 517] width 39 height 35
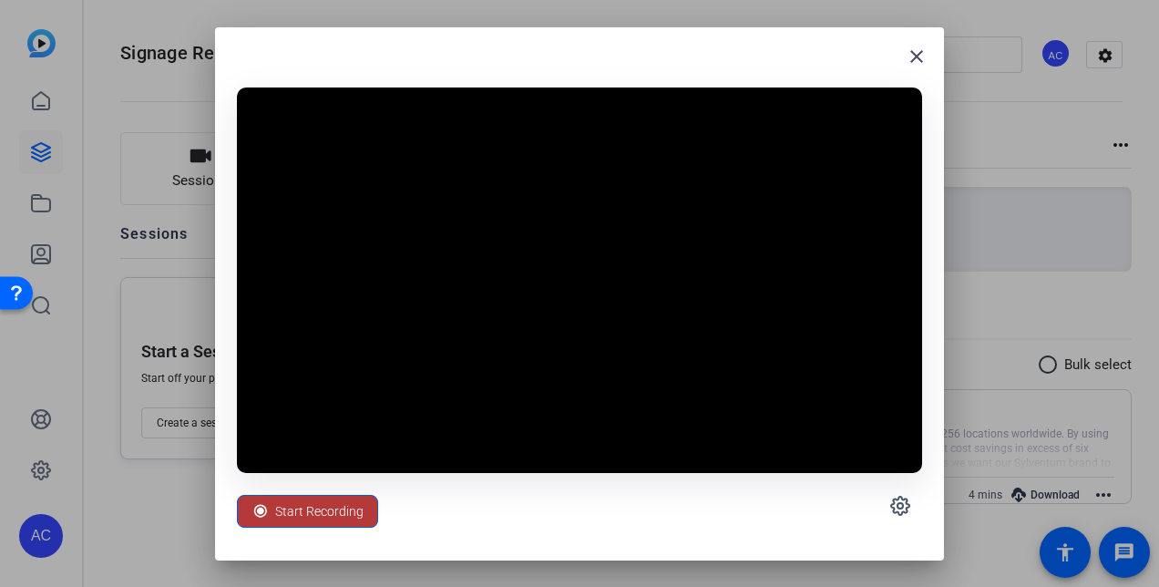
click at [309, 525] on span "Start Recording" at bounding box center [319, 511] width 88 height 35
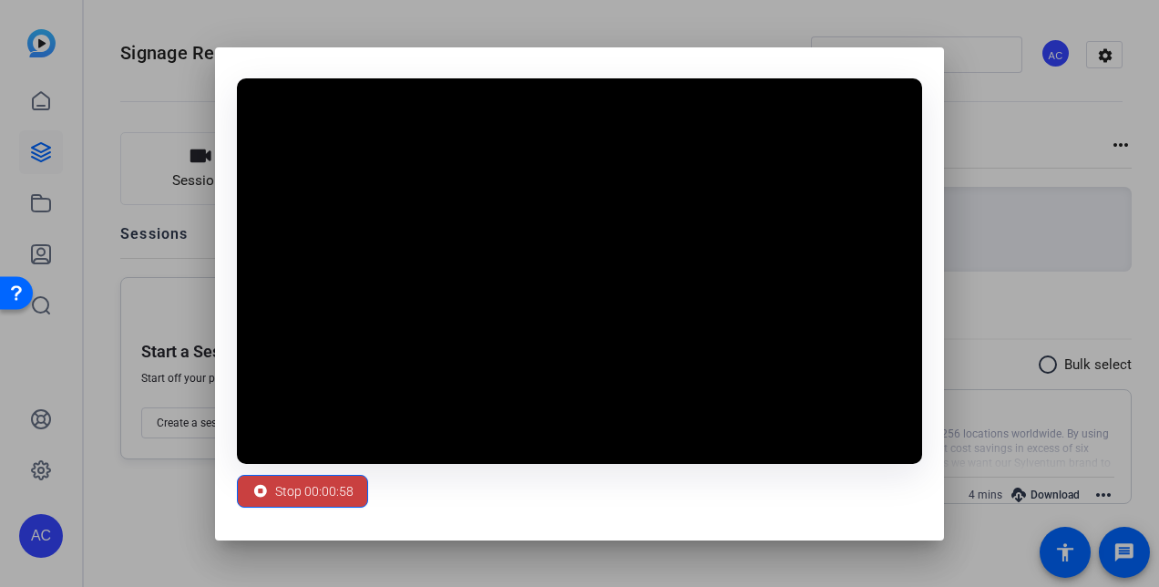
click at [346, 490] on span "Stop 00:00:58" at bounding box center [314, 491] width 78 height 35
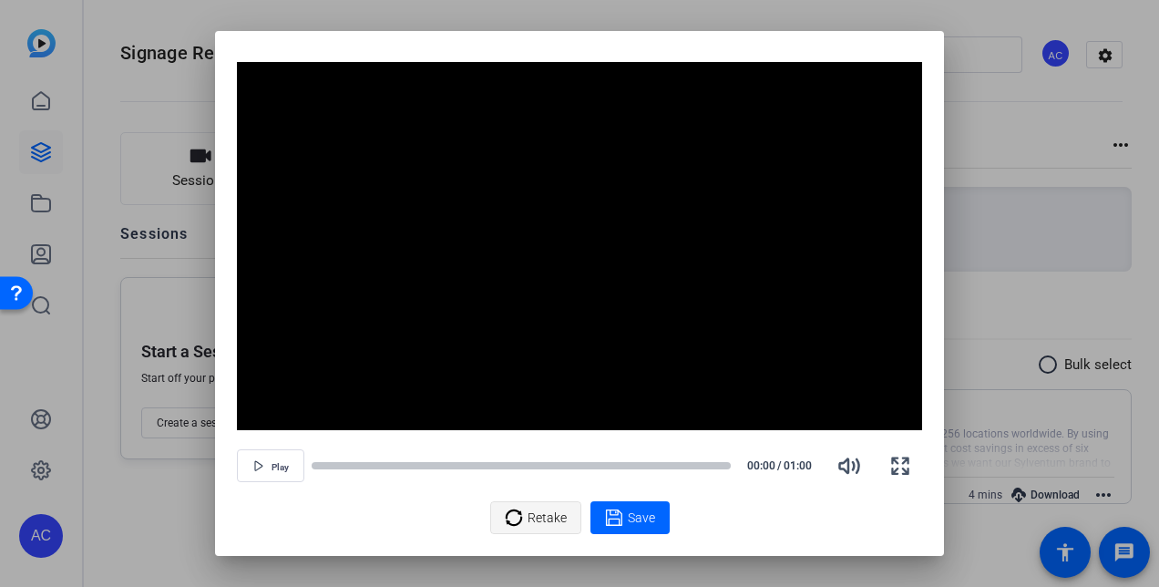
click at [532, 525] on span "Retake" at bounding box center [546, 517] width 39 height 35
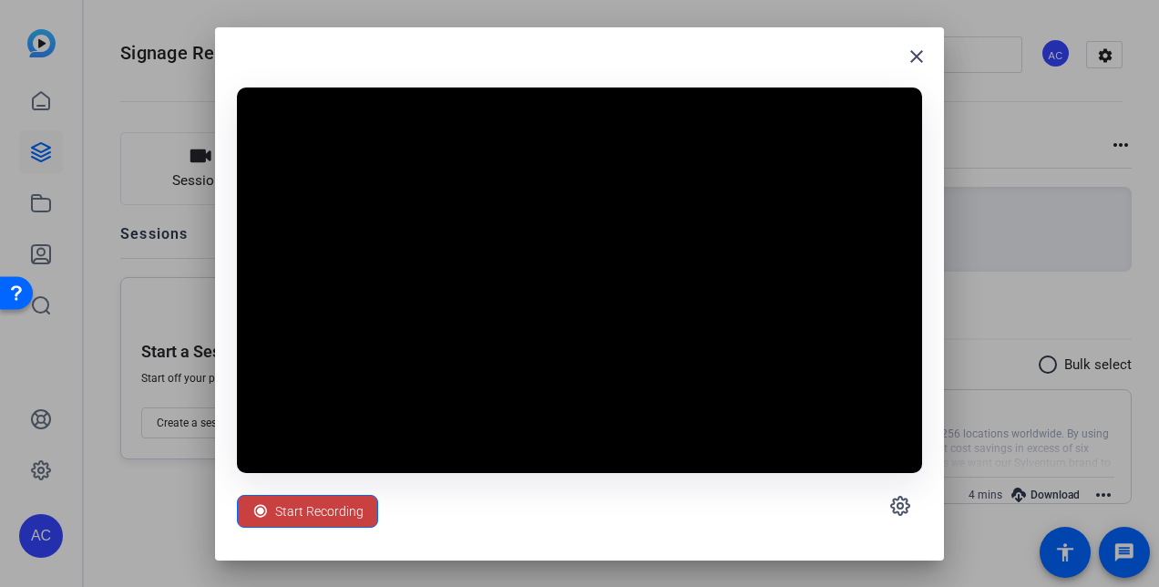
click at [298, 505] on span "Start Recording" at bounding box center [319, 511] width 88 height 35
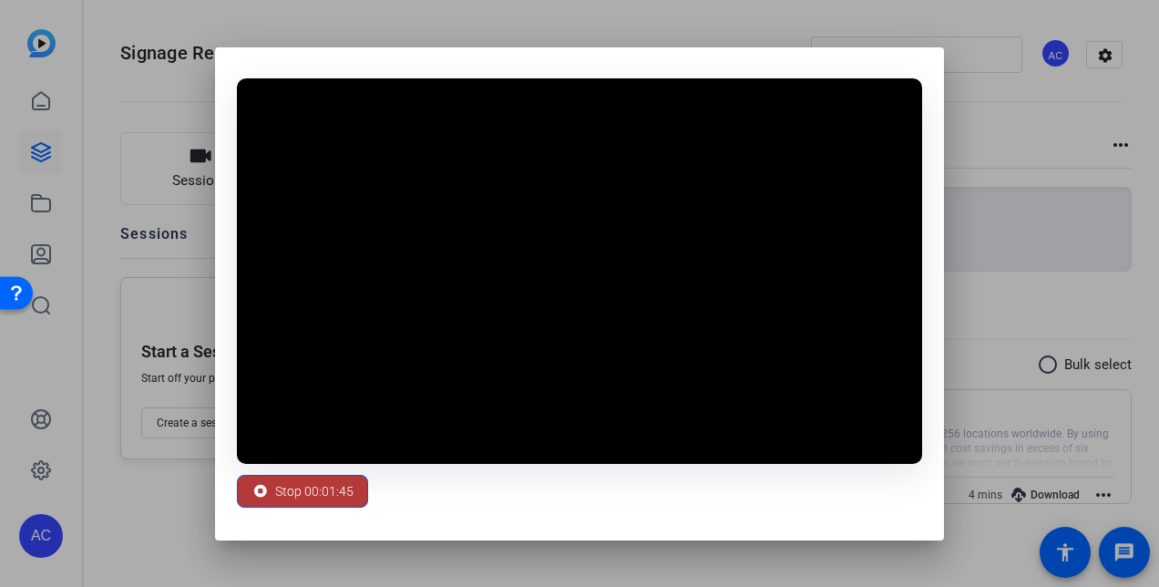
click at [306, 493] on span "Stop 00:01:45" at bounding box center [314, 491] width 78 height 35
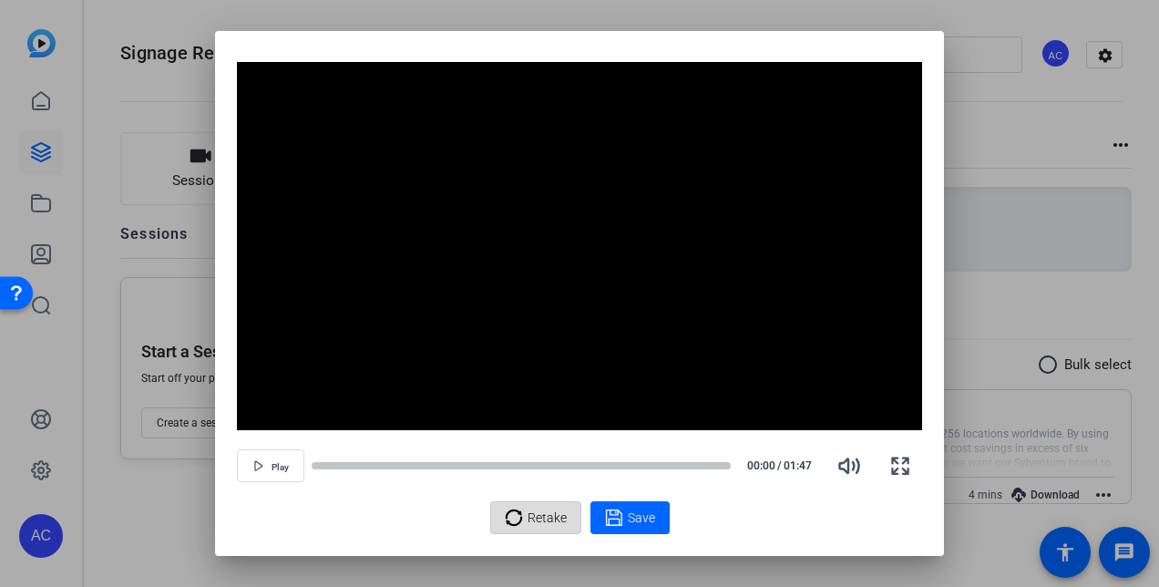
click at [537, 511] on span "Retake" at bounding box center [546, 517] width 39 height 35
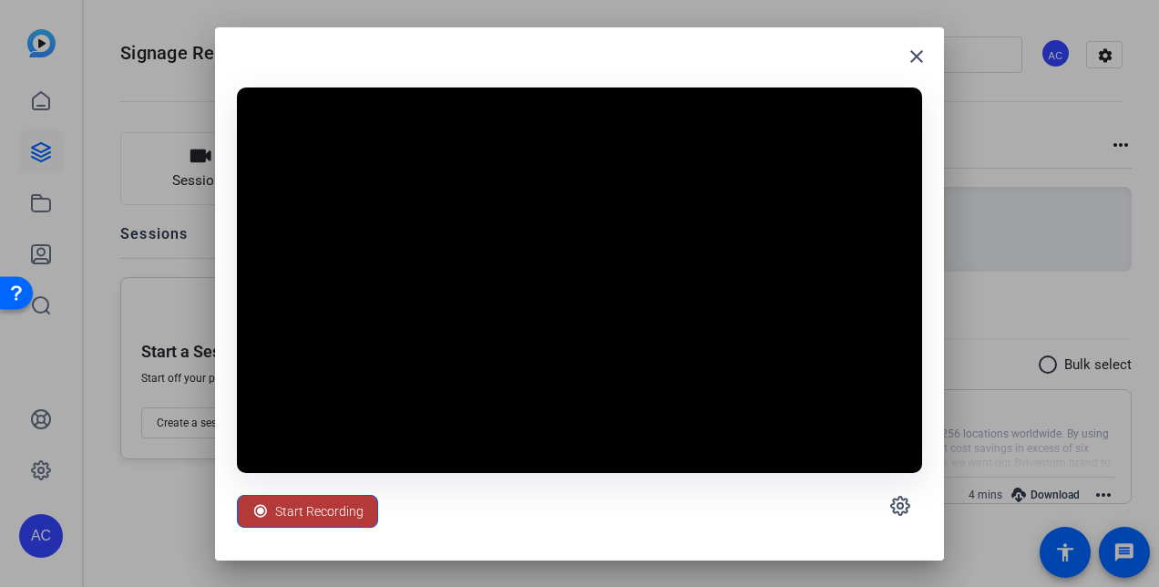
click at [286, 511] on span "Start Recording" at bounding box center [319, 511] width 88 height 35
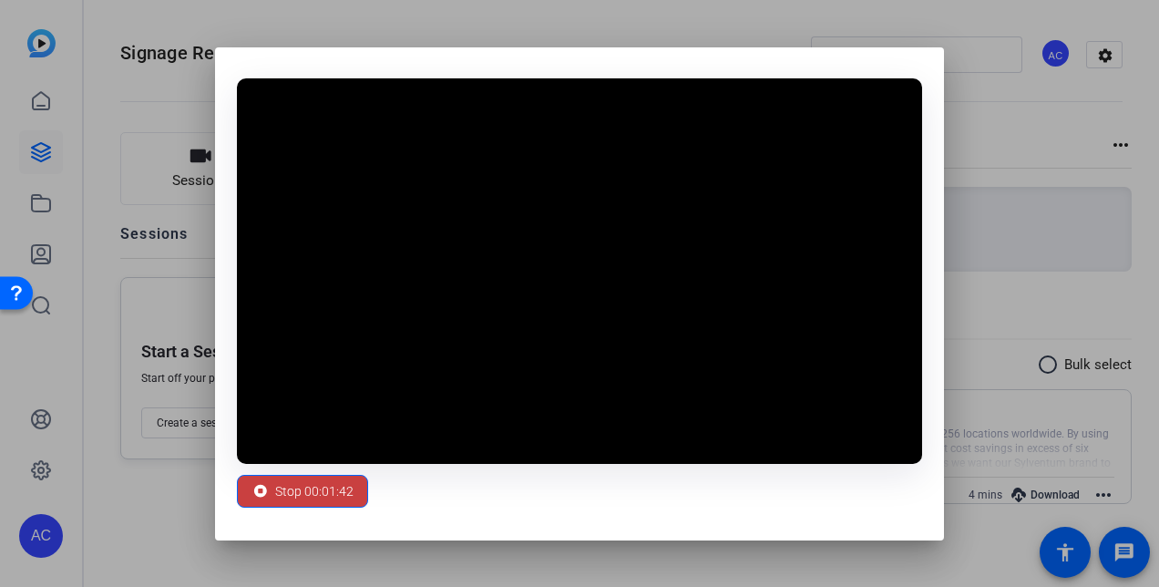
click at [324, 485] on span "Stop 00:01:42" at bounding box center [314, 491] width 78 height 35
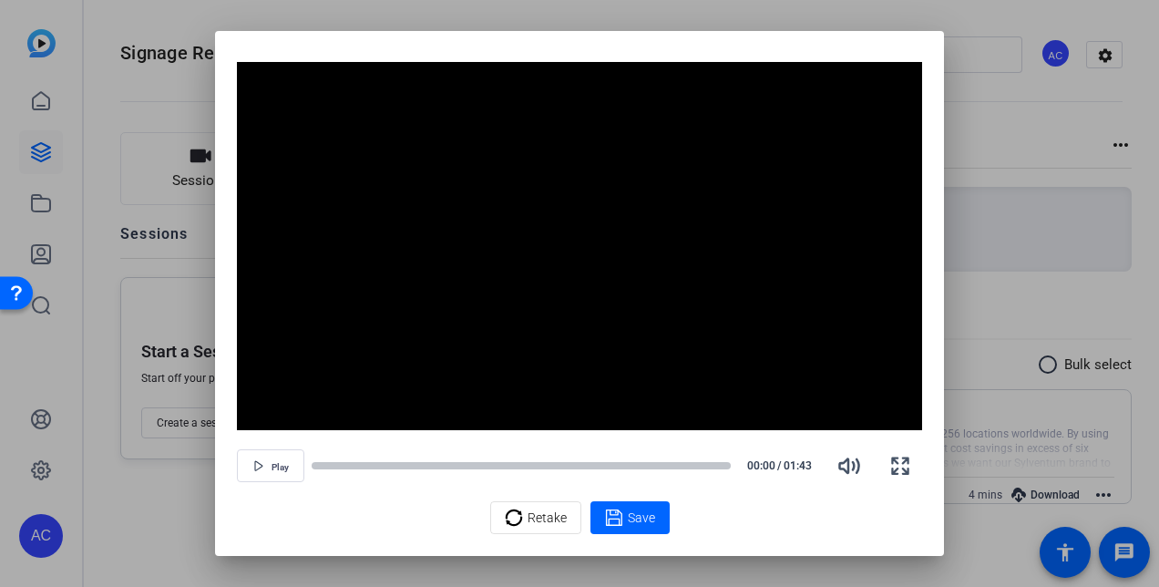
drag, startPoint x: 649, startPoint y: 113, endPoint x: 1317, endPoint y: 104, distance: 668.6
click at [1159, 104] on html "Accessibility Screen-Reader Guide, Feedback, and Issue Reporting | New window A…" at bounding box center [579, 293] width 1159 height 587
click at [638, 522] on span "Save" at bounding box center [641, 517] width 27 height 19
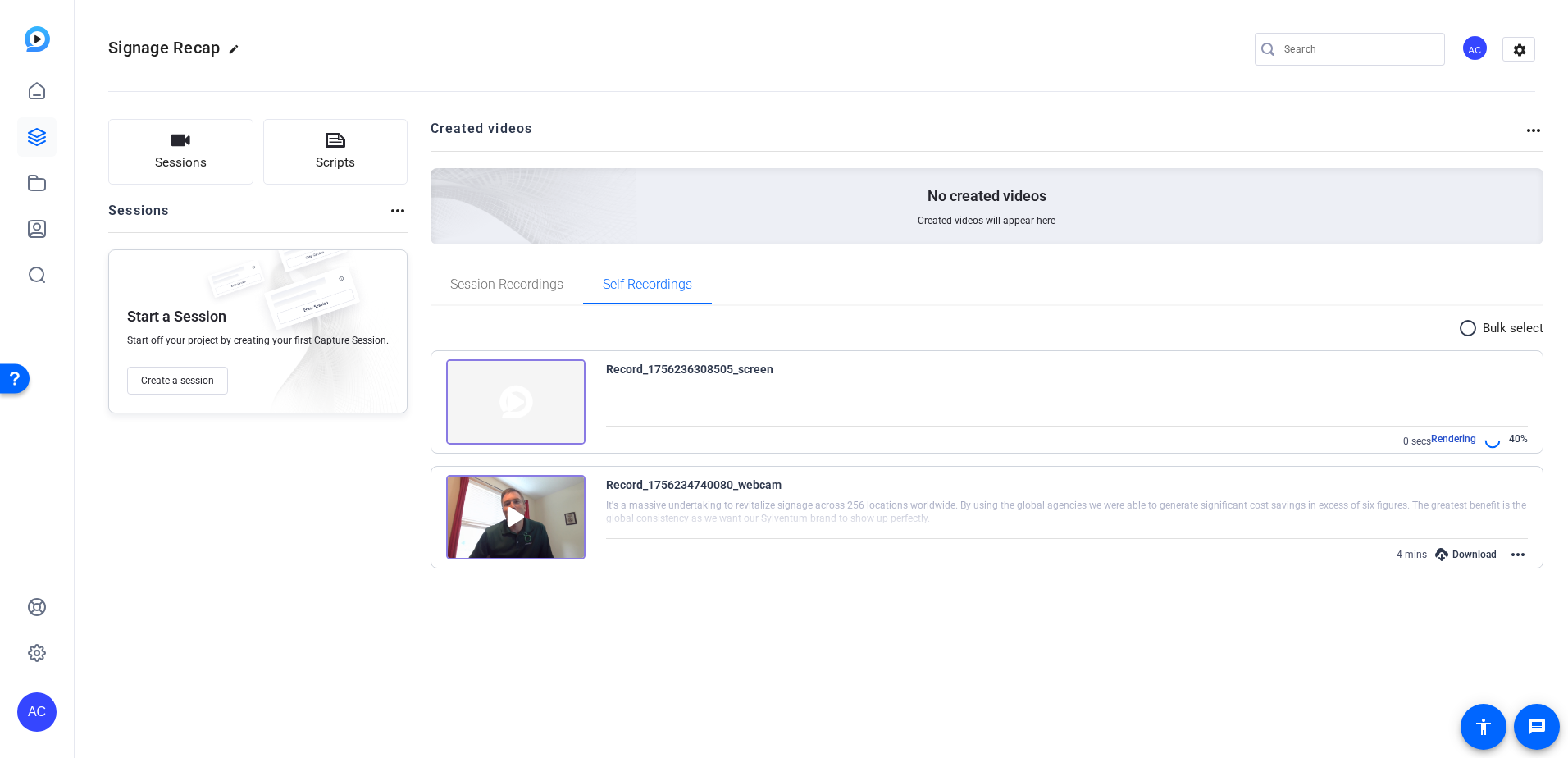
click at [307, 539] on div "Sessions Scripts Sessions more_horiz Start a Session Start off your project by …" at bounding box center [257, 354] width 299 height 470
click at [505, 401] on img at bounding box center [516, 402] width 140 height 86
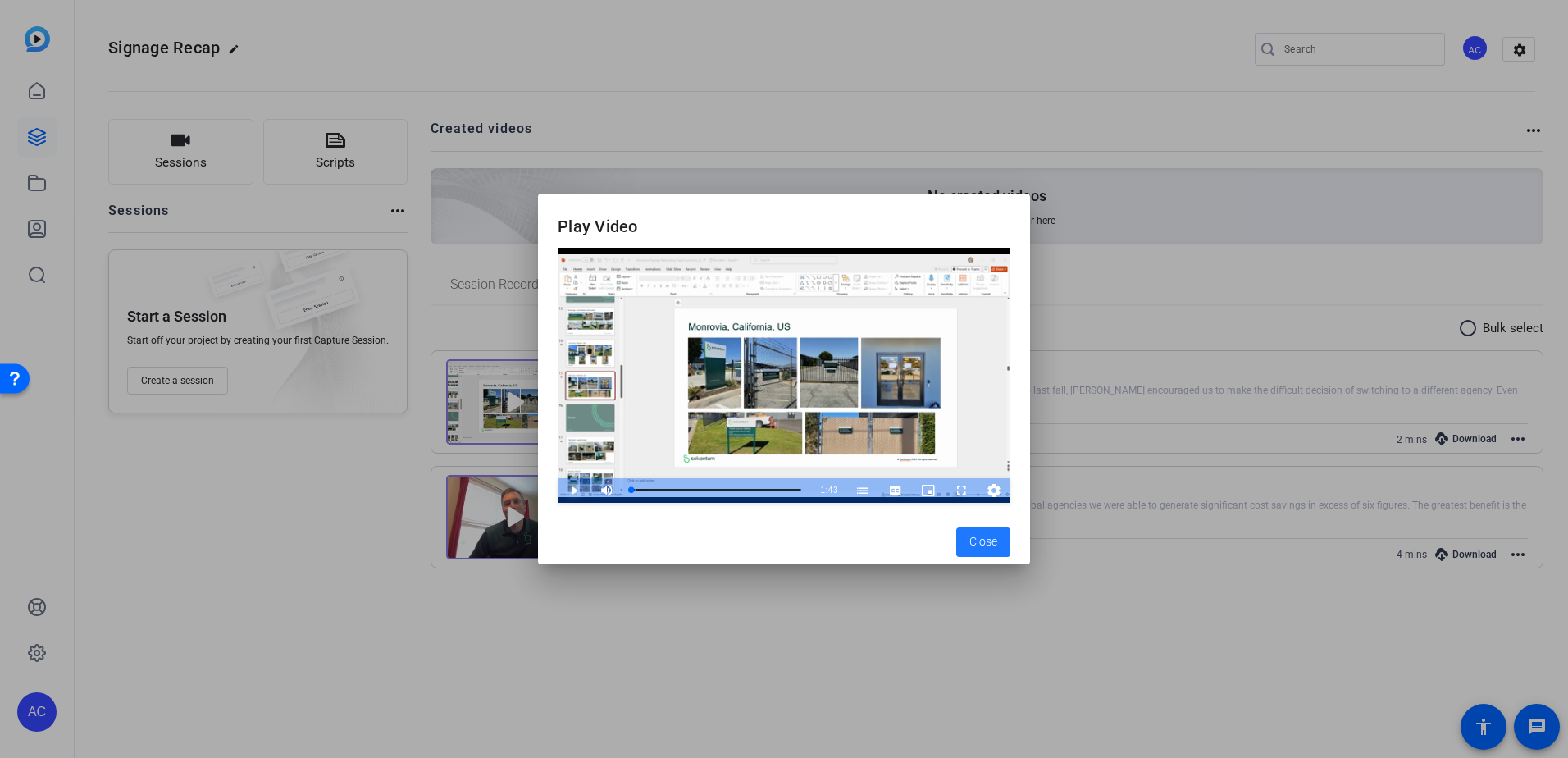
click at [557, 486] on span "Video Player" at bounding box center [557, 490] width 0 height 24
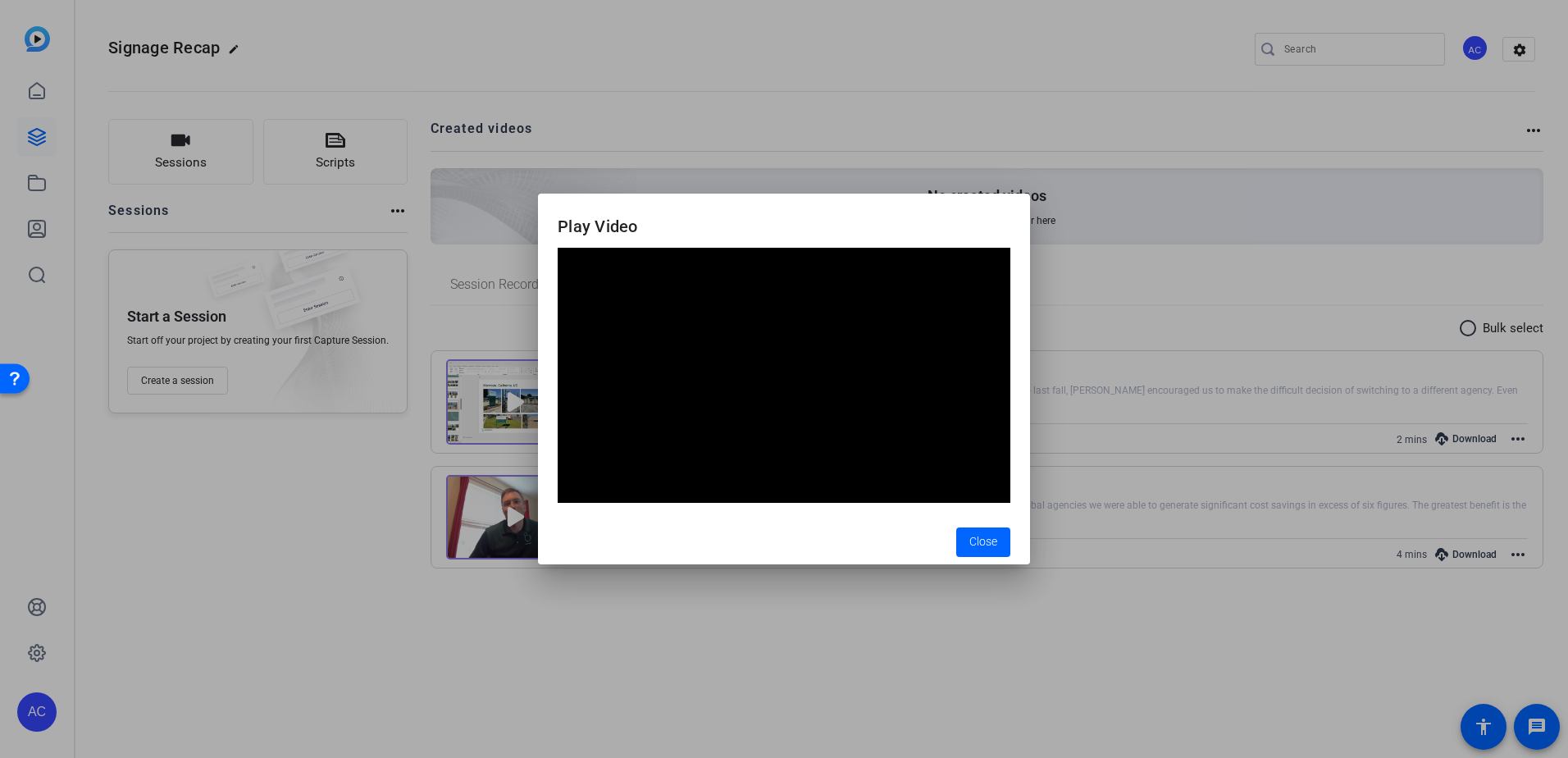
click at [798, 623] on div at bounding box center [784, 379] width 1568 height 758
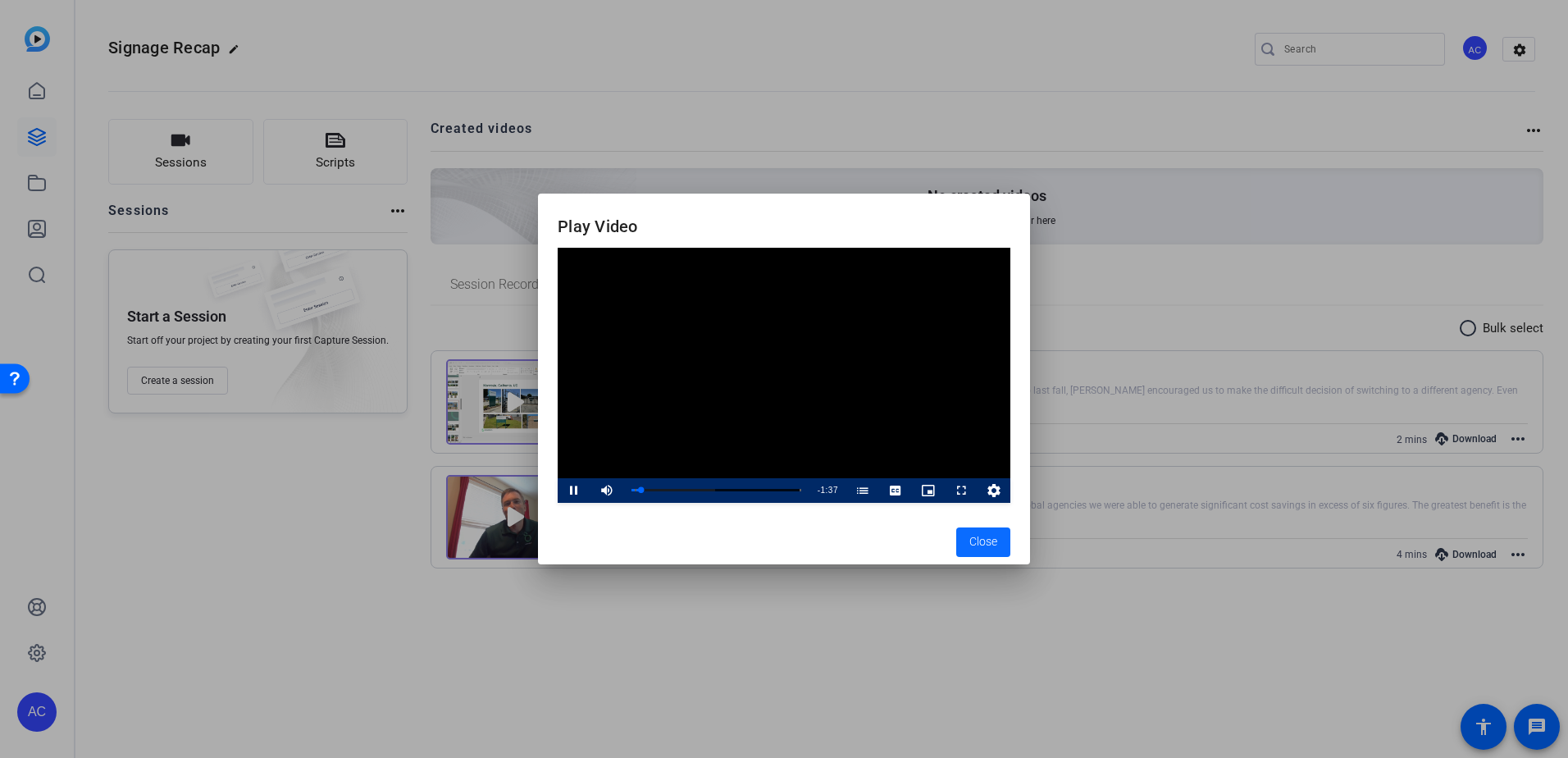
click at [979, 543] on span "Close" at bounding box center [983, 541] width 28 height 17
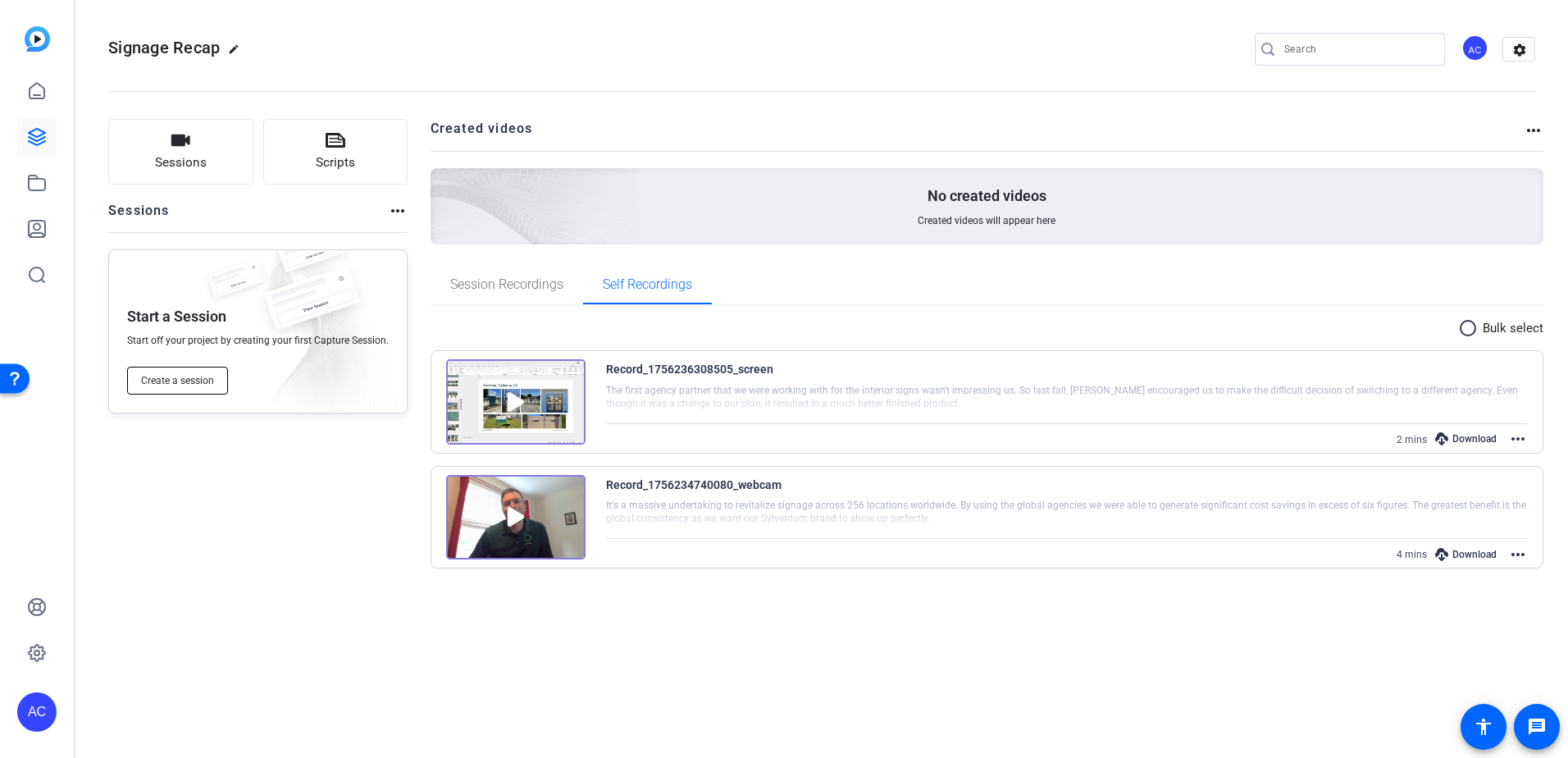
click at [184, 384] on span "Create a session" at bounding box center [177, 380] width 73 height 14
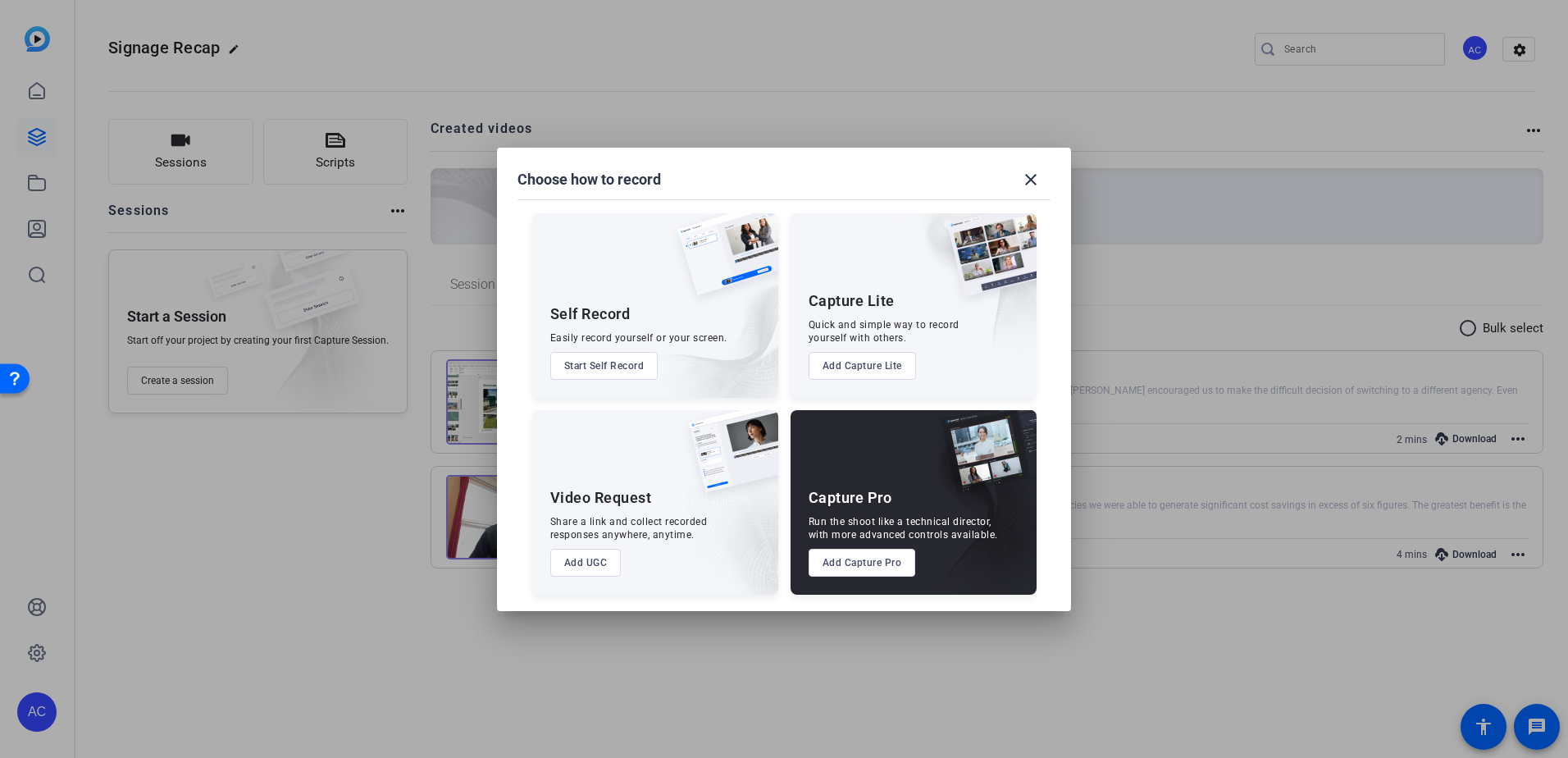
click at [619, 366] on button "Start Self Record" at bounding box center [604, 365] width 108 height 28
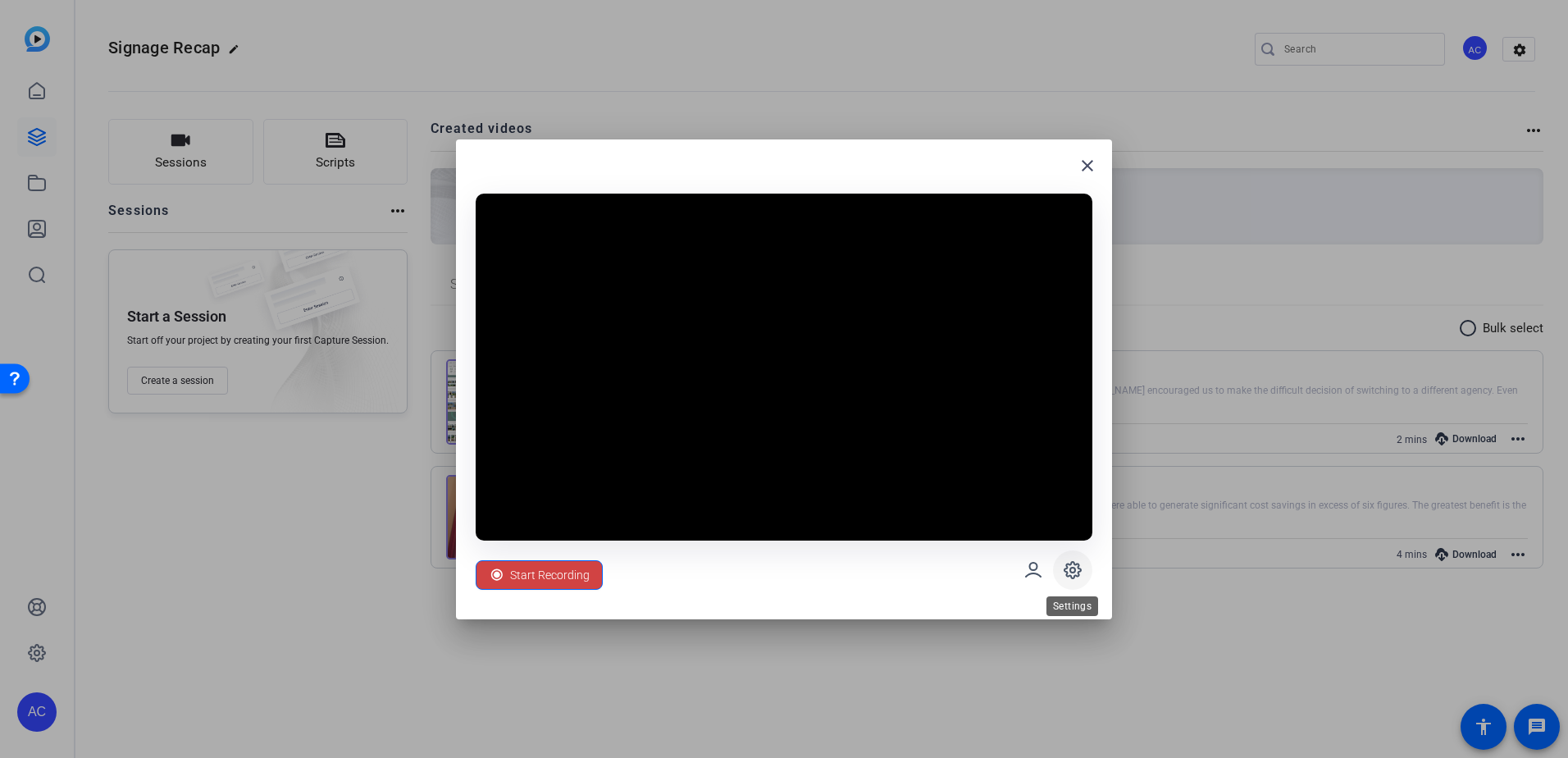
click at [1080, 574] on icon at bounding box center [1072, 570] width 20 height 20
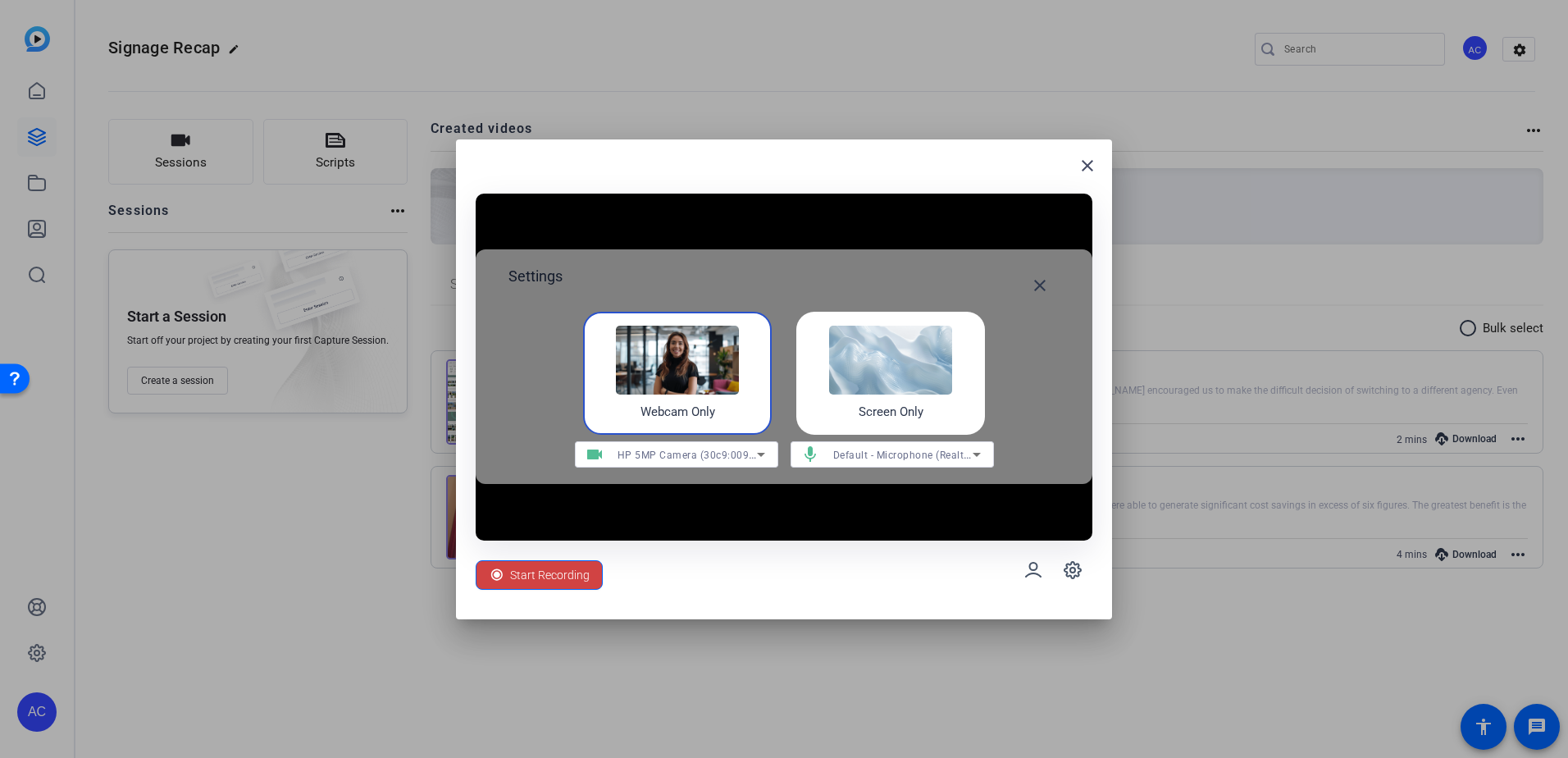
click at [902, 369] on img at bounding box center [890, 360] width 123 height 69
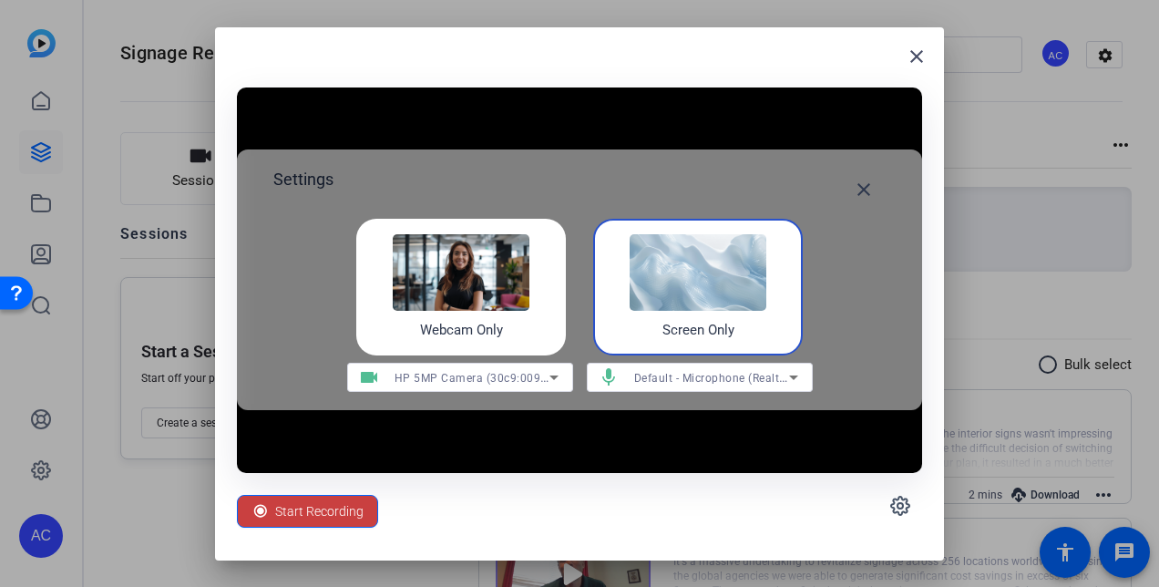
click at [322, 508] on span "Start Recording" at bounding box center [319, 511] width 88 height 35
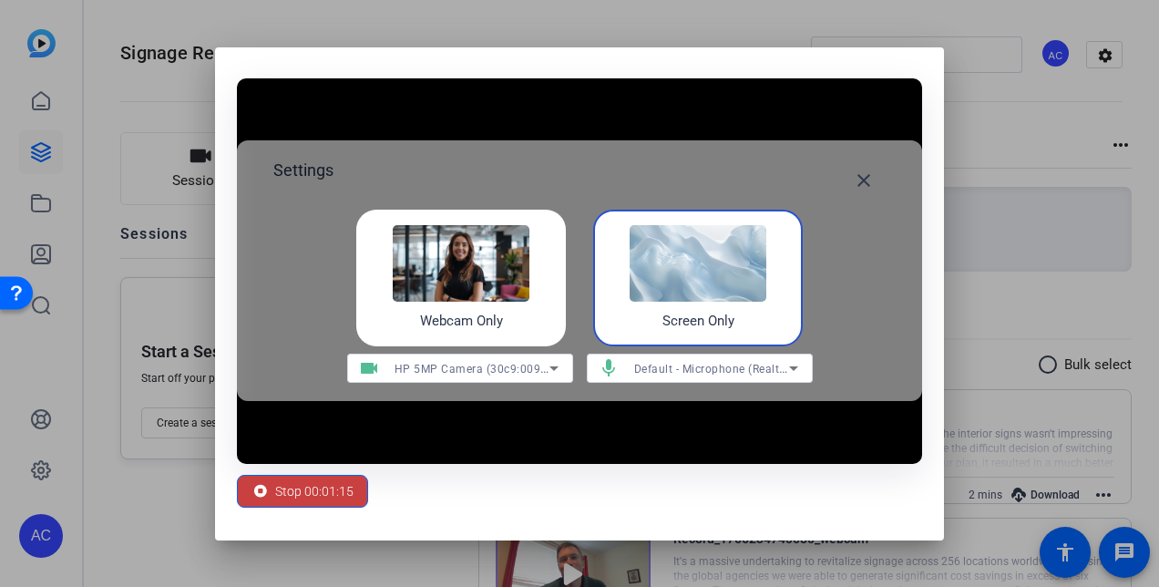
click at [313, 503] on span "Stop 00:01:15" at bounding box center [314, 491] width 78 height 35
click at [322, 488] on span "Stop 00:01:15" at bounding box center [314, 491] width 78 height 35
